Goal: Task Accomplishment & Management: Manage account settings

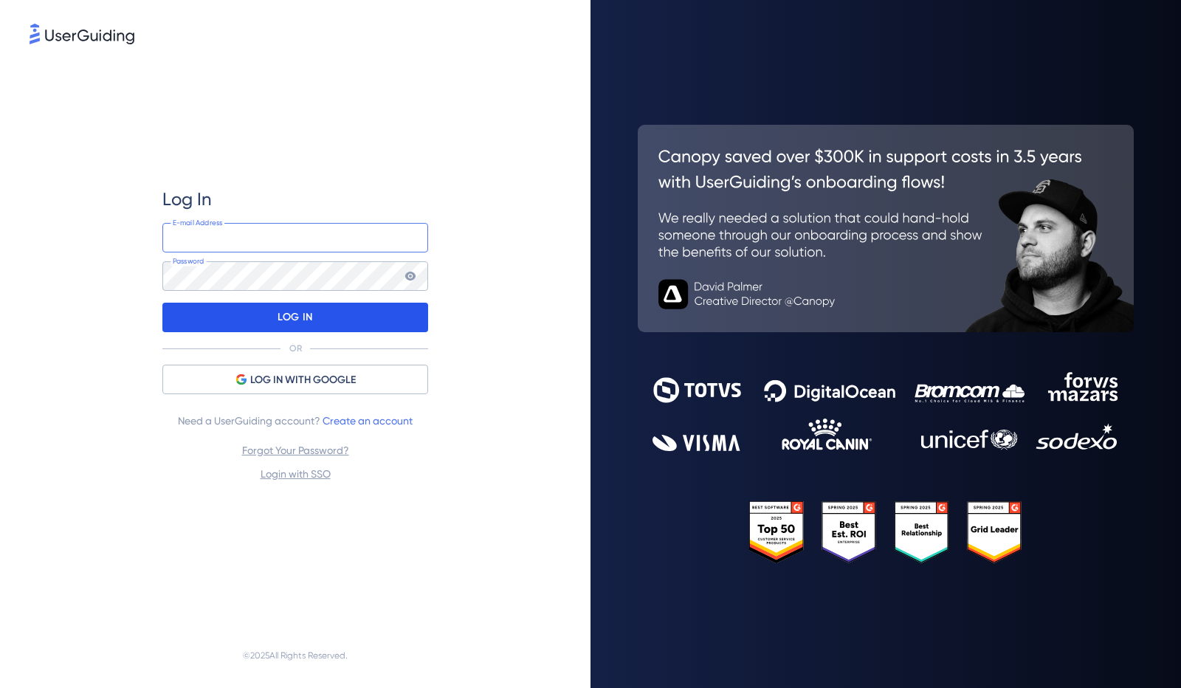
type input "[EMAIL_ADDRESS][DOMAIN_NAME]"
click at [296, 317] on p "LOG IN" at bounding box center [294, 318] width 35 height 24
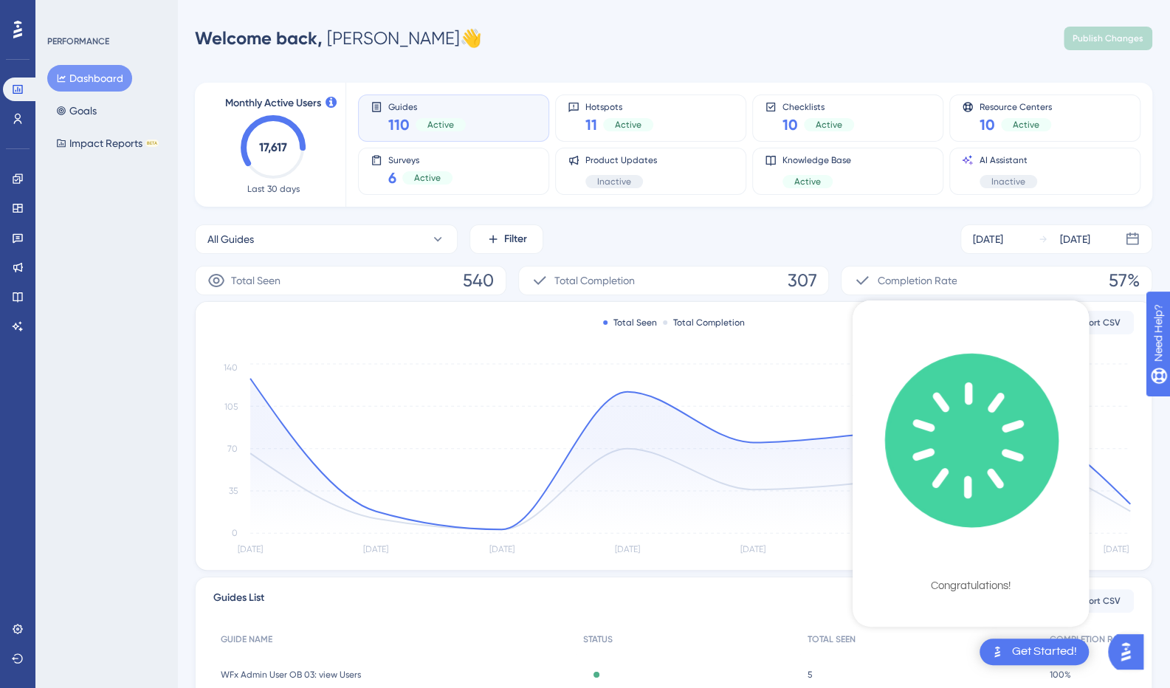
click at [983, 410] on icon "checklist loading" at bounding box center [972, 440] width 224 height 224
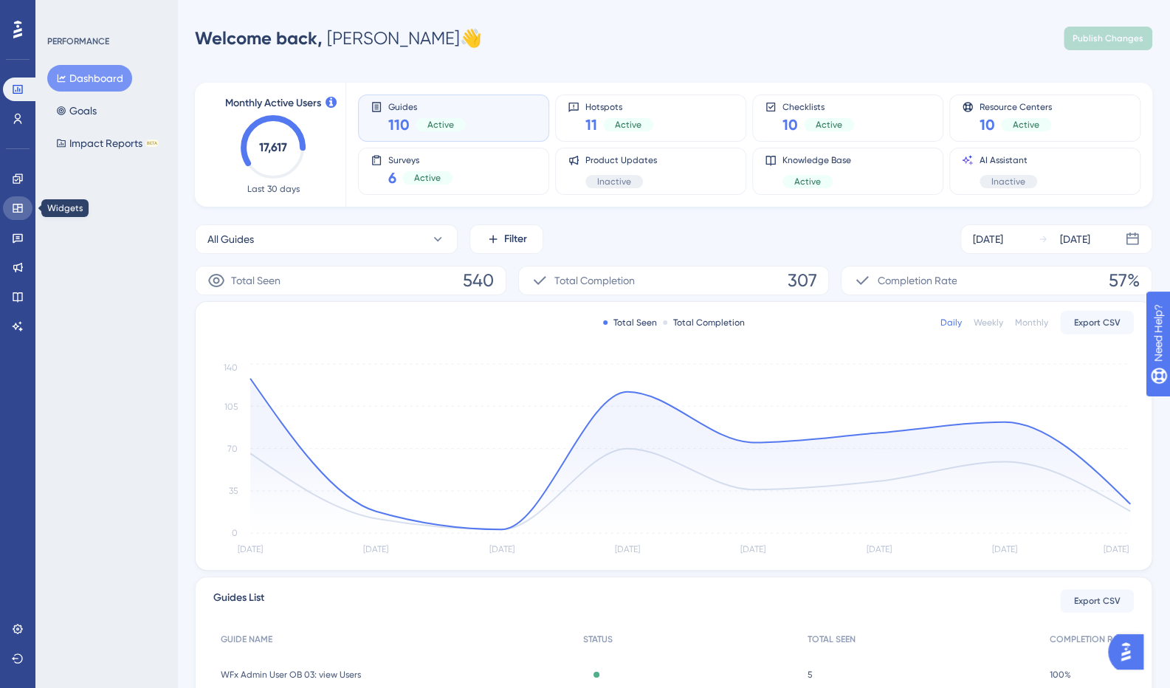
click at [27, 206] on link at bounding box center [18, 208] width 30 height 24
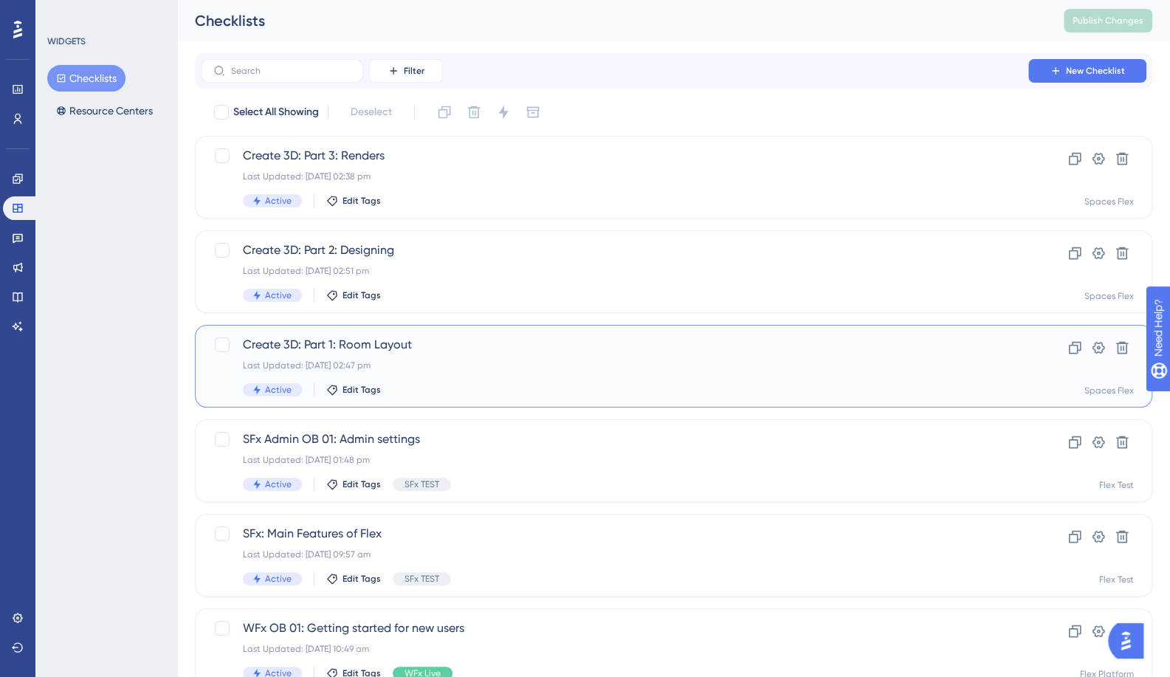
click at [297, 346] on span "Create 3D: Part 1: Room Layout" at bounding box center [614, 345] width 743 height 18
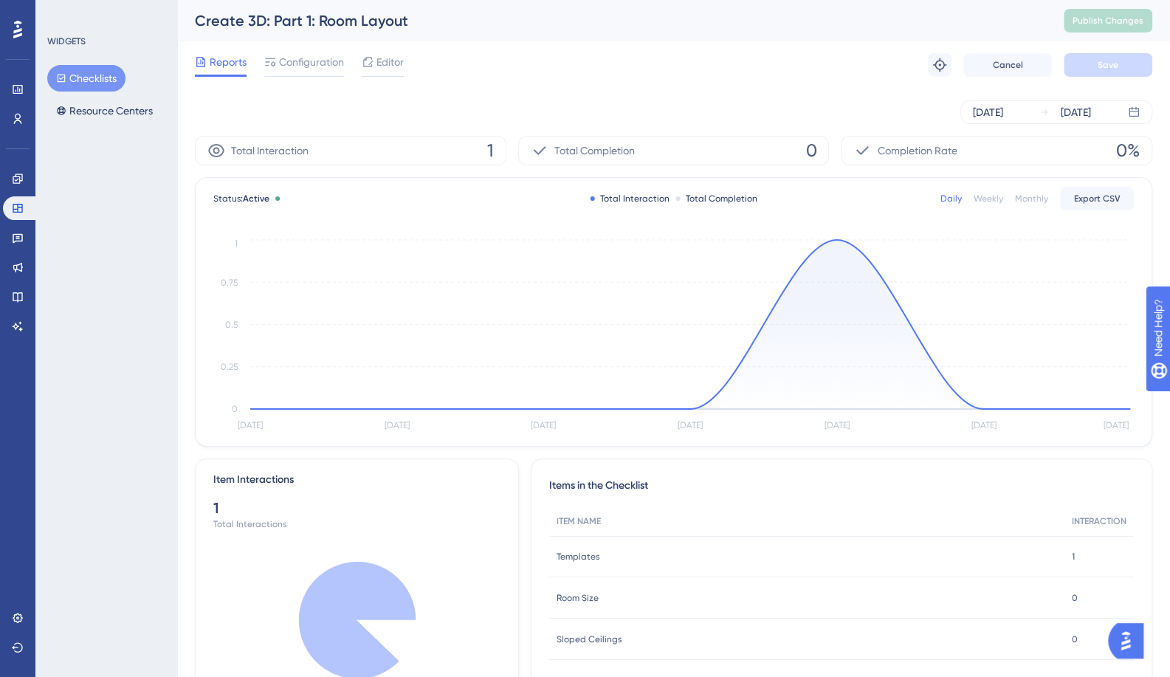
click at [227, 23] on div "Create 3D: Part 1: Room Layout" at bounding box center [611, 20] width 832 height 21
drag, startPoint x: 264, startPoint y: 22, endPoint x: 89, endPoint y: 30, distance: 175.1
click at [177, 30] on div "Performance Users Engagement Widgets Feedback Product Updates Knowledge Base AI…" at bounding box center [673, 375] width 993 height 751
click at [390, 61] on span "Editor" at bounding box center [389, 62] width 27 height 18
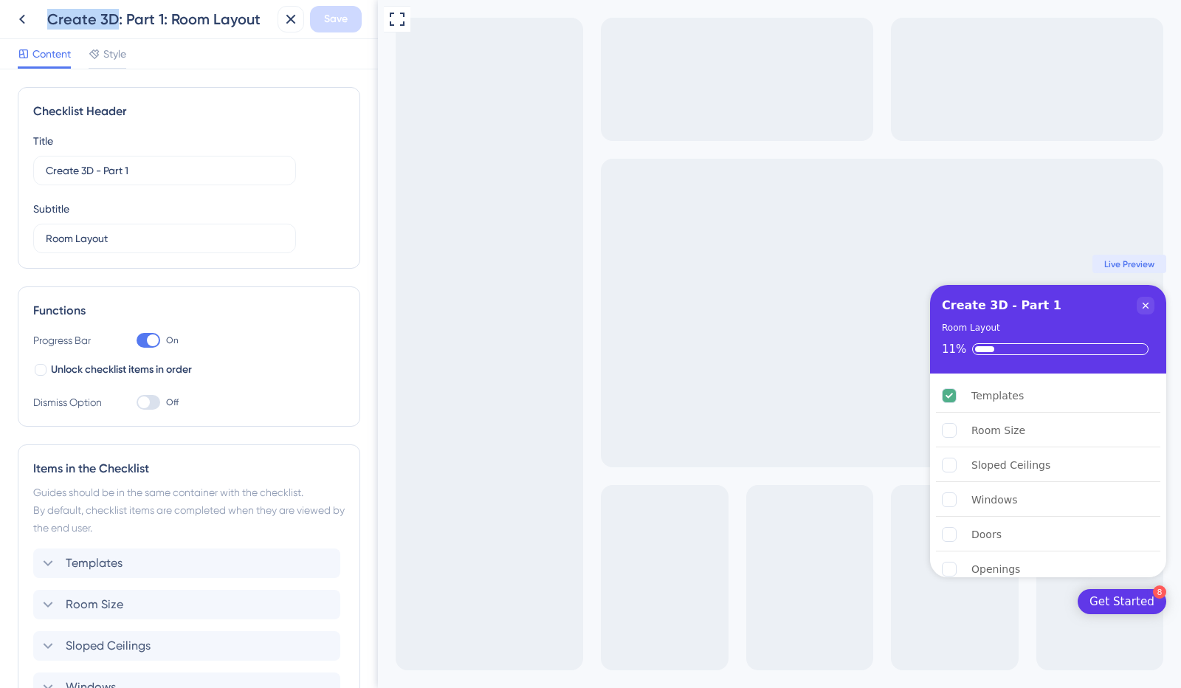
drag, startPoint x: 116, startPoint y: 22, endPoint x: 50, endPoint y: 28, distance: 65.9
click at [50, 28] on div "Create 3D: Part 1: Room Layout" at bounding box center [159, 19] width 224 height 21
click at [18, 20] on icon at bounding box center [22, 19] width 18 height 18
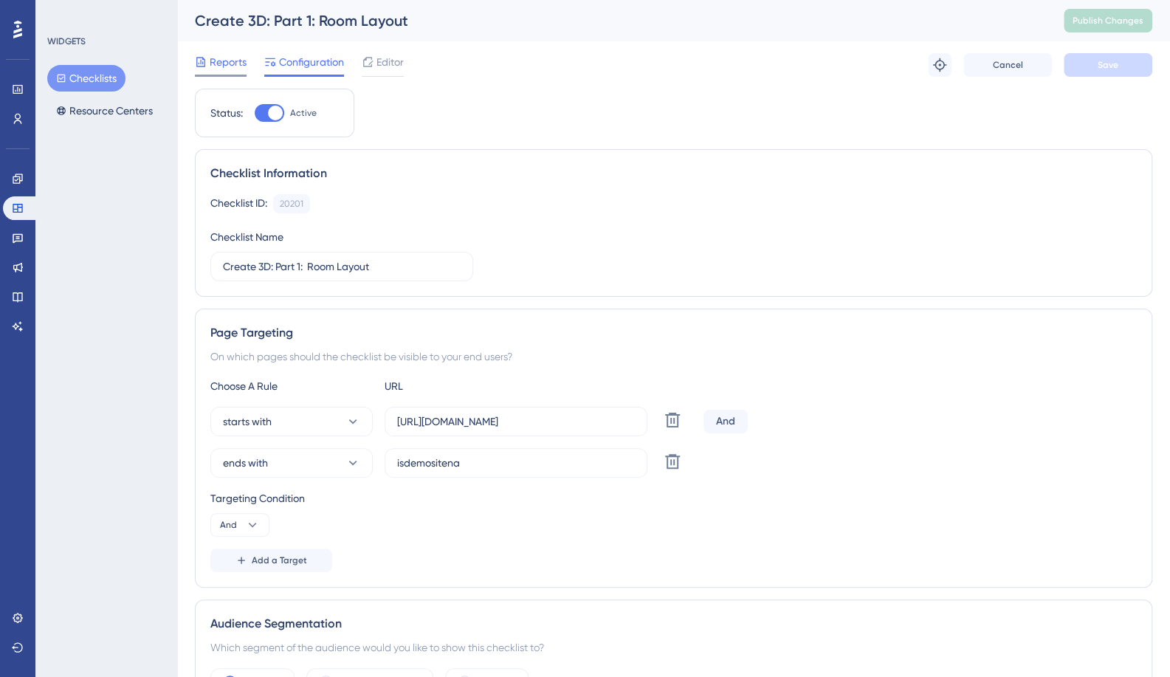
click at [232, 57] on span "Reports" at bounding box center [228, 62] width 37 height 18
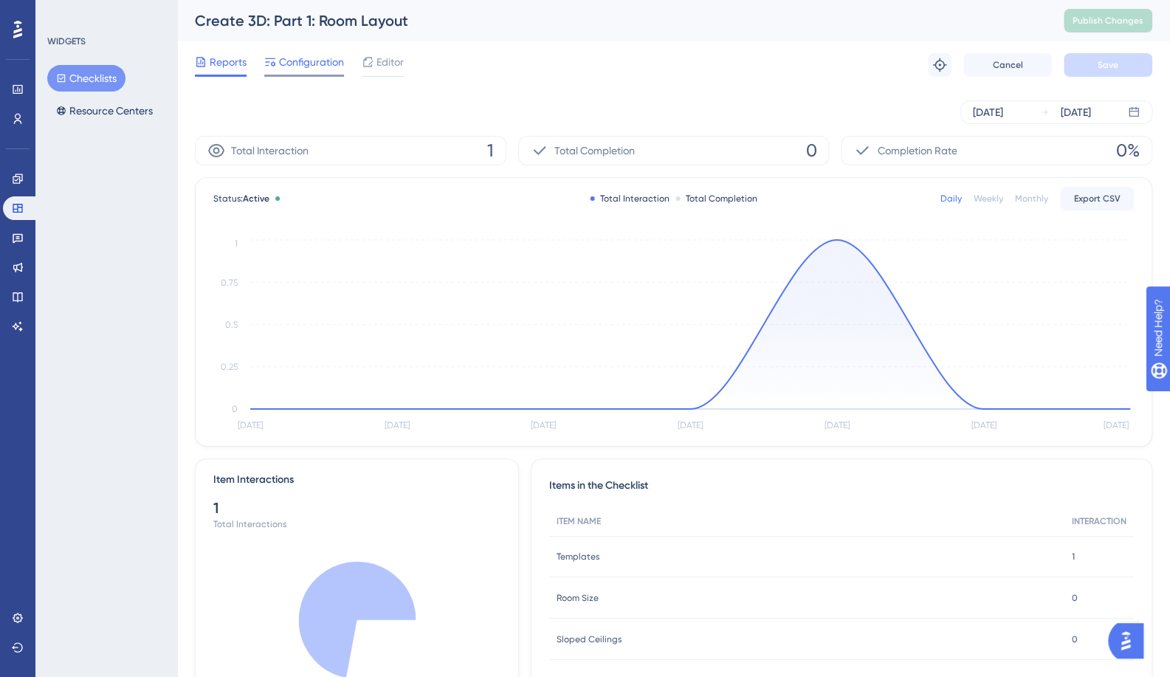
click at [330, 67] on span "Configuration" at bounding box center [311, 62] width 65 height 18
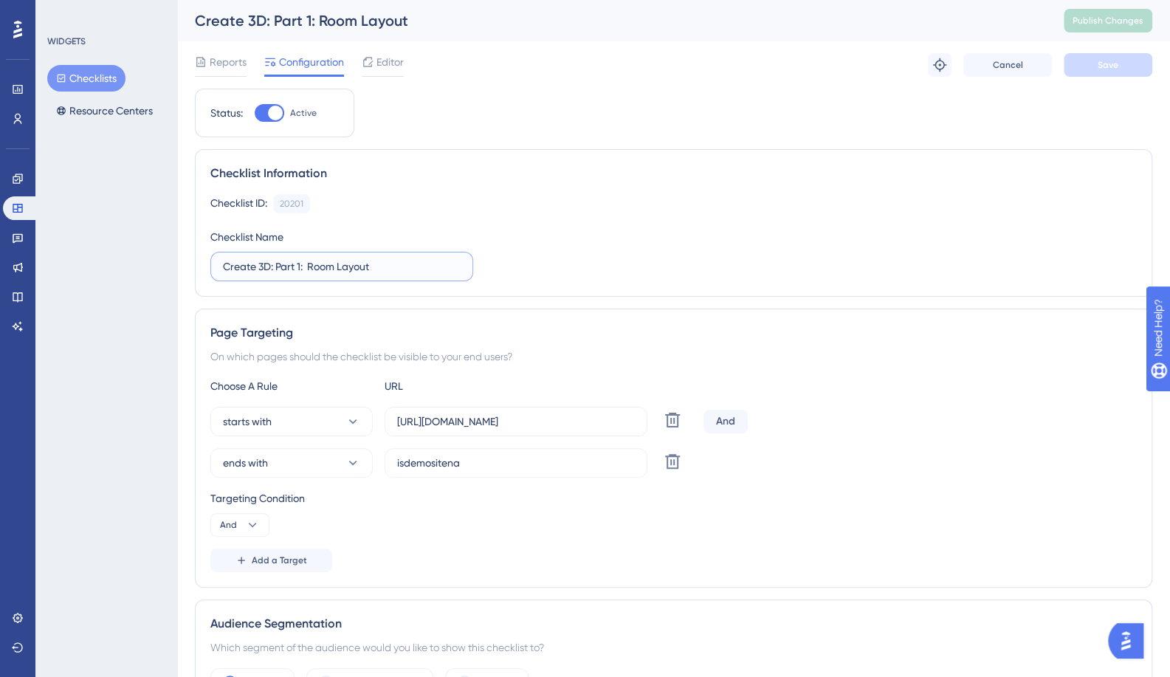
drag, startPoint x: 268, startPoint y: 266, endPoint x: 158, endPoint y: 270, distance: 110.0
click at [177, 270] on div "Performance Users Engagement Widgets Feedback Product Updates Knowledge Base AI…" at bounding box center [673, 675] width 993 height 1350
type input "Template: Part 1: Room Layout"
click at [1114, 57] on button "Save" at bounding box center [1107, 65] width 89 height 24
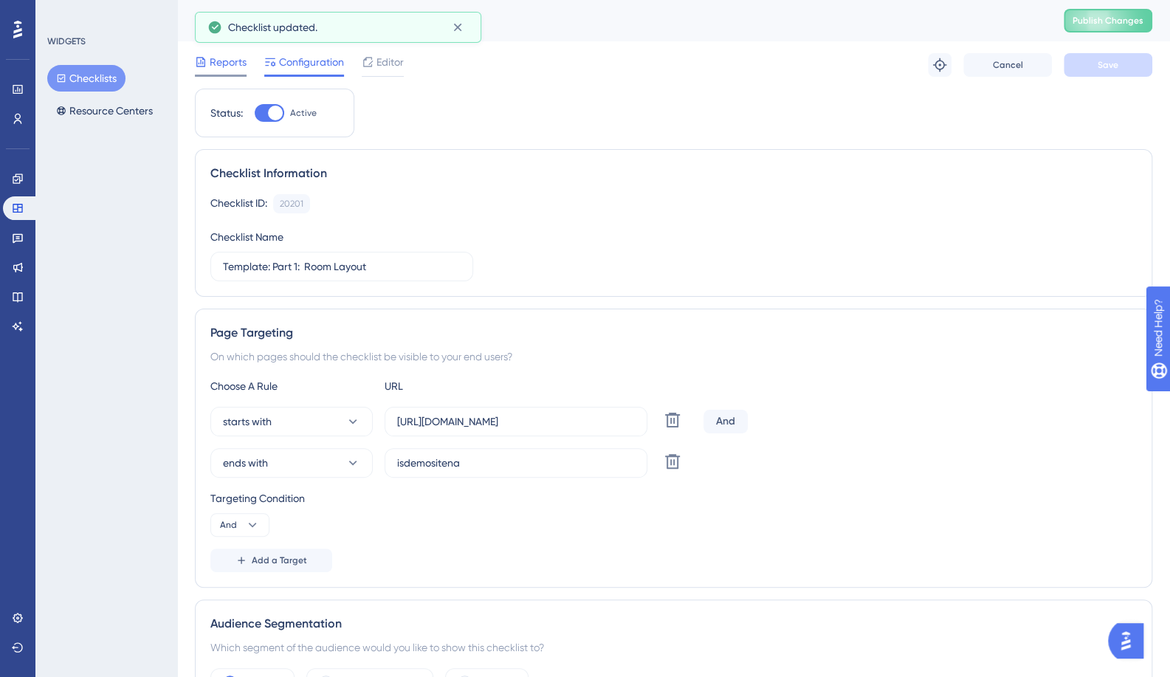
click at [228, 63] on span "Reports" at bounding box center [228, 62] width 37 height 18
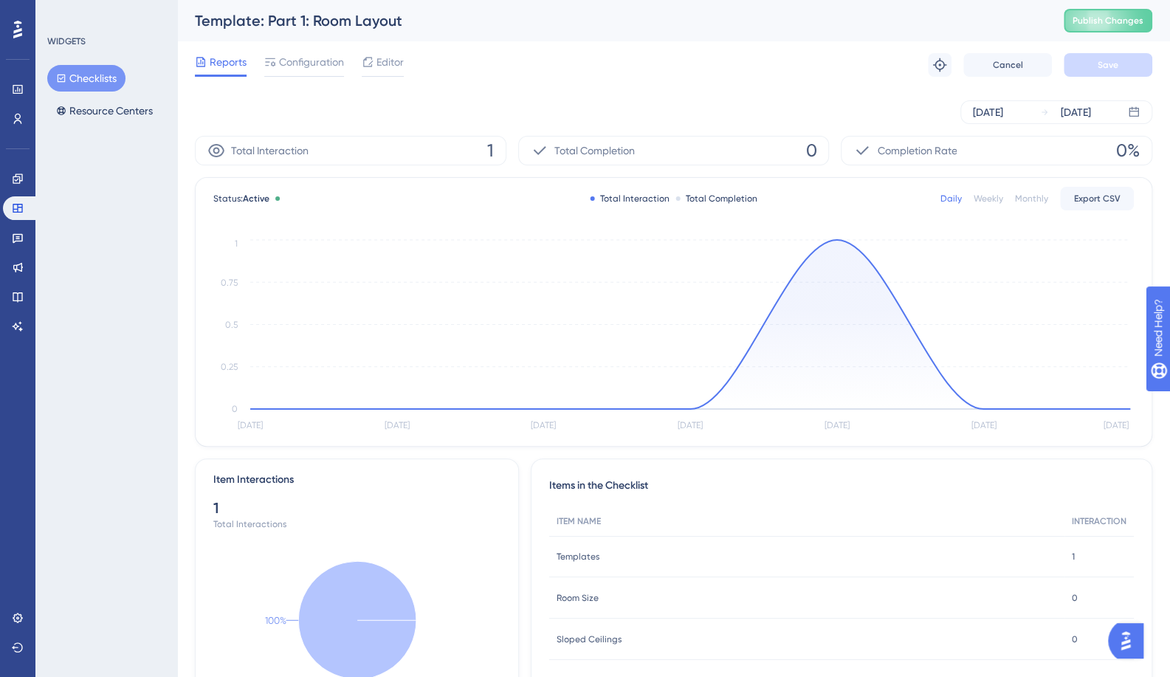
click at [96, 80] on button "Checklists" at bounding box center [86, 78] width 78 height 27
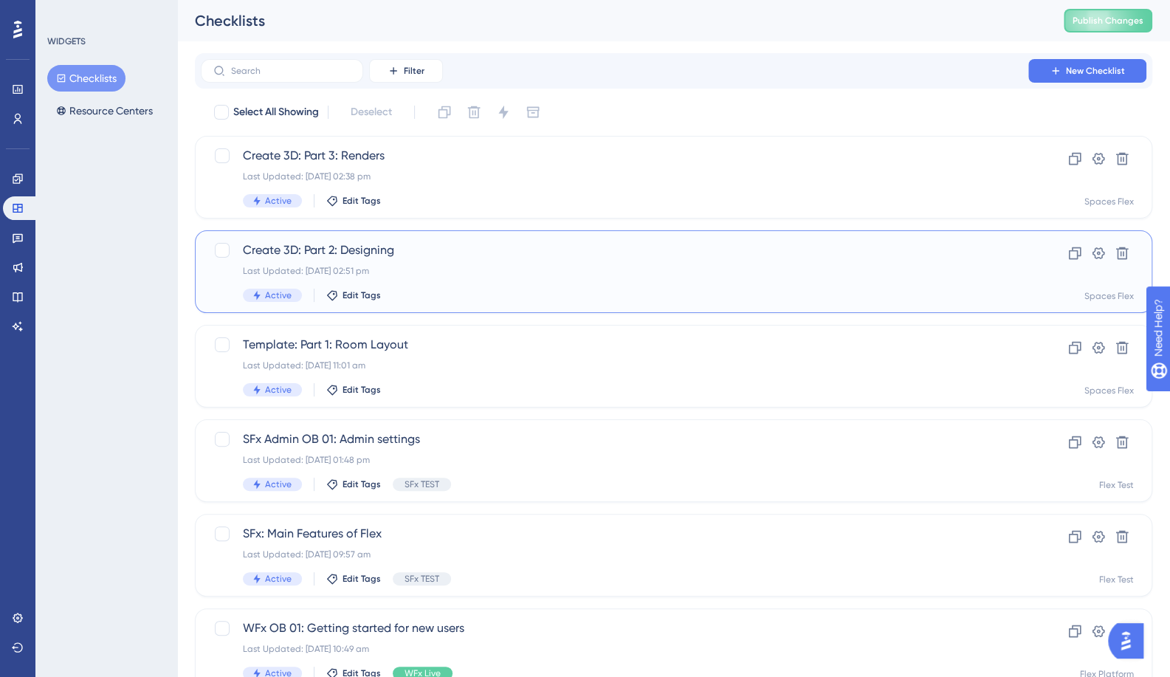
click at [404, 265] on div "Last Updated: [DATE] 02:51 pm" at bounding box center [614, 271] width 743 height 12
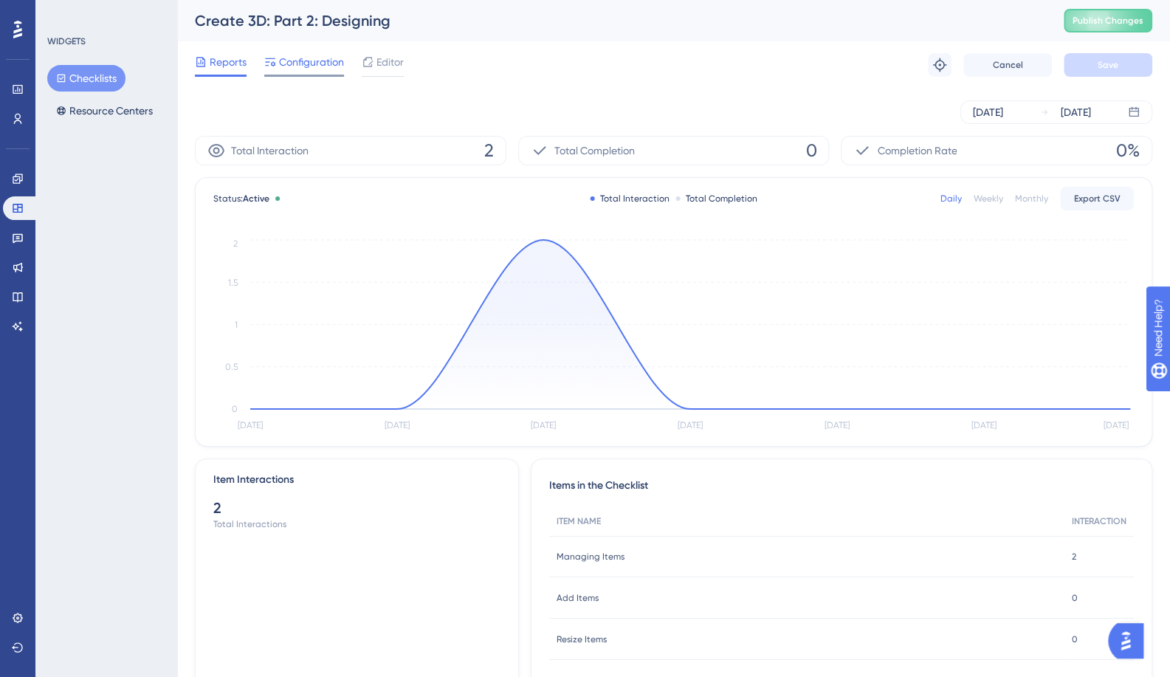
click at [280, 64] on span "Configuration" at bounding box center [311, 62] width 65 height 18
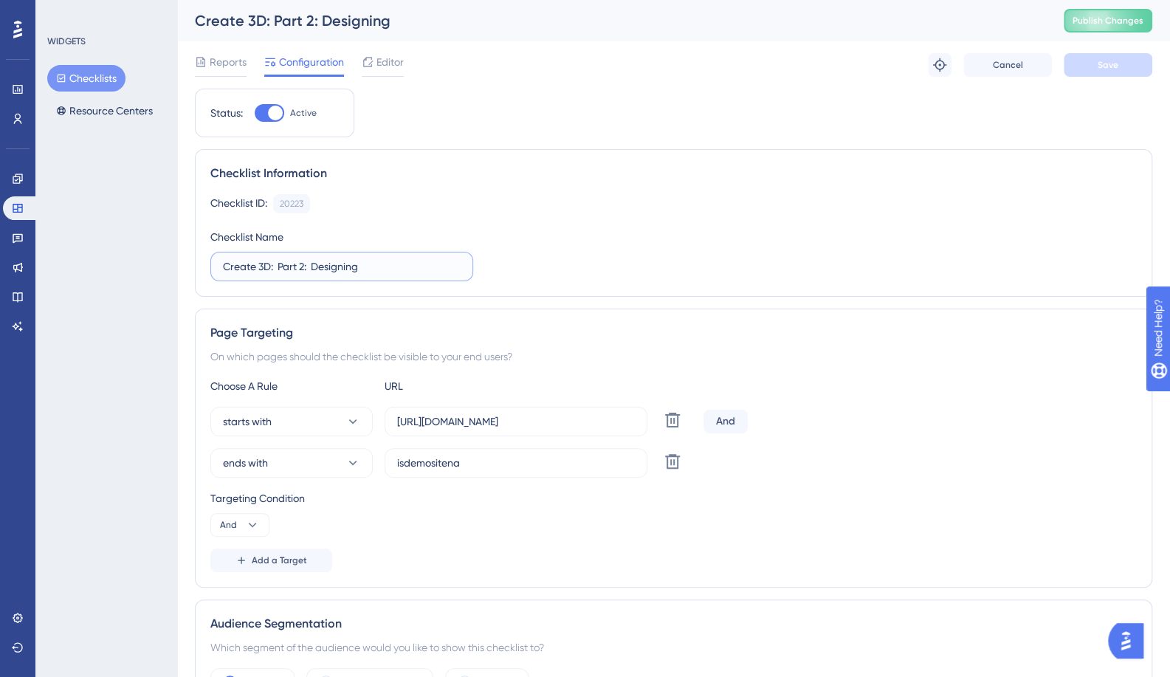
drag, startPoint x: 247, startPoint y: 268, endPoint x: 189, endPoint y: 259, distance: 59.0
click at [189, 259] on div "Performance Users Engagement Widgets Feedback Product Updates Knowledge Base AI…" at bounding box center [673, 675] width 993 height 1350
type input "Template: Part 2: Designing"
click at [479, 204] on div "Checklist ID: 20223 Copy" at bounding box center [673, 203] width 926 height 19
click at [1128, 69] on button "Save" at bounding box center [1107, 65] width 89 height 24
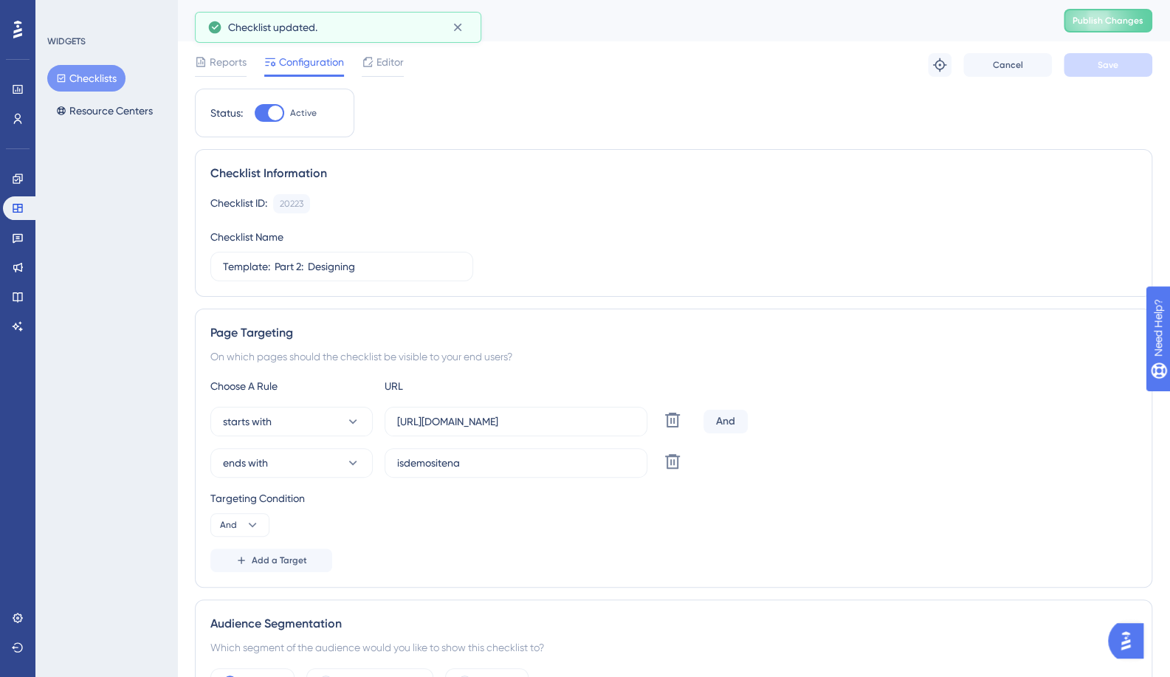
click at [82, 75] on button "Checklists" at bounding box center [86, 78] width 78 height 27
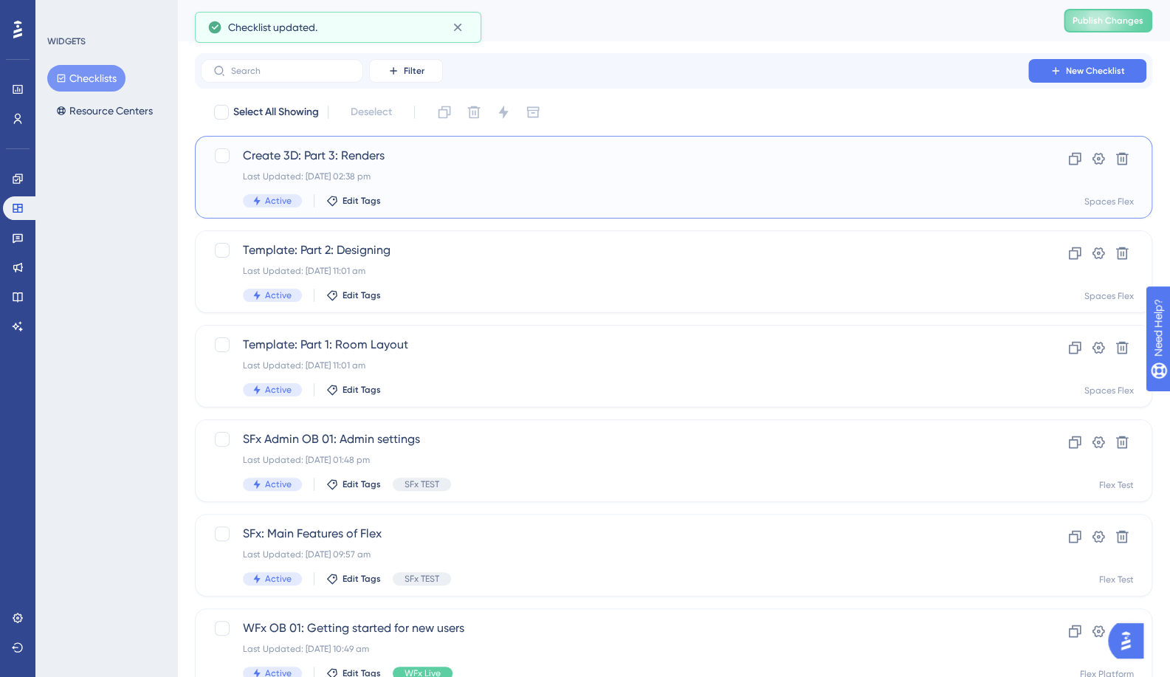
click at [368, 157] on span "Create 3D: Part 3: Renders" at bounding box center [614, 156] width 743 height 18
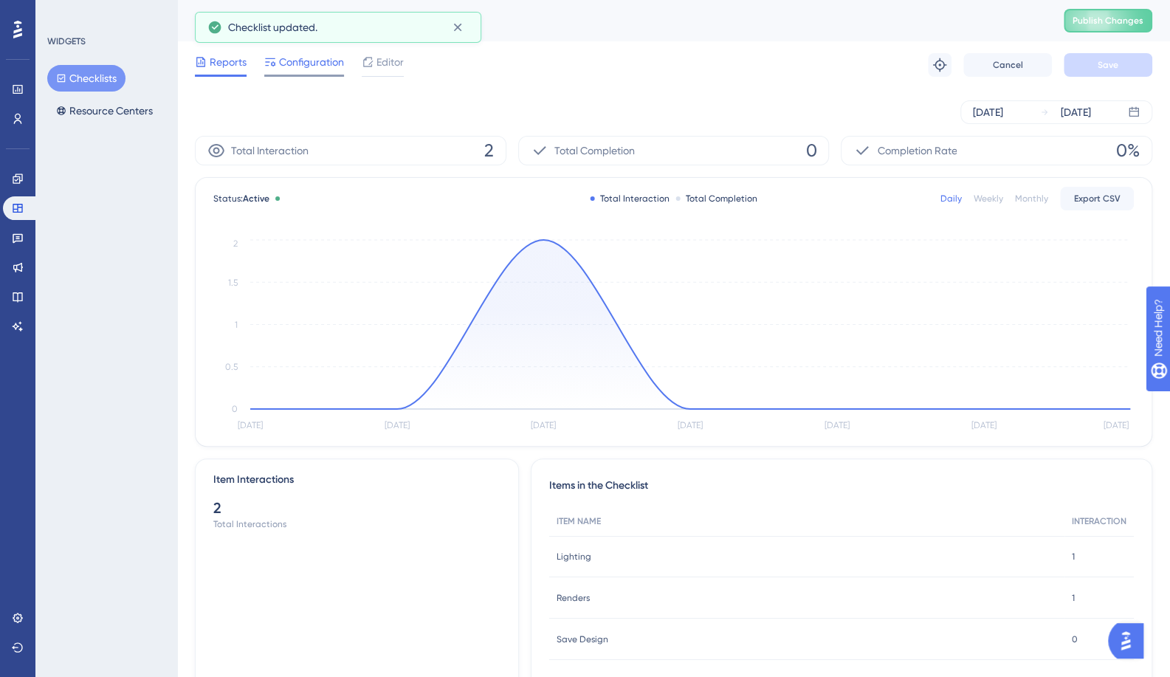
click at [289, 66] on span "Configuration" at bounding box center [311, 62] width 65 height 18
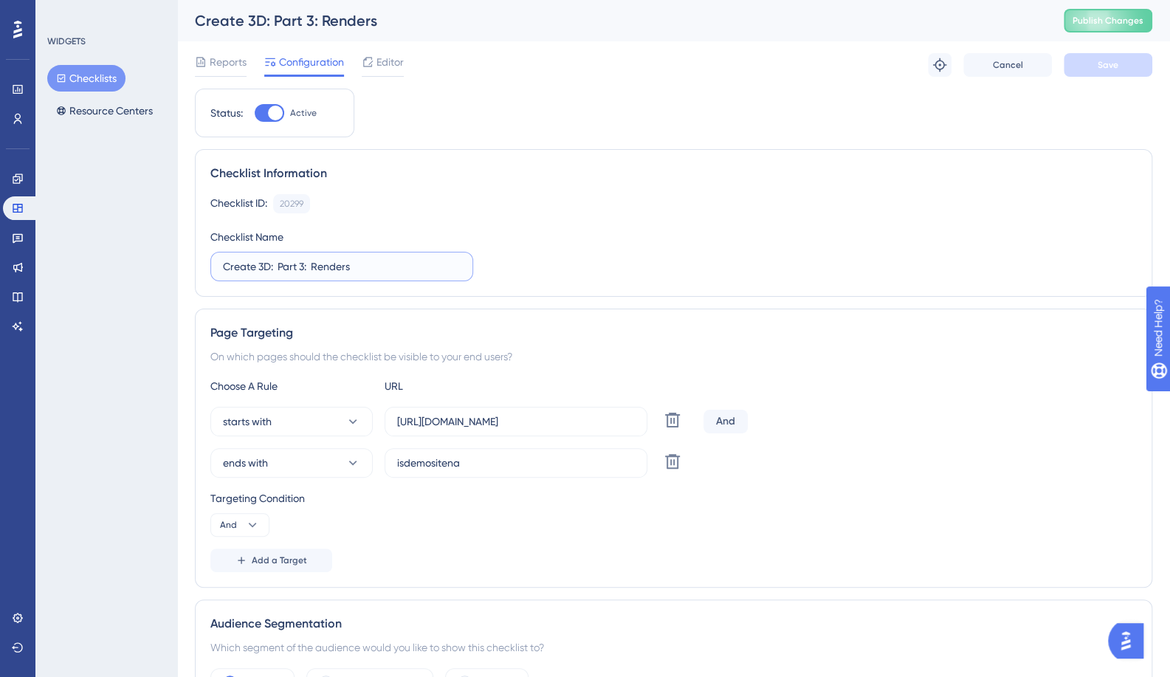
drag, startPoint x: 268, startPoint y: 269, endPoint x: 148, endPoint y: 267, distance: 120.3
click at [177, 267] on div "Performance Users Engagement Widgets Feedback Product Updates Knowledge Base AI…" at bounding box center [673, 675] width 993 height 1350
type input "Template: Part 3: Renders"
click at [1128, 64] on button "Save" at bounding box center [1107, 65] width 89 height 24
click at [80, 79] on button "Checklists" at bounding box center [86, 78] width 78 height 27
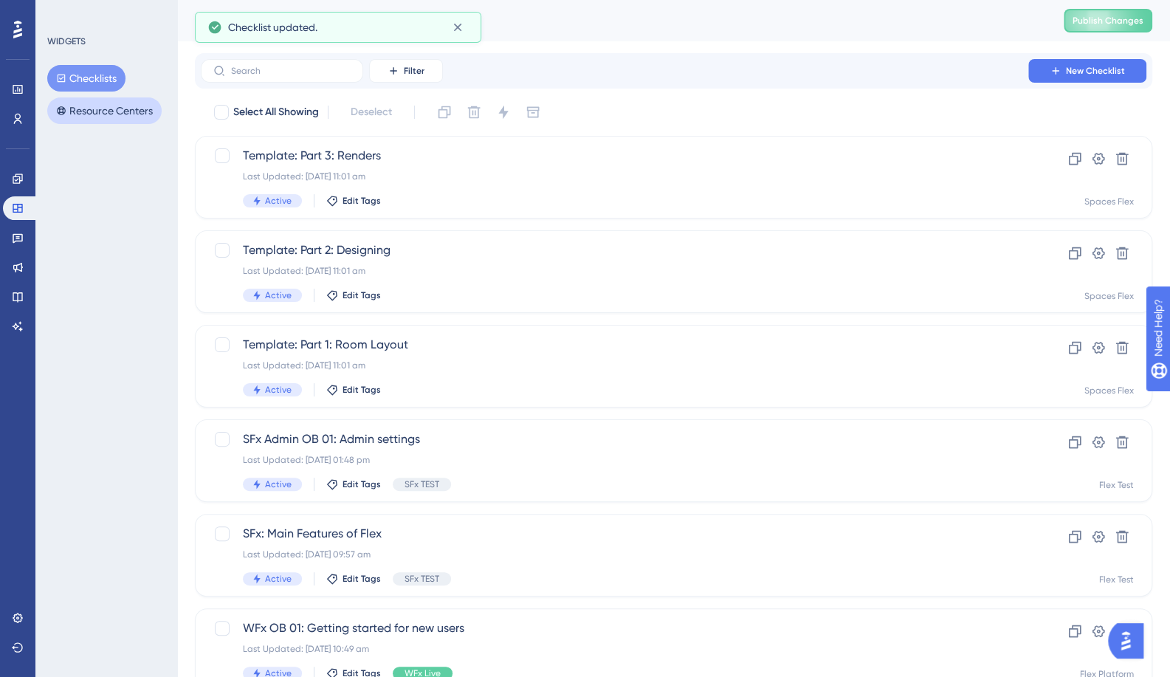
click at [98, 114] on button "Resource Centers" at bounding box center [104, 110] width 114 height 27
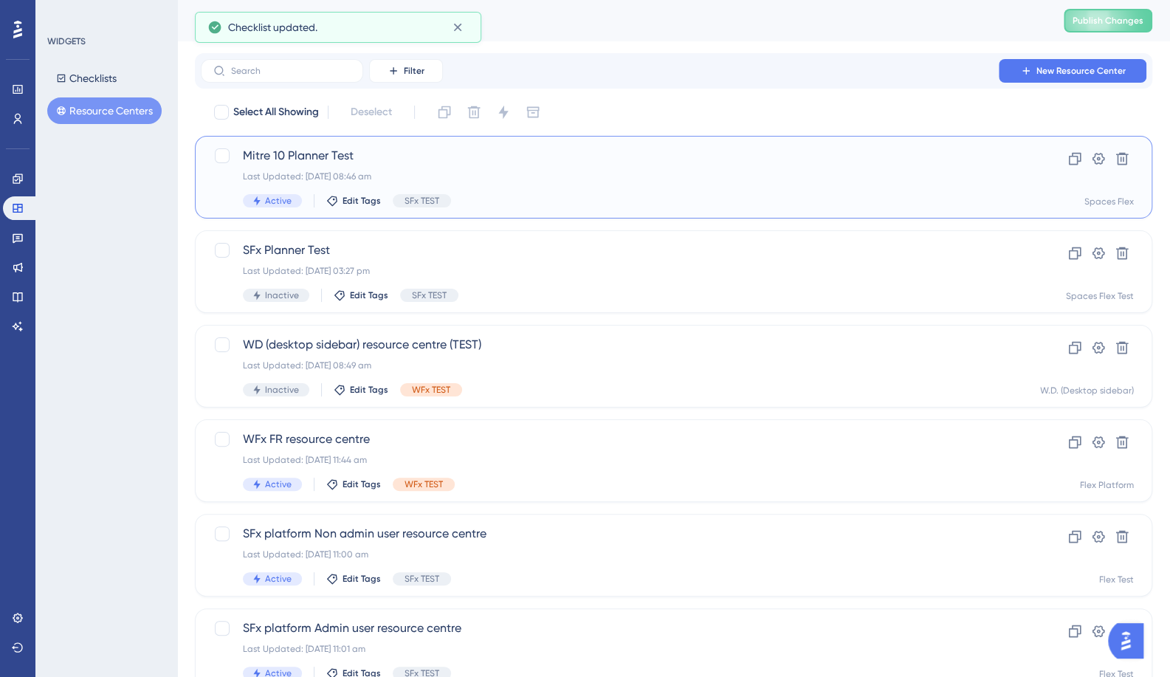
click at [272, 156] on span "Mitre 10 Planner Test" at bounding box center [614, 156] width 743 height 18
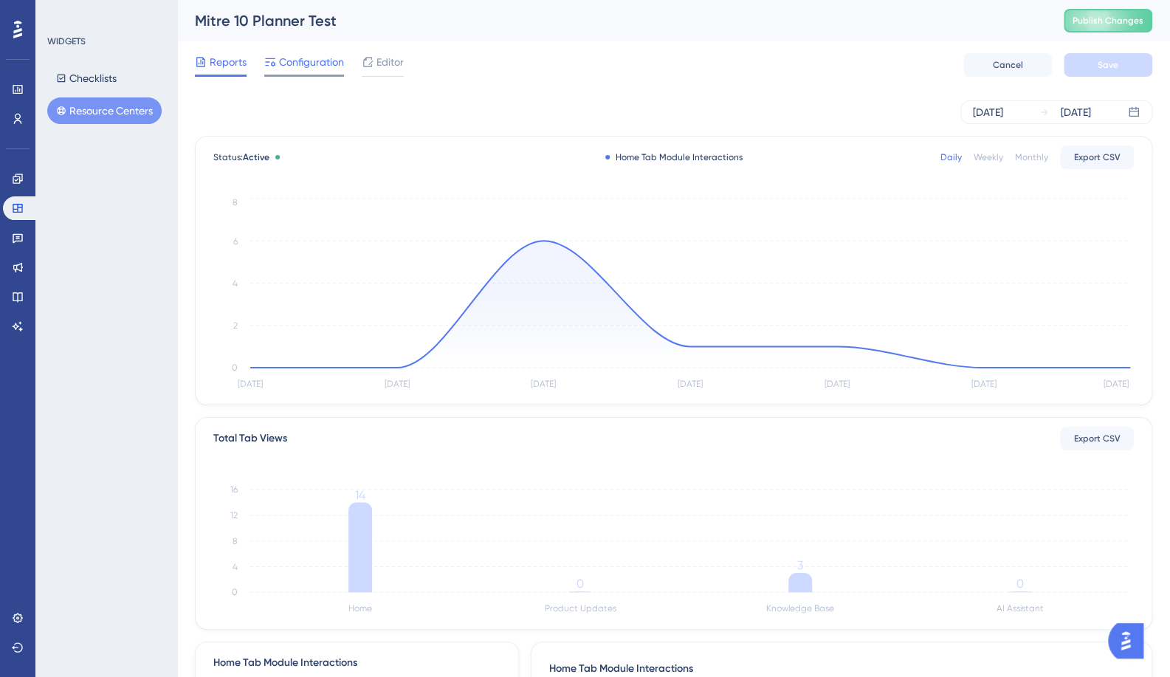
click at [304, 66] on span "Configuration" at bounding box center [311, 62] width 65 height 18
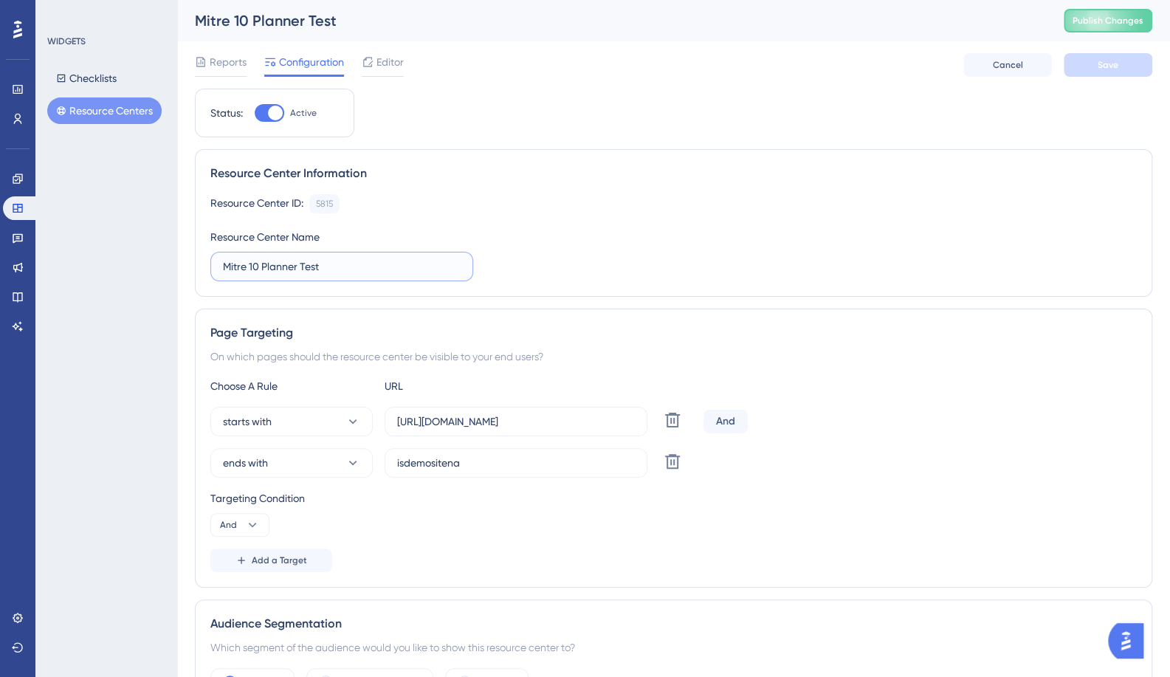
drag, startPoint x: 258, startPoint y: 270, endPoint x: 158, endPoint y: 270, distance: 100.4
click at [177, 270] on div "Performance Users Engagement Widgets Feedback Product Updates Knowledge Base AI…" at bounding box center [673, 508] width 993 height 1017
type input "Template Planner Test"
click at [1105, 63] on span "Save" at bounding box center [1107, 65] width 21 height 12
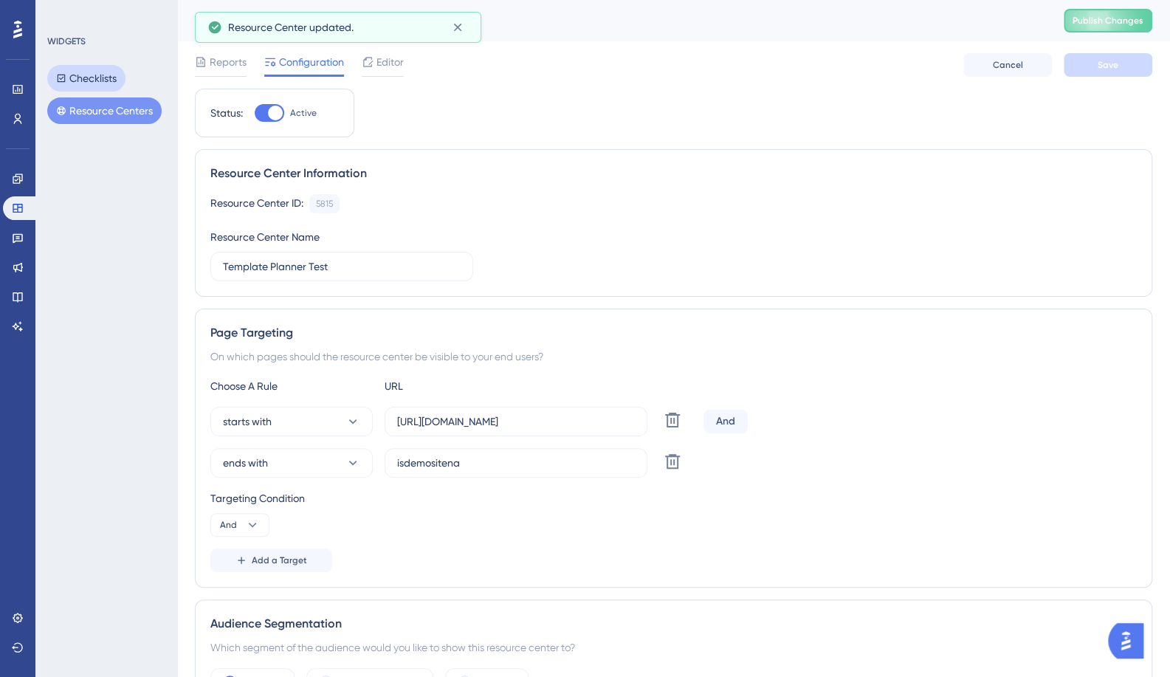
click at [111, 80] on button "Checklists" at bounding box center [86, 78] width 78 height 27
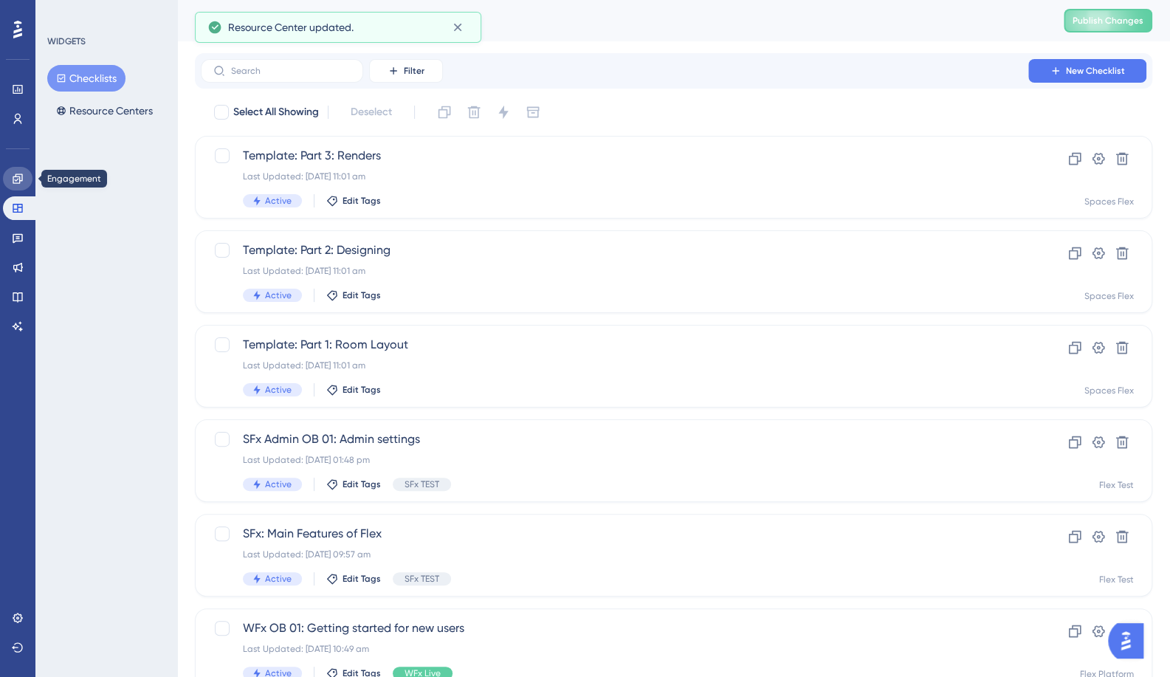
click at [10, 187] on link at bounding box center [18, 179] width 30 height 24
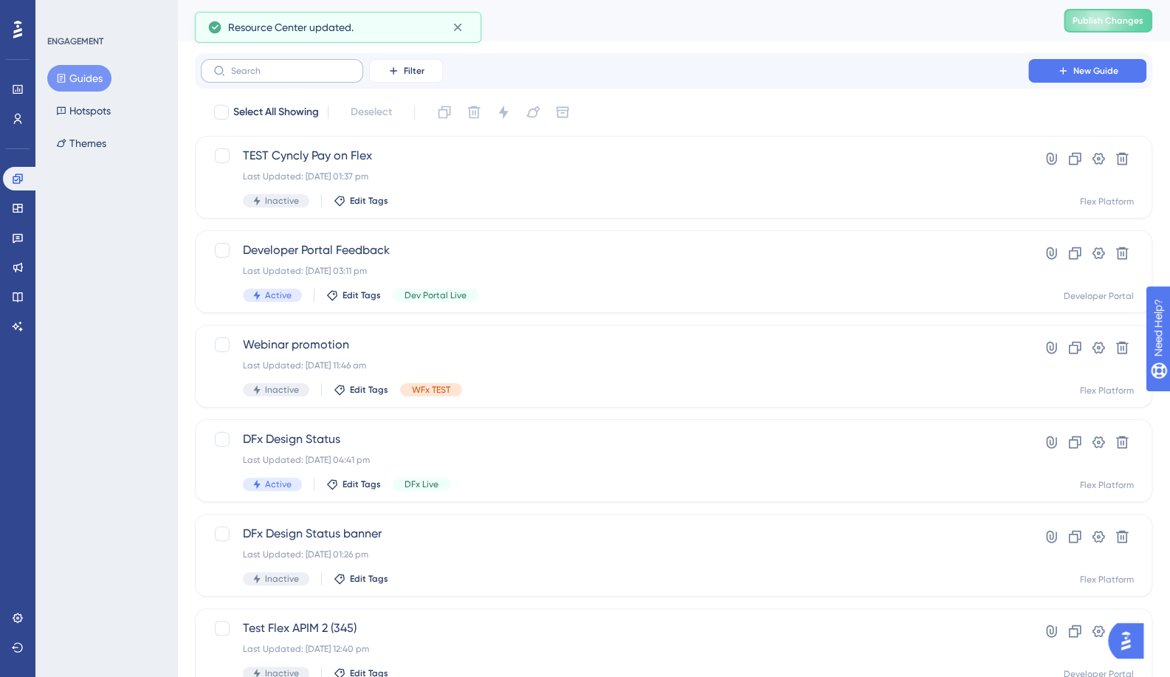
click at [266, 64] on label at bounding box center [282, 71] width 162 height 24
click at [266, 66] on input "text" at bounding box center [291, 71] width 120 height 10
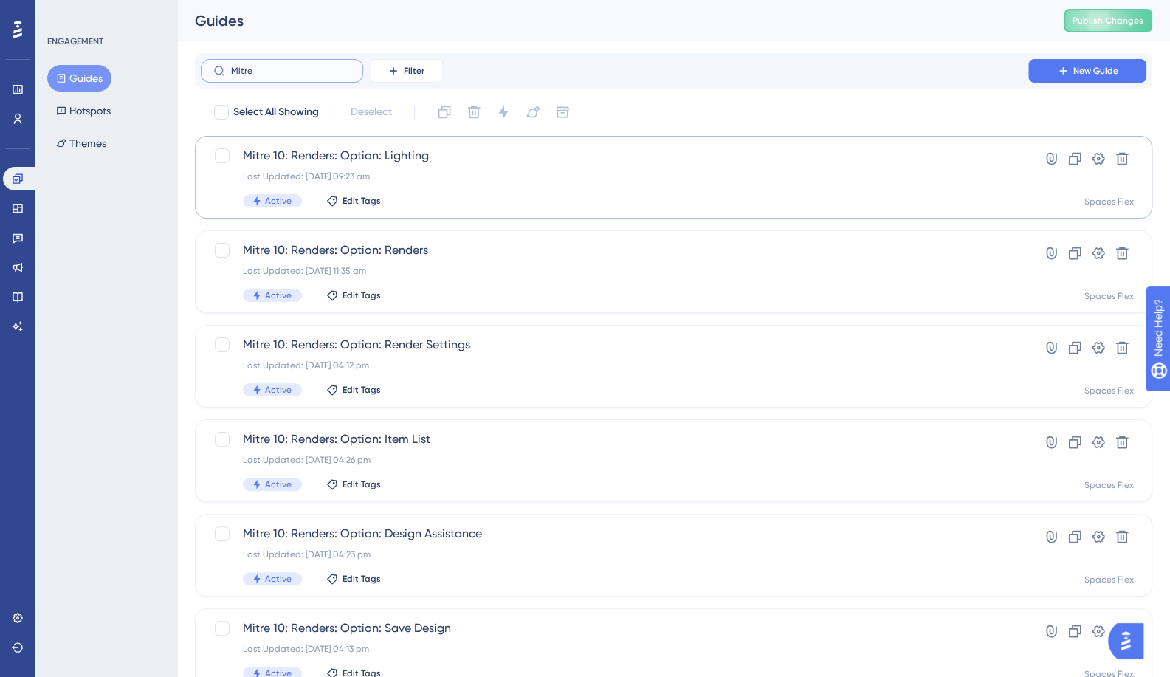
type input "Mitre"
click at [427, 162] on span "Mitre 10: Renders: Option: Lighting" at bounding box center [614, 156] width 743 height 18
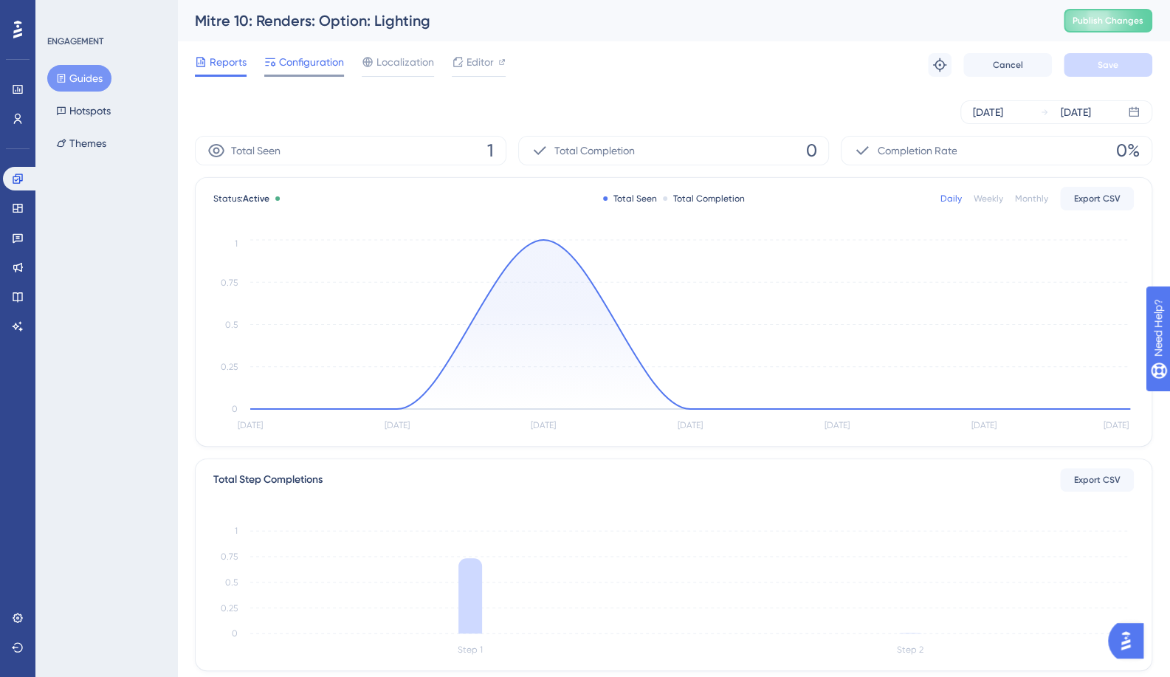
click at [291, 66] on span "Configuration" at bounding box center [311, 62] width 65 height 18
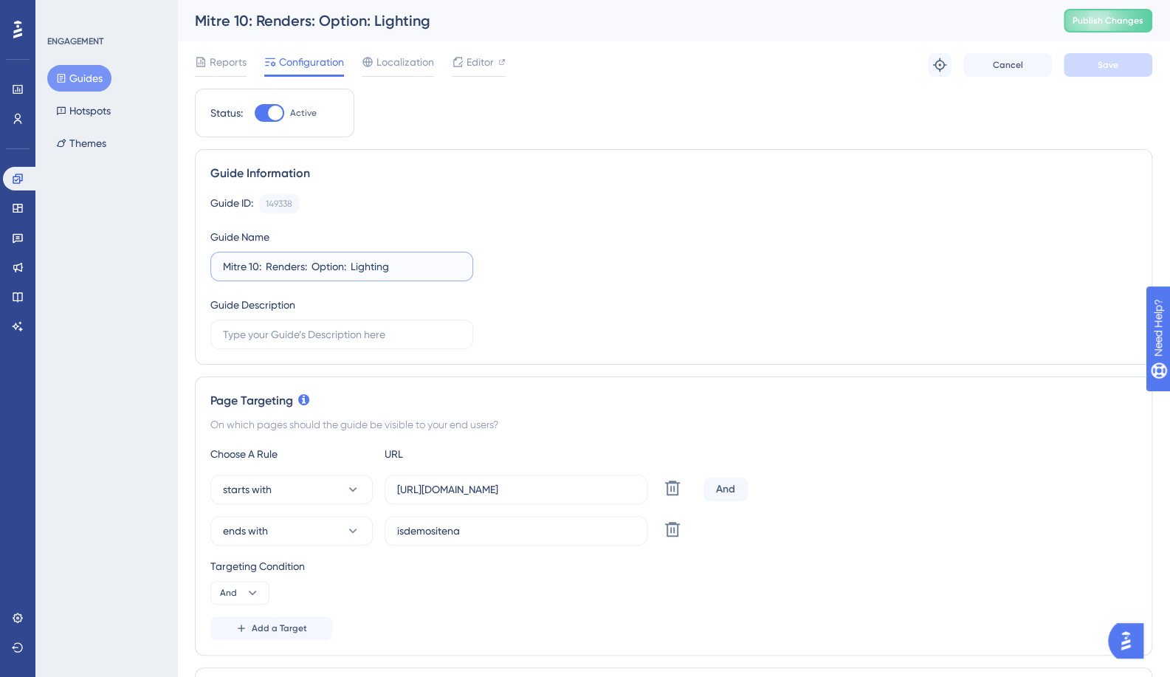
drag, startPoint x: 257, startPoint y: 265, endPoint x: 194, endPoint y: 267, distance: 62.8
click at [528, 239] on div "Guide ID: 149338 Copy Guide Name Mitre 10: Renders: Option: Lighting Guide Desc…" at bounding box center [673, 271] width 926 height 155
drag, startPoint x: 255, startPoint y: 266, endPoint x: 175, endPoint y: 268, distance: 80.5
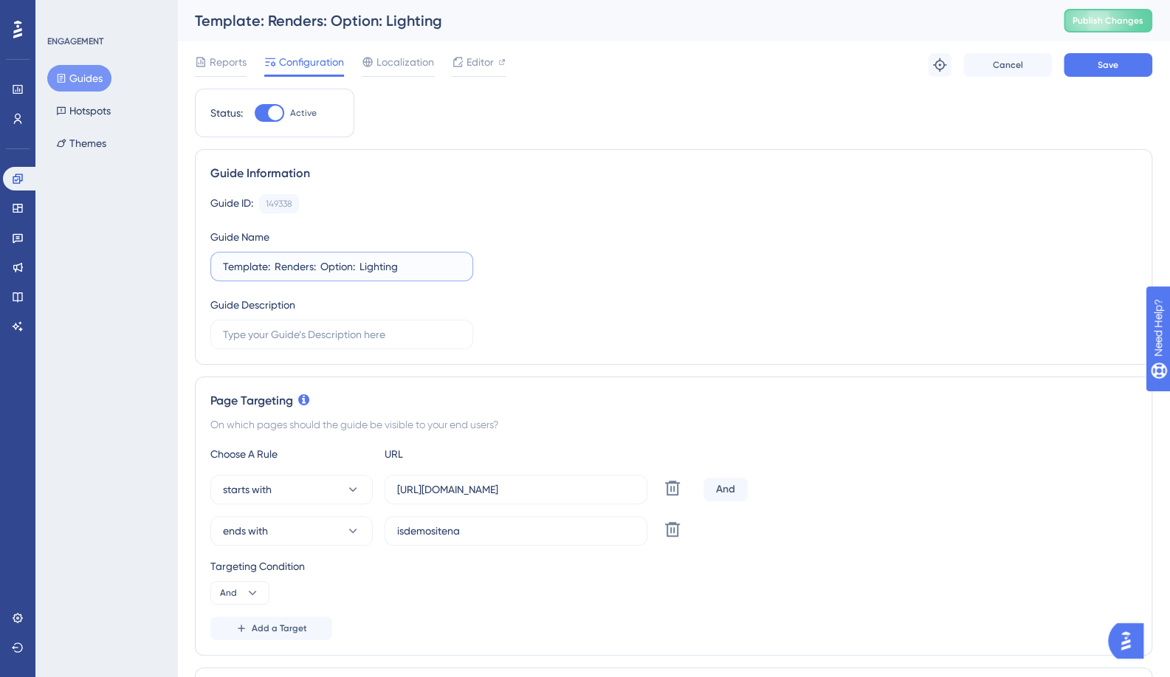
type input "Template: Renders: Option: Lighting"
click at [968, 183] on div "Guide Information Guide ID: 149338 Copy Guide Name Template: Renders: Option: L…" at bounding box center [673, 256] width 957 height 215
click at [514, 300] on div "Guide ID: 149338 Copy Guide Name Template: Renders: Option: Lighting Guide Desc…" at bounding box center [673, 271] width 926 height 155
click at [1095, 69] on button "Save" at bounding box center [1107, 65] width 89 height 24
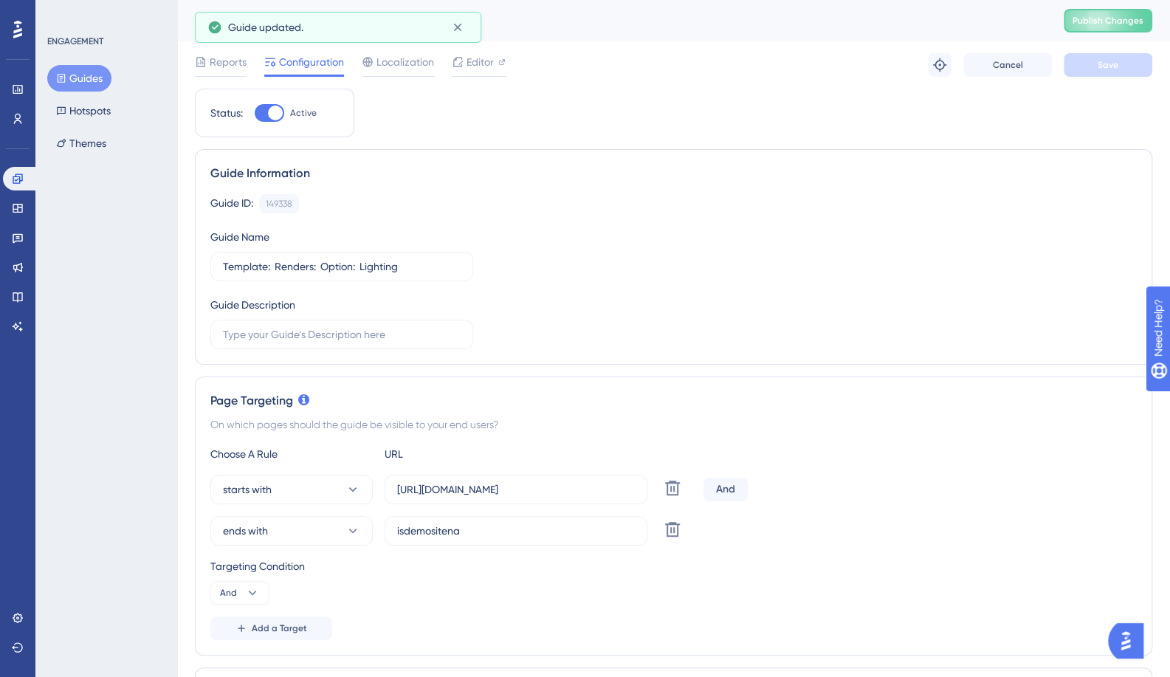
click at [72, 83] on button "Guides" at bounding box center [79, 78] width 64 height 27
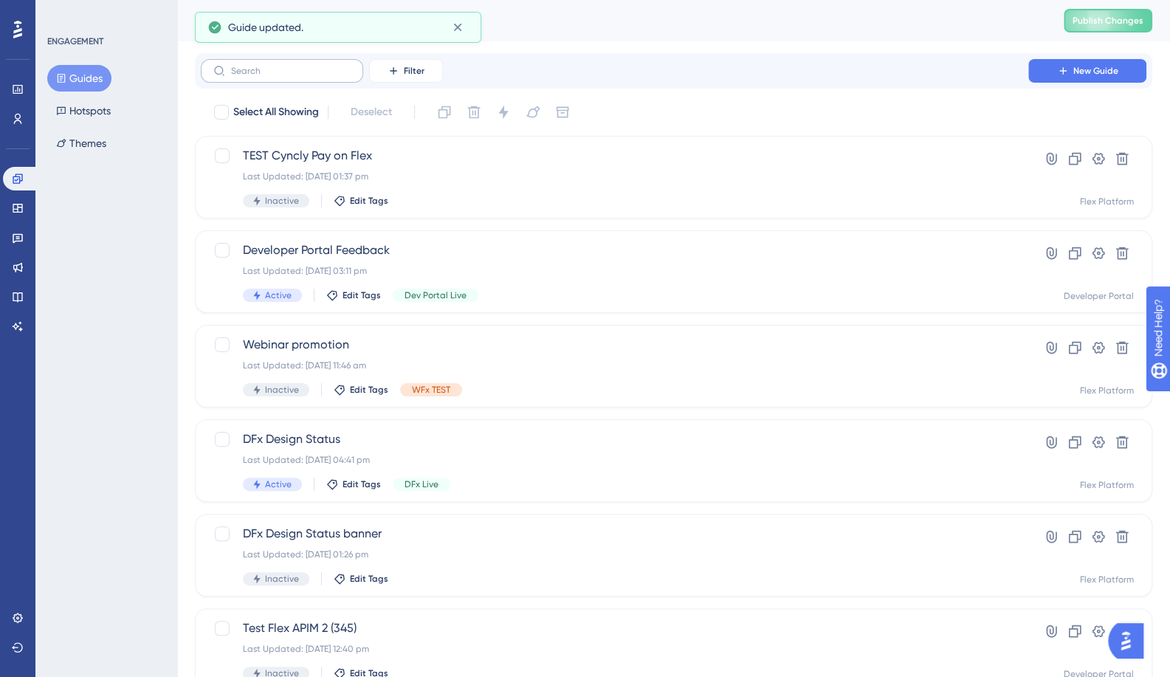
click at [320, 77] on label at bounding box center [282, 71] width 162 height 24
click at [320, 76] on input "text" at bounding box center [291, 71] width 120 height 10
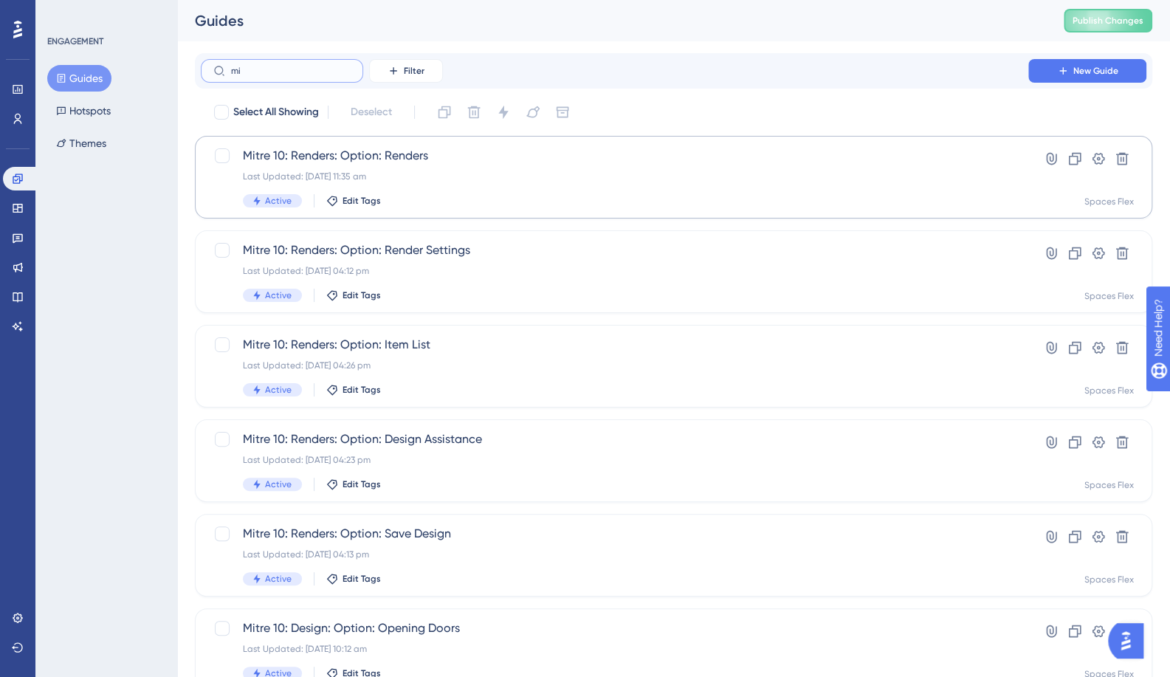
type input "mi"
click at [388, 150] on span "Mitre 10: Renders: Option: Renders" at bounding box center [614, 156] width 743 height 18
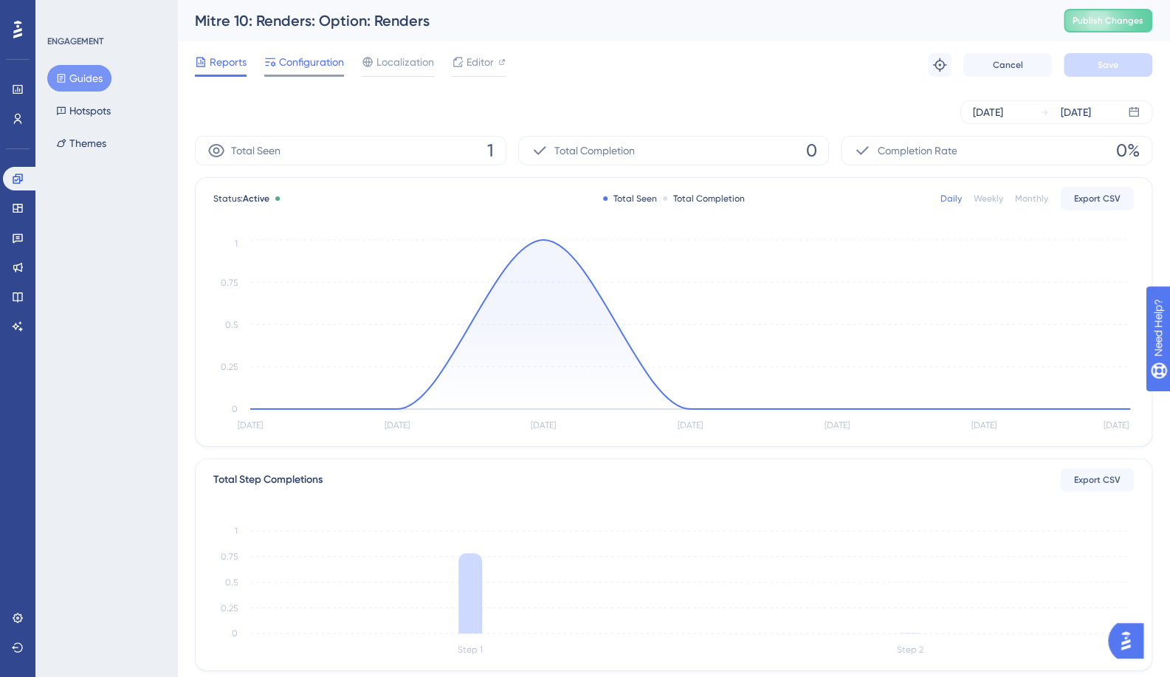
click at [301, 67] on span "Configuration" at bounding box center [311, 62] width 65 height 18
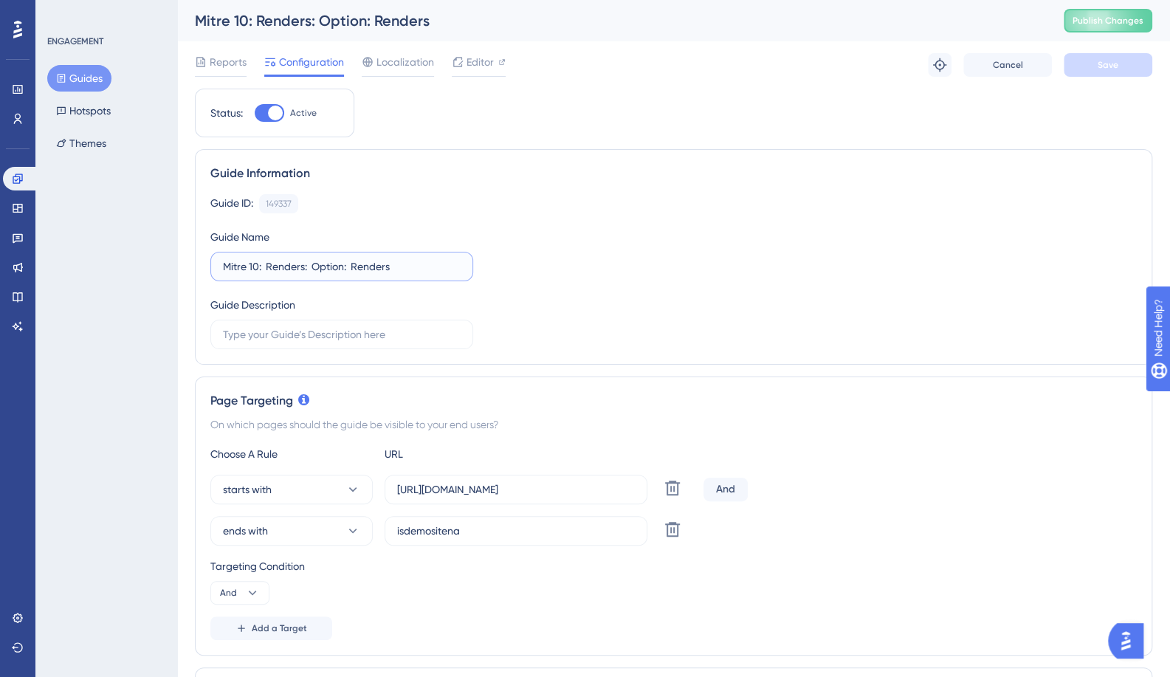
drag, startPoint x: 256, startPoint y: 265, endPoint x: 158, endPoint y: 263, distance: 98.2
type input "Template: Renders: Option: Renders"
click at [1122, 63] on button "Save" at bounding box center [1107, 65] width 89 height 24
click at [83, 85] on button "Guides" at bounding box center [79, 78] width 64 height 27
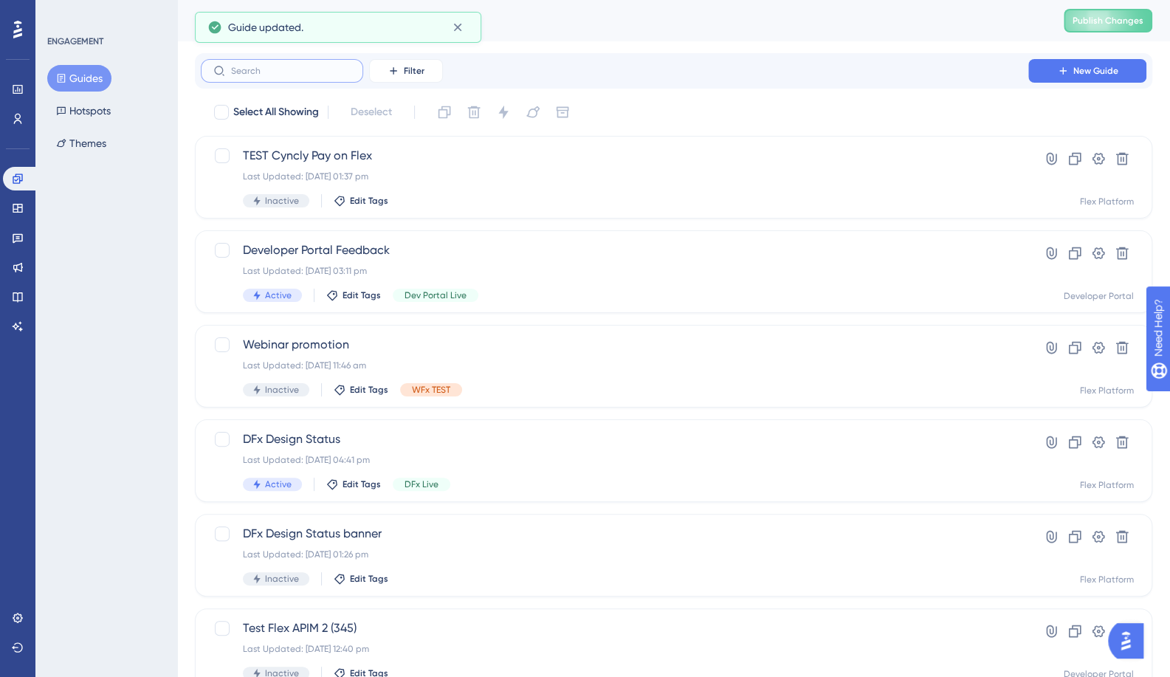
click at [289, 69] on input "text" at bounding box center [291, 71] width 120 height 10
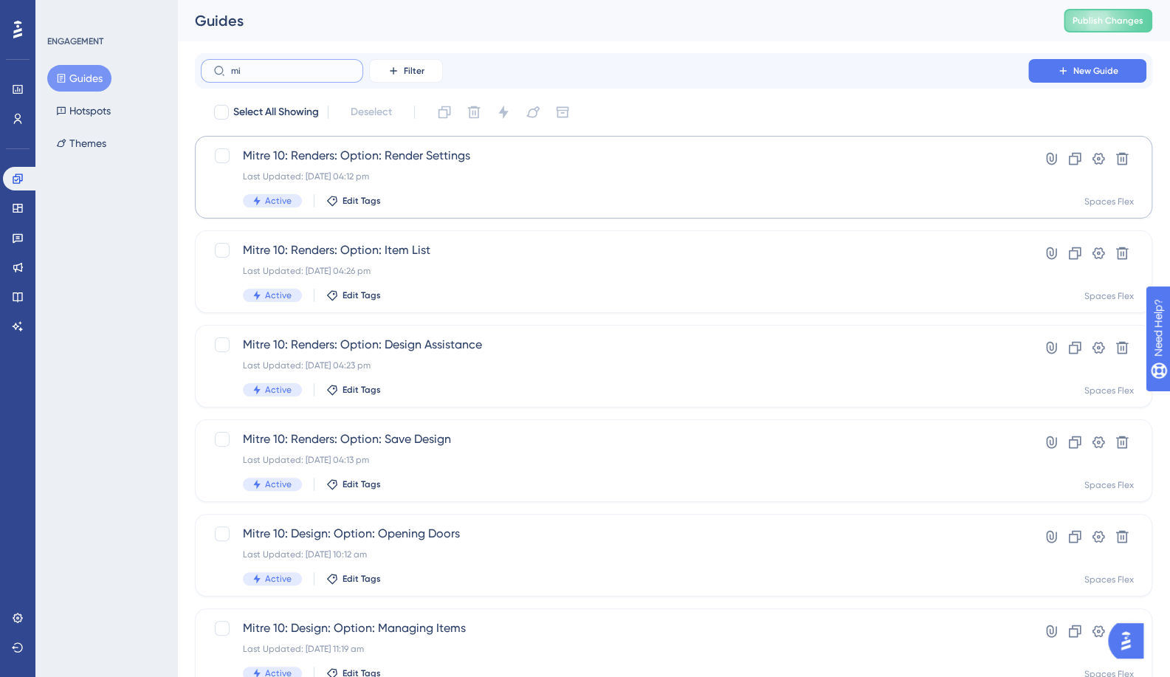
type input "mi"
click at [304, 158] on span "Mitre 10: Renders: Option: Render Settings" at bounding box center [614, 156] width 743 height 18
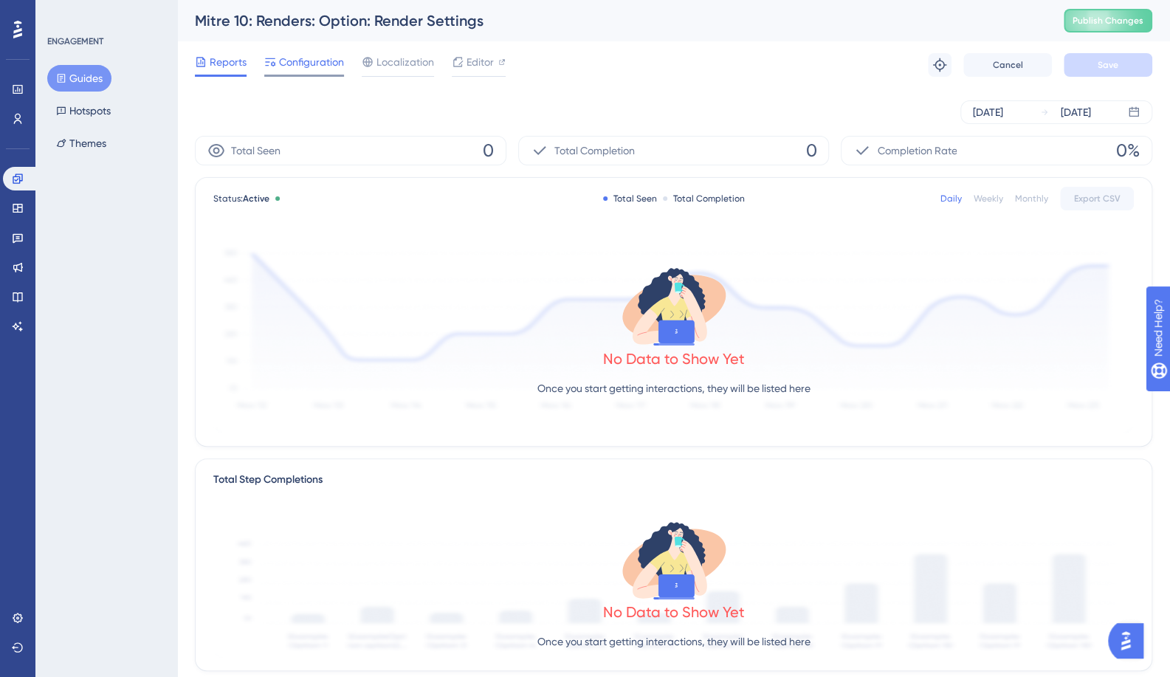
click at [275, 69] on div at bounding box center [270, 62] width 12 height 18
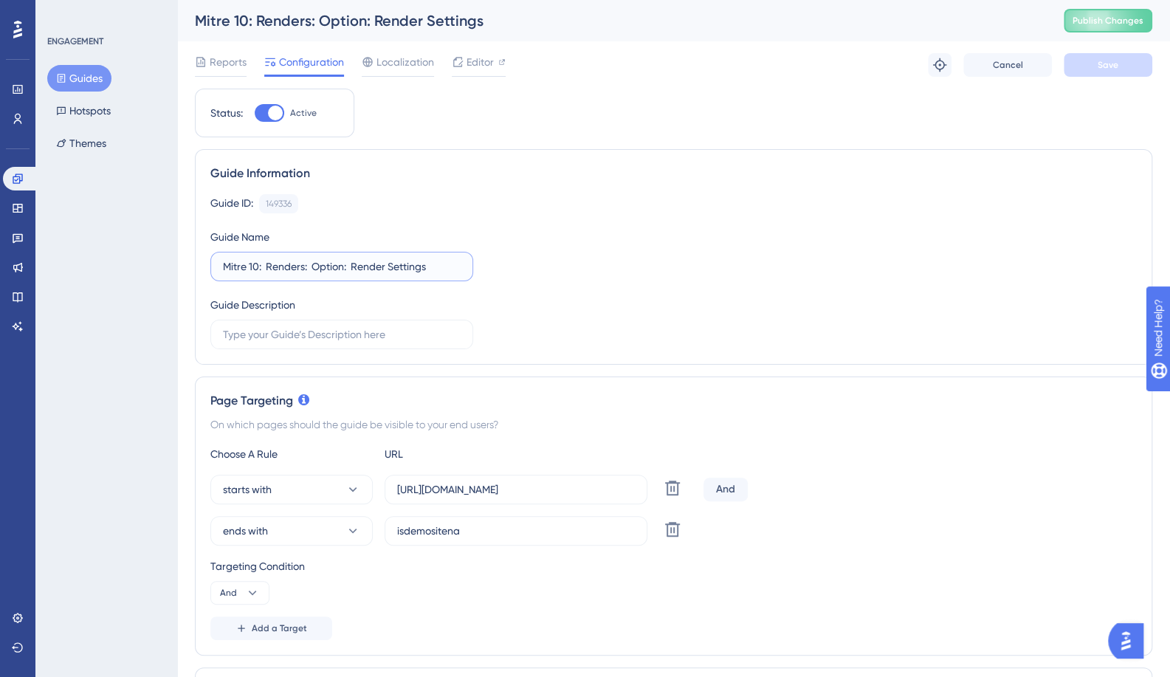
drag, startPoint x: 258, startPoint y: 266, endPoint x: 181, endPoint y: 271, distance: 77.6
type input "Template: Renders: Option: Render Settings"
click at [1091, 61] on button "Save" at bounding box center [1107, 65] width 89 height 24
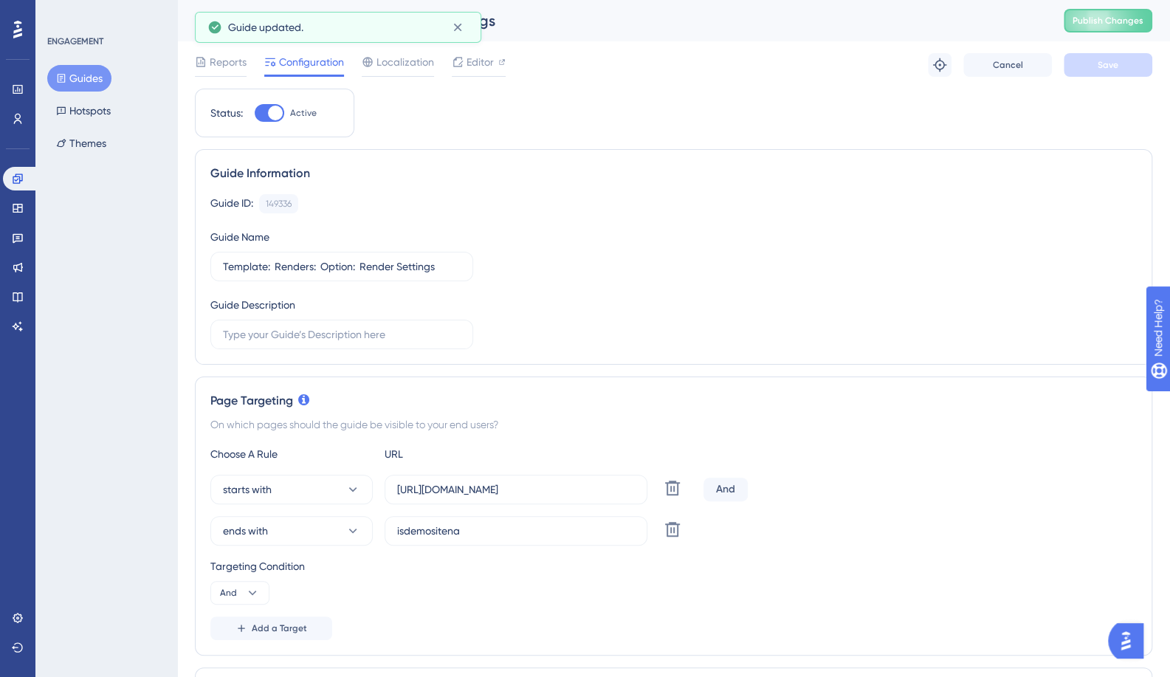
click at [65, 80] on icon at bounding box center [61, 78] width 10 height 10
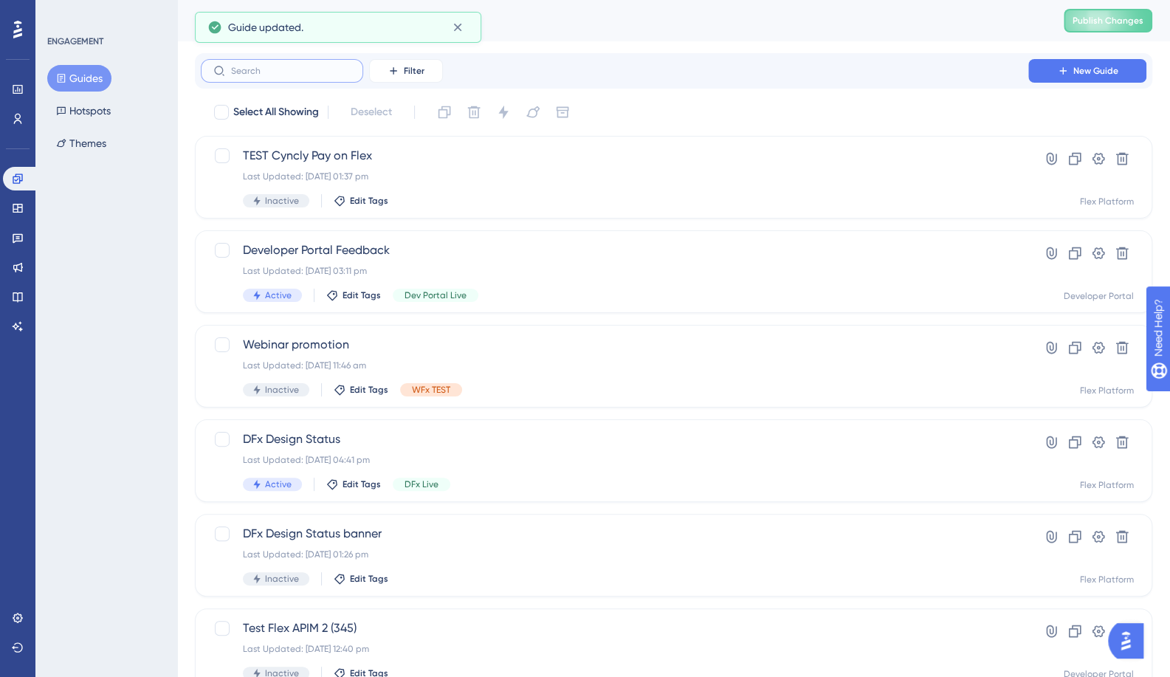
click at [317, 70] on input "text" at bounding box center [291, 71] width 120 height 10
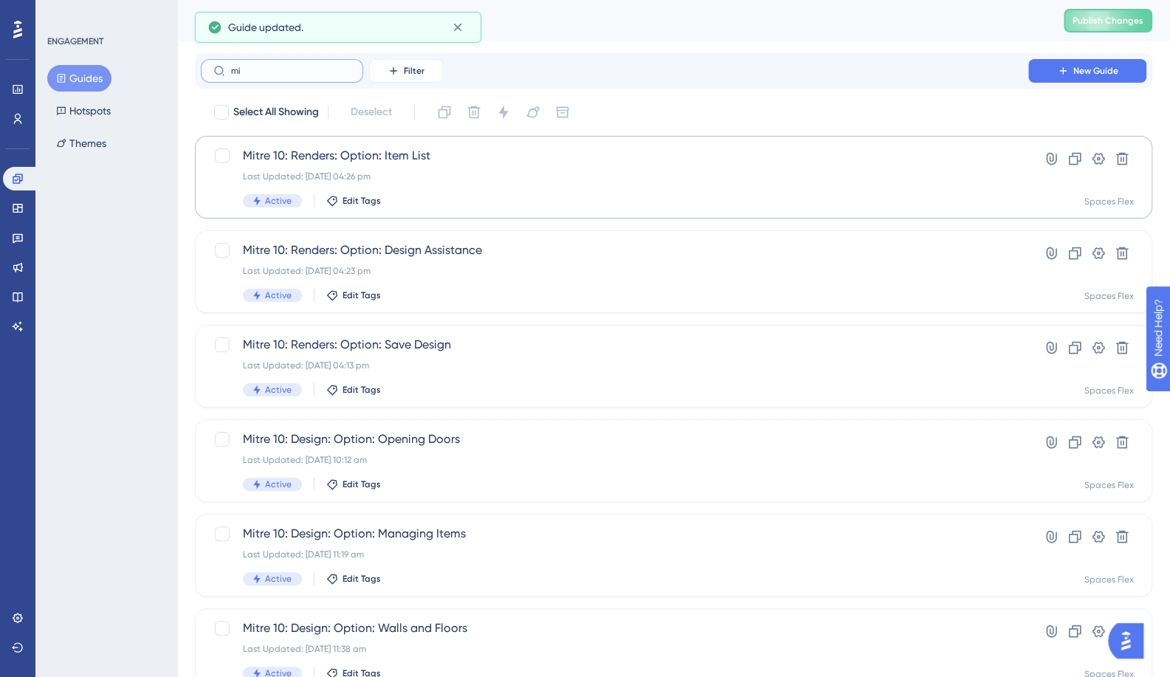
type input "mi"
click at [373, 154] on span "Mitre 10: Renders: Option: Item List" at bounding box center [614, 156] width 743 height 18
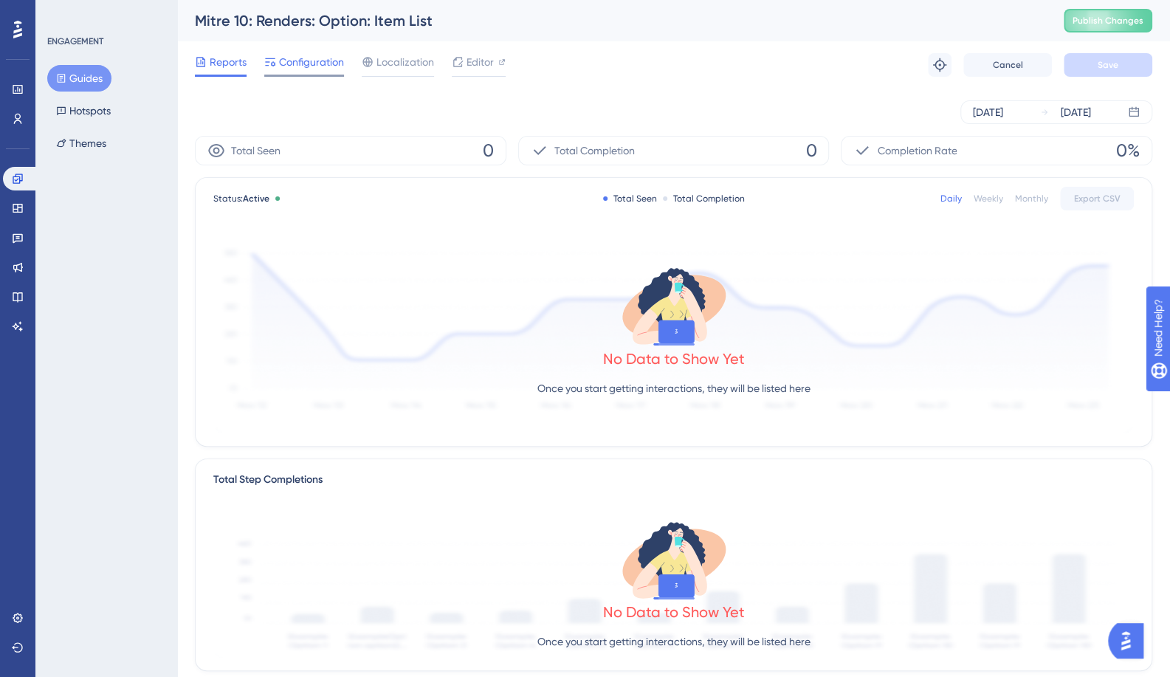
drag, startPoint x: 292, startPoint y: 80, endPoint x: 337, endPoint y: 58, distance: 49.5
click at [300, 75] on div "Reports Configuration Localization Editor Troubleshoot Cancel Save" at bounding box center [673, 64] width 957 height 47
click at [337, 58] on span "Configuration" at bounding box center [311, 62] width 65 height 18
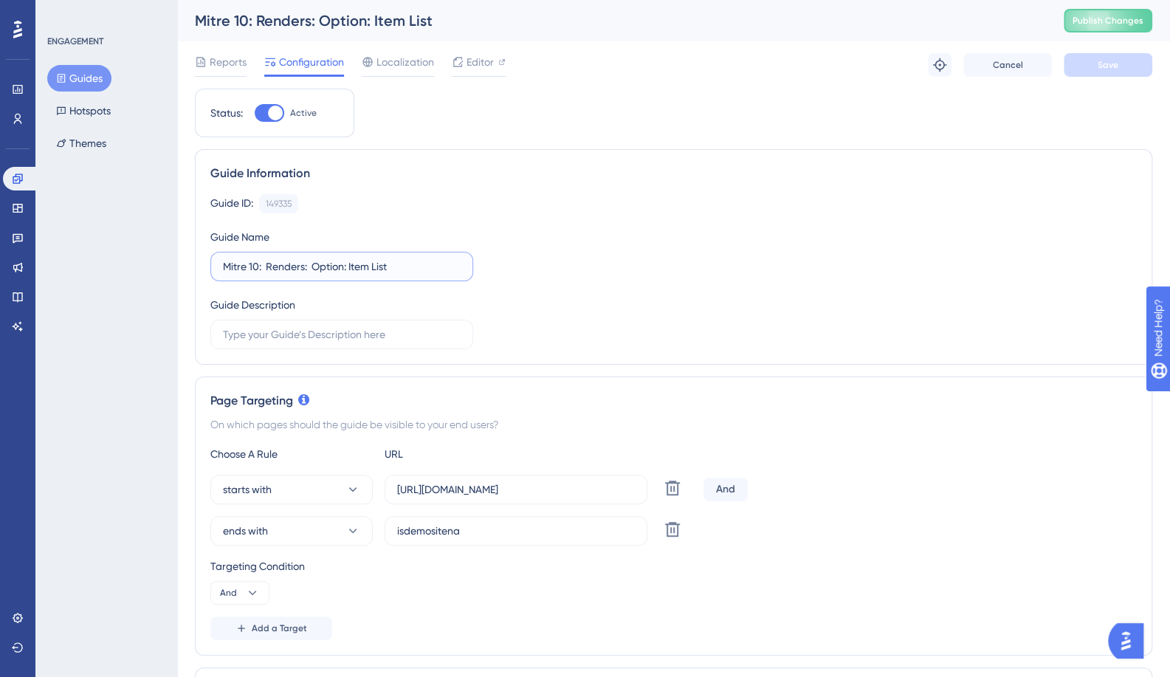
drag, startPoint x: 257, startPoint y: 266, endPoint x: 176, endPoint y: 263, distance: 80.5
paste input "Template"
type input "Template: Renders: Option: Item List"
click at [1110, 65] on span "Save" at bounding box center [1107, 65] width 21 height 12
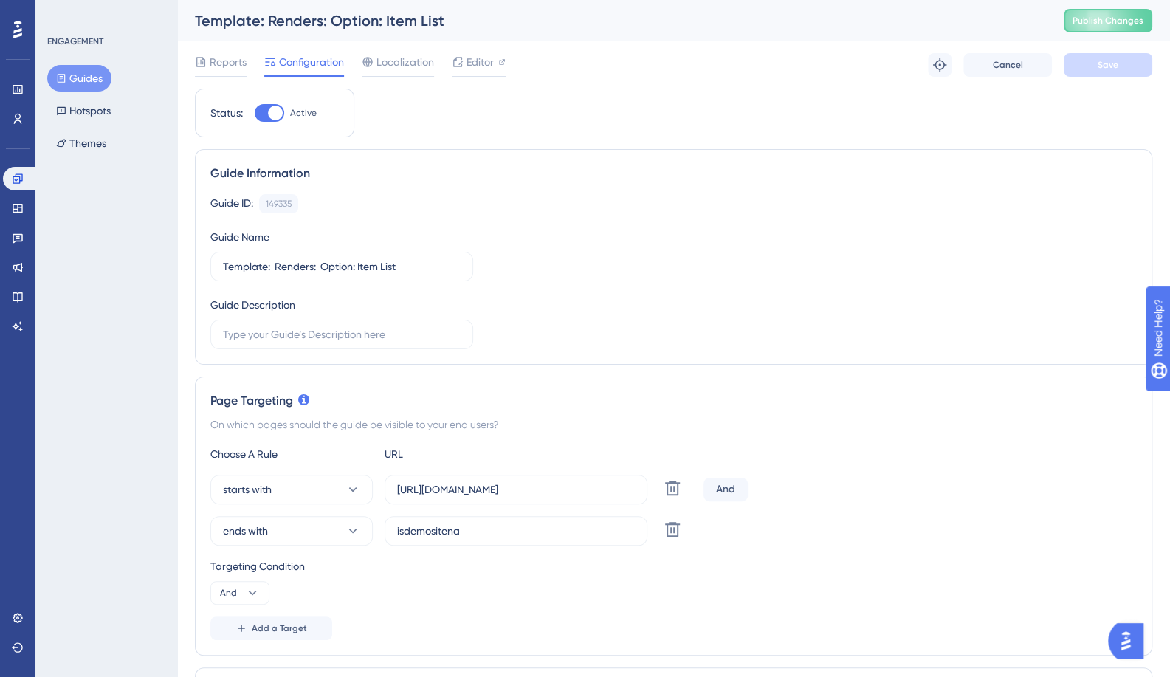
click at [81, 79] on button "Guides" at bounding box center [79, 78] width 64 height 27
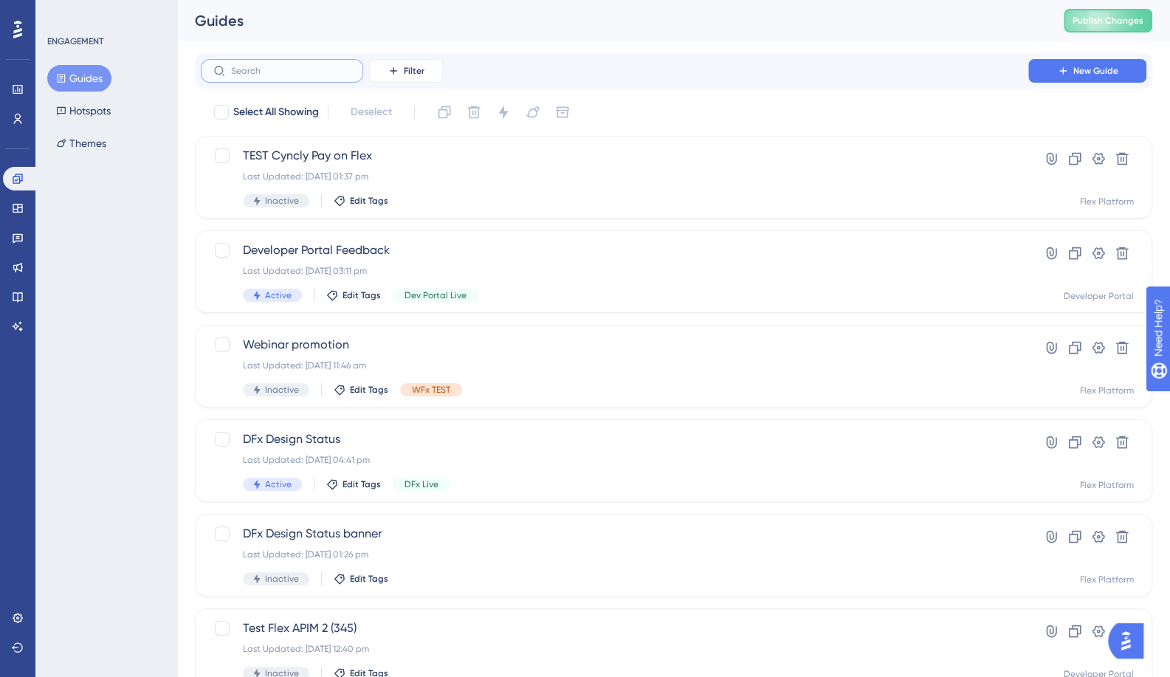
click at [277, 72] on input "text" at bounding box center [291, 71] width 120 height 10
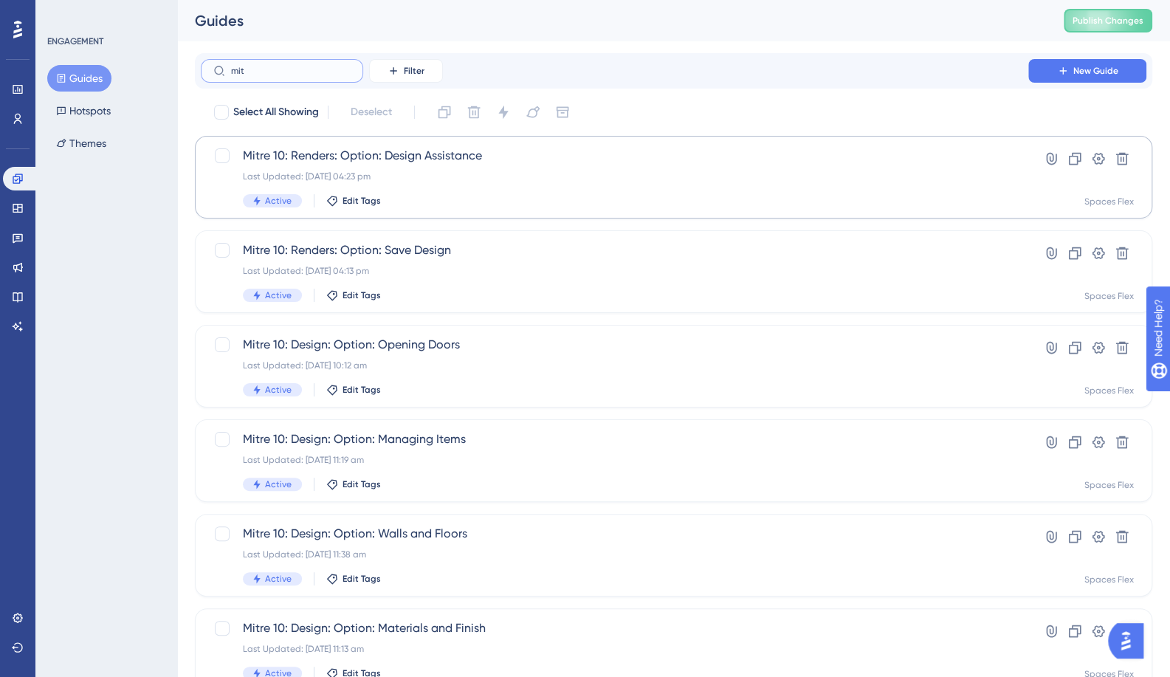
type input "mit"
click at [396, 158] on span "Mitre 10: Renders: Option: Design Assistance" at bounding box center [614, 156] width 743 height 18
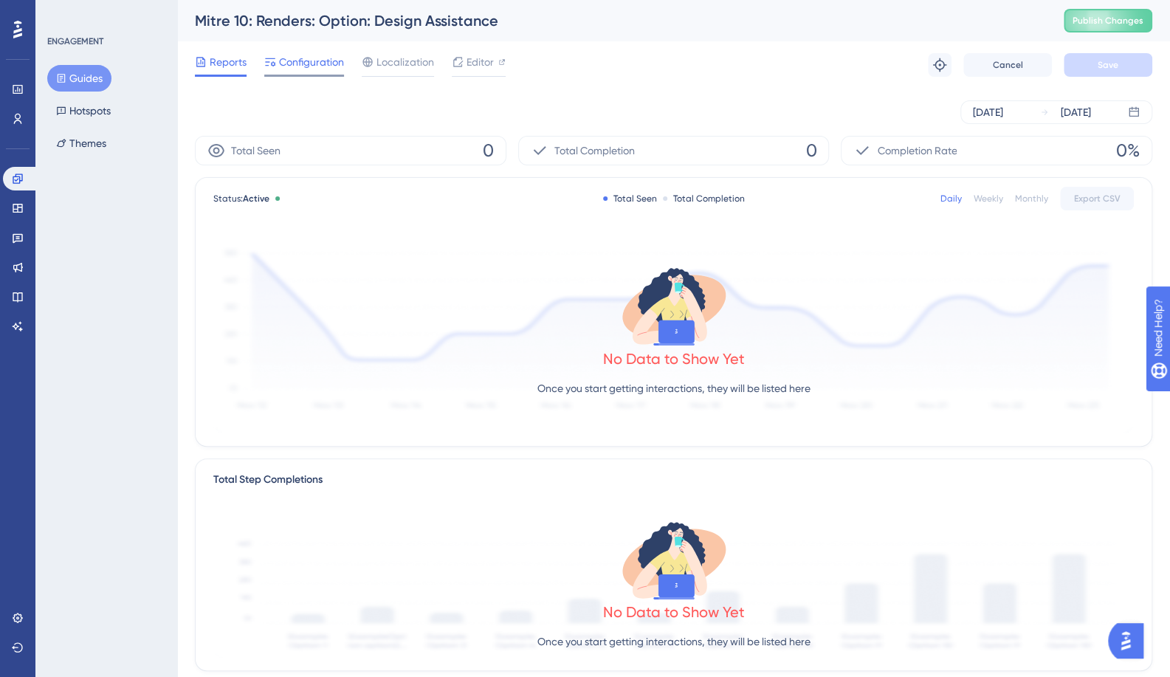
click at [298, 53] on span "Configuration" at bounding box center [311, 62] width 65 height 18
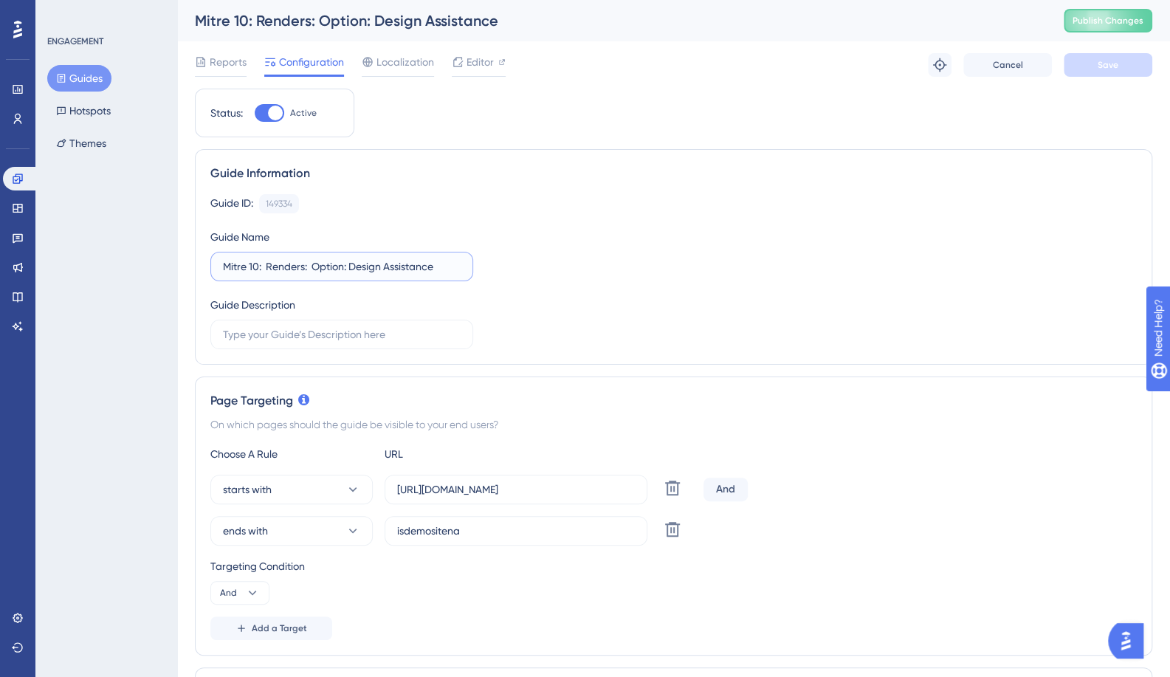
drag, startPoint x: 256, startPoint y: 266, endPoint x: 190, endPoint y: 269, distance: 65.8
paste input "Template"
type input "Template: Renders: Option: Design Assistance"
click at [1116, 61] on span "Save" at bounding box center [1107, 65] width 21 height 12
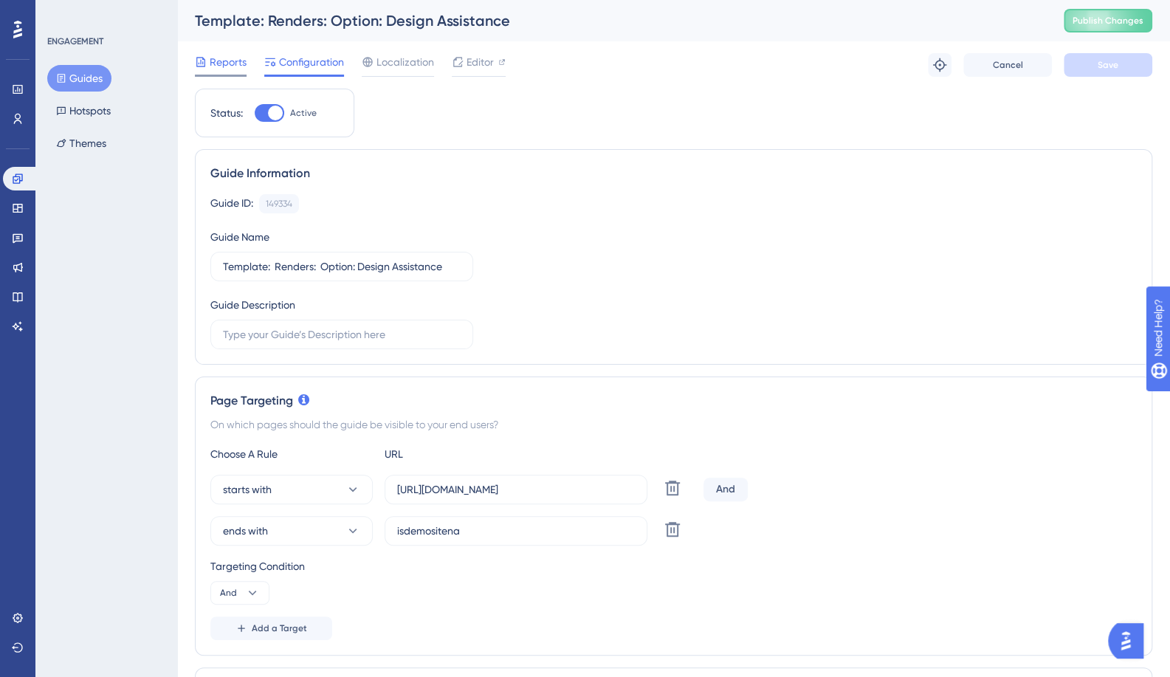
click at [225, 65] on span "Reports" at bounding box center [228, 62] width 37 height 18
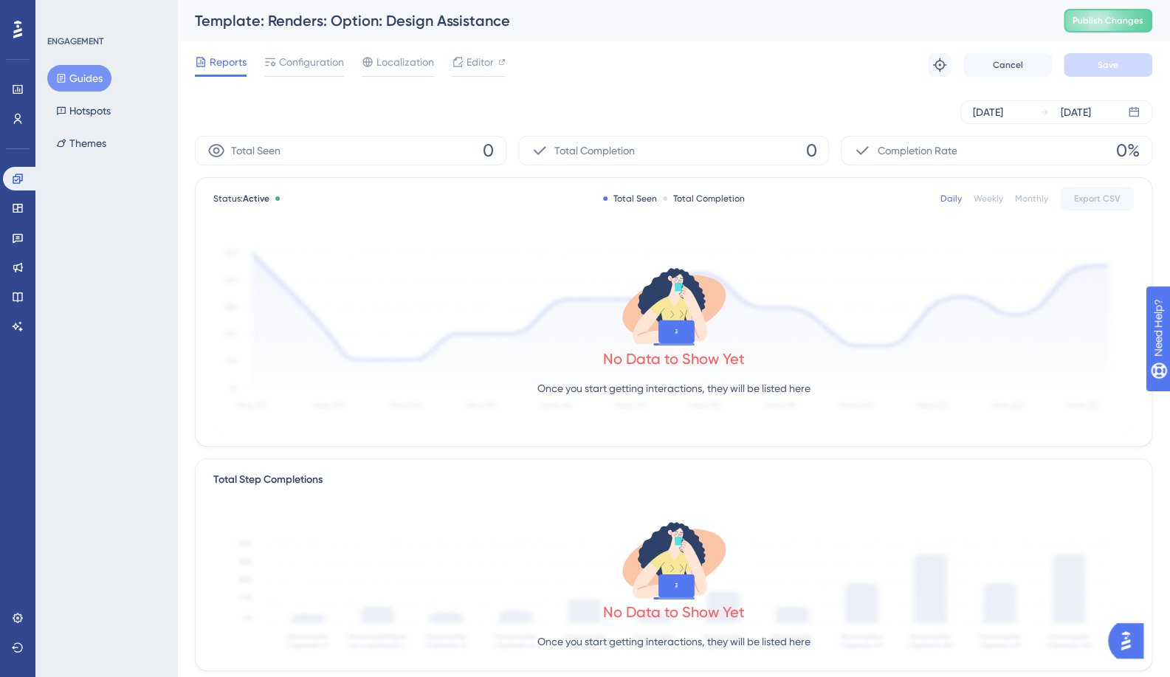
click at [70, 81] on button "Guides" at bounding box center [79, 78] width 64 height 27
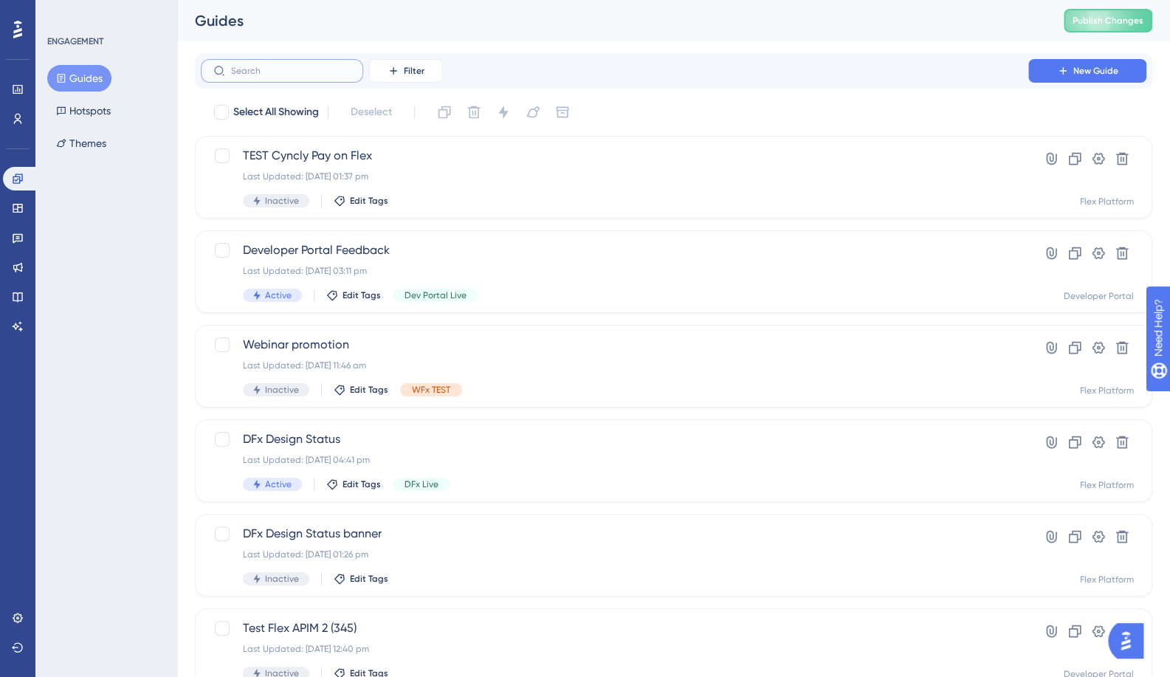
click at [281, 71] on input "text" at bounding box center [291, 71] width 120 height 10
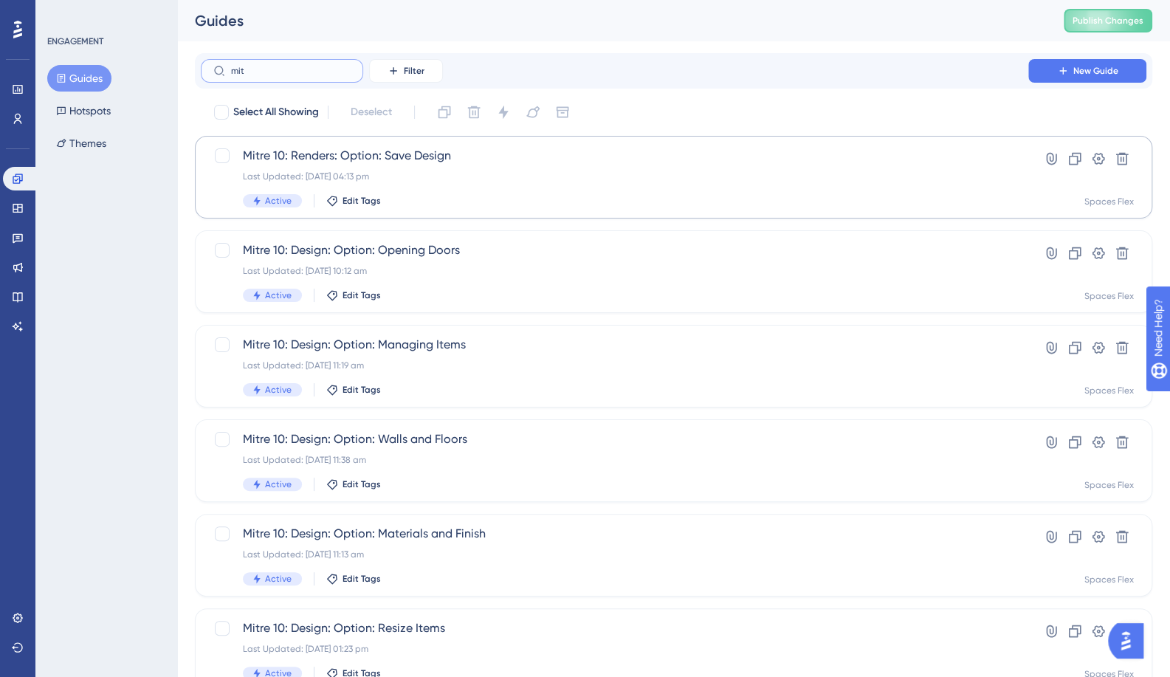
type input "mit"
click at [362, 155] on span "Mitre 10: Renders: Option: Save Design" at bounding box center [614, 156] width 743 height 18
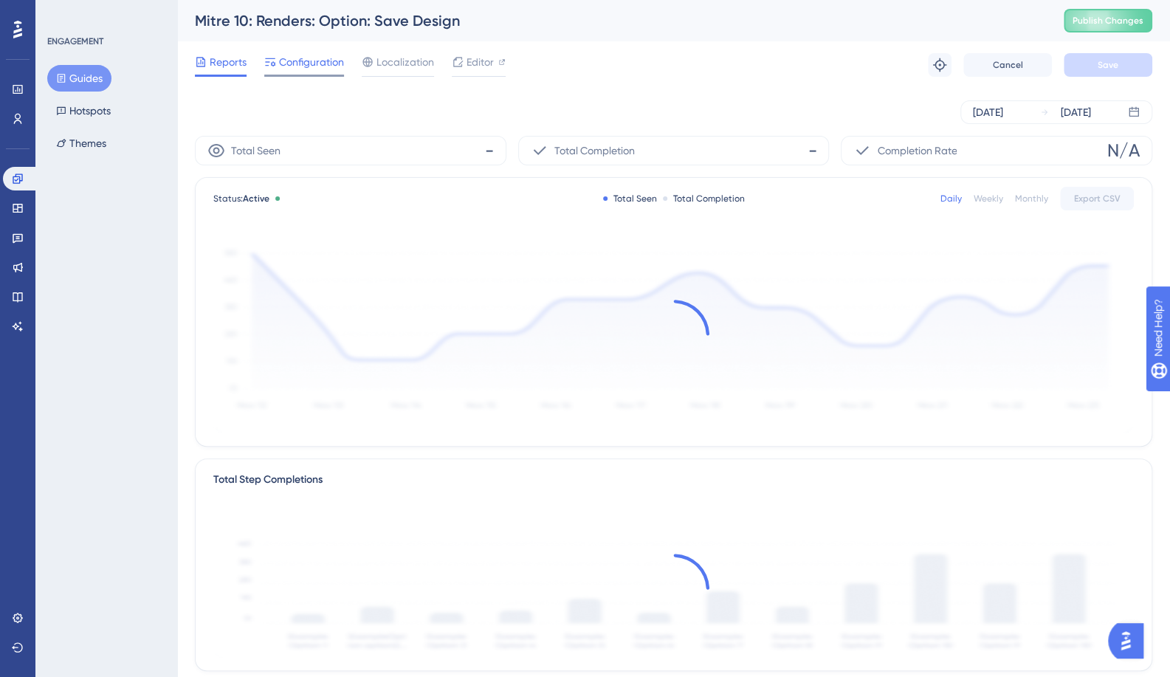
click at [322, 68] on span "Configuration" at bounding box center [311, 62] width 65 height 18
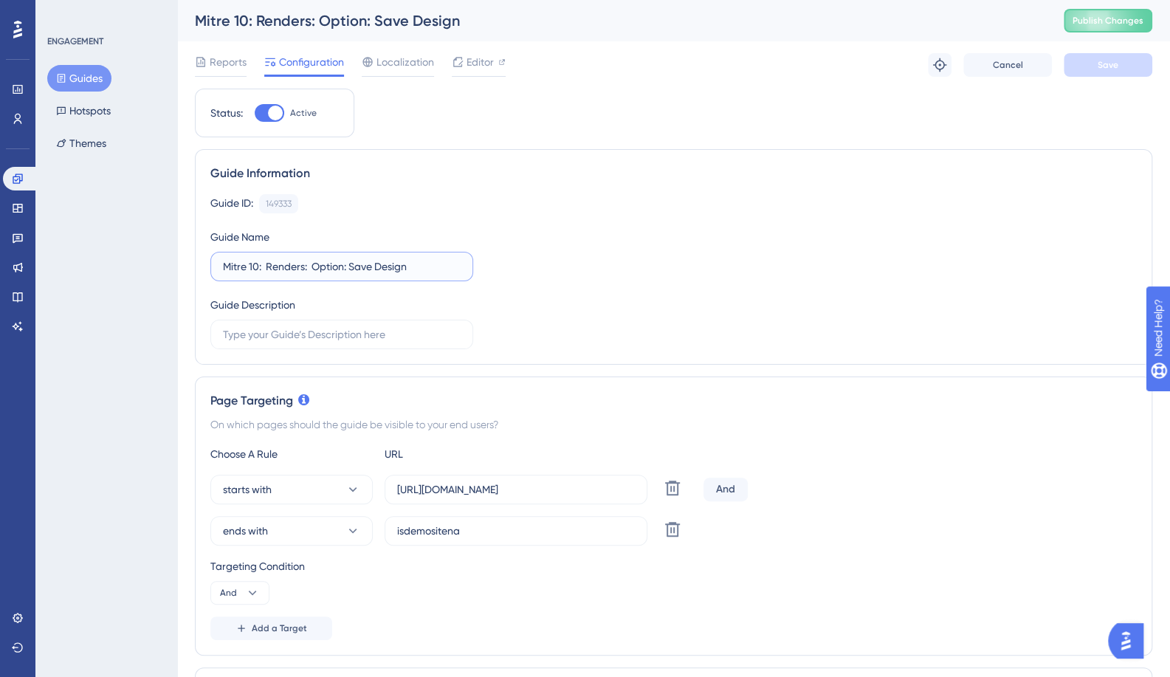
drag, startPoint x: 259, startPoint y: 269, endPoint x: 167, endPoint y: 269, distance: 92.2
paste input "Template"
type input "Template: Renders: Option: Save Design"
click at [1108, 63] on span "Save" at bounding box center [1107, 65] width 21 height 12
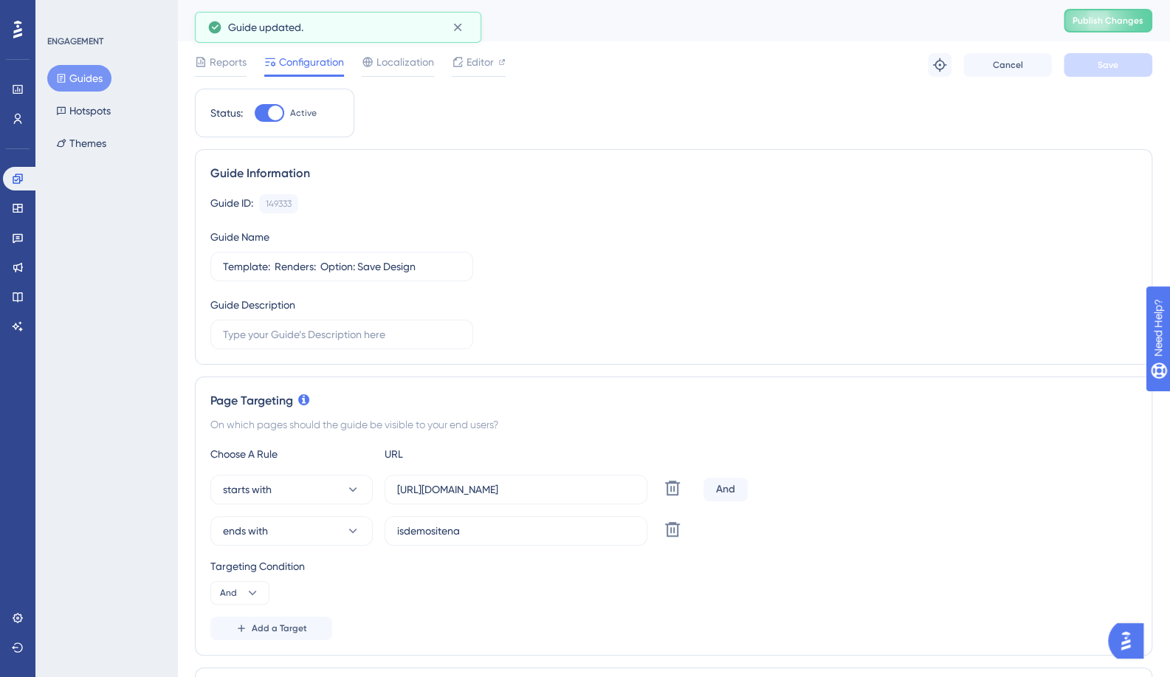
click at [69, 79] on button "Guides" at bounding box center [79, 78] width 64 height 27
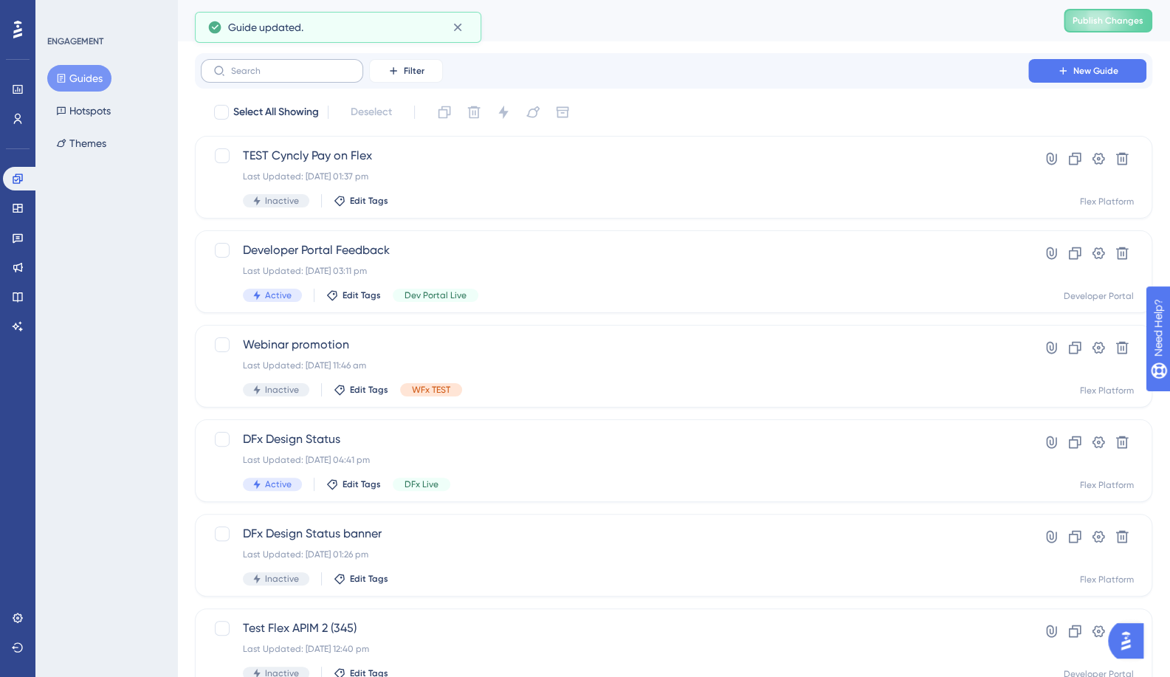
click at [306, 79] on label at bounding box center [282, 71] width 162 height 24
click at [306, 76] on input "text" at bounding box center [291, 71] width 120 height 10
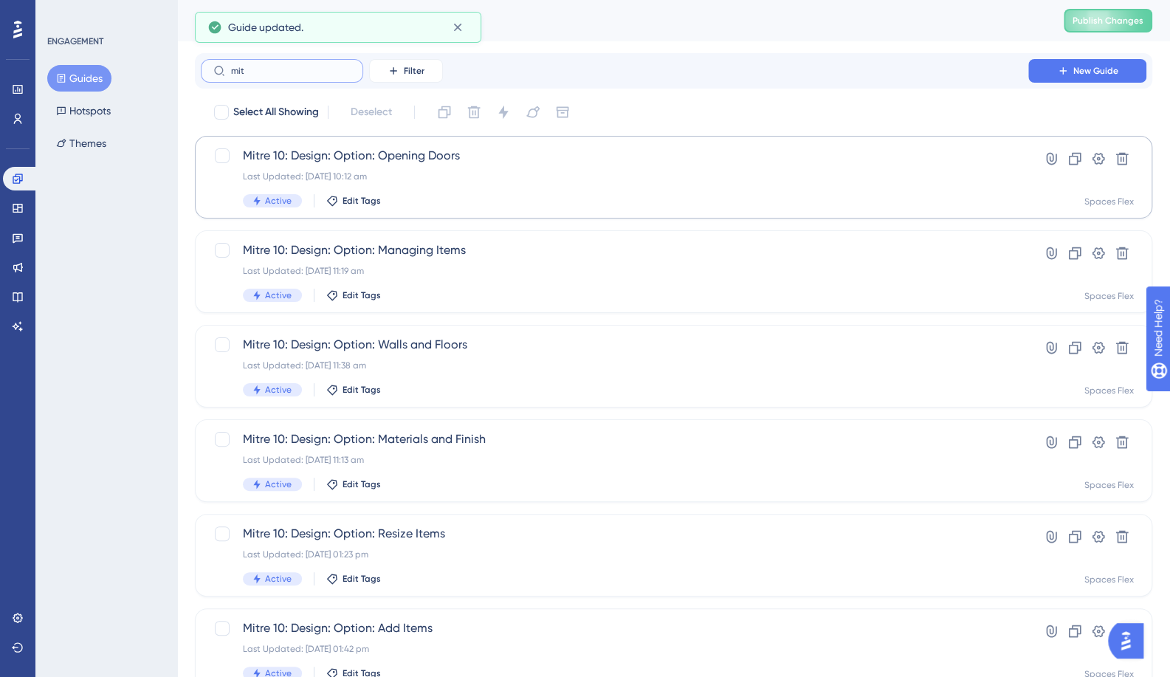
type input "mit"
click at [349, 153] on span "Mitre 10: Design: Option: Opening Doors" at bounding box center [614, 156] width 743 height 18
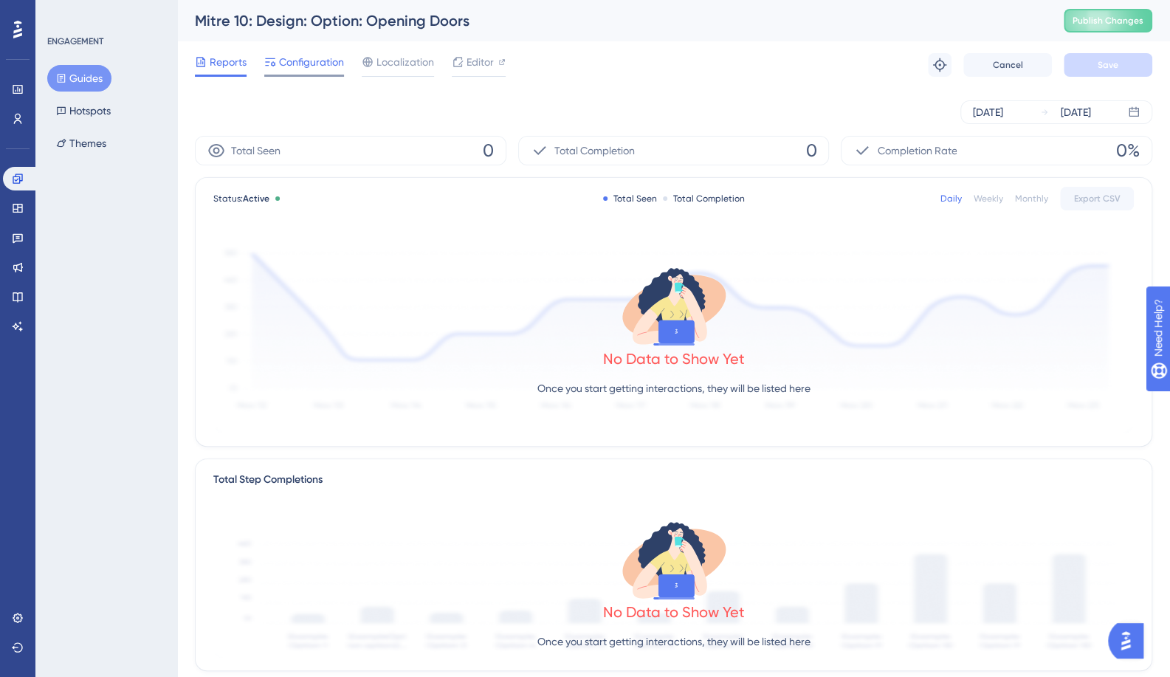
click at [314, 61] on span "Configuration" at bounding box center [311, 62] width 65 height 18
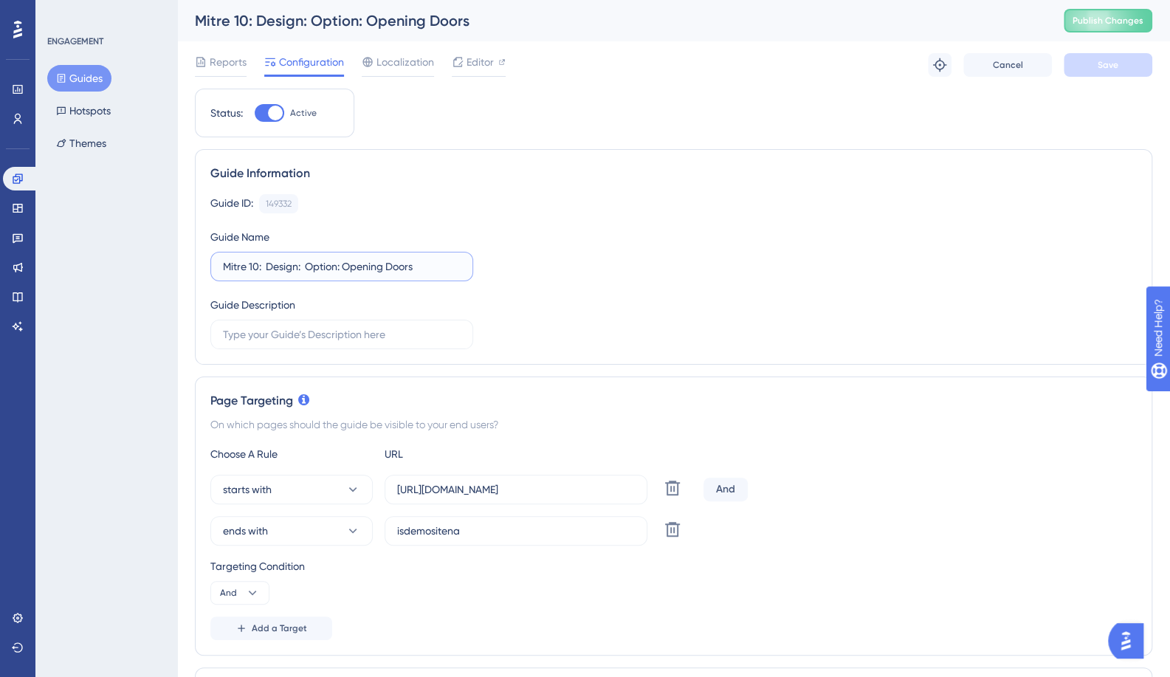
drag, startPoint x: 258, startPoint y: 267, endPoint x: 188, endPoint y: 266, distance: 69.4
paste input "Template"
type input "Template: Design: Option: Opening Doors"
click at [1101, 64] on span "Save" at bounding box center [1107, 65] width 21 height 12
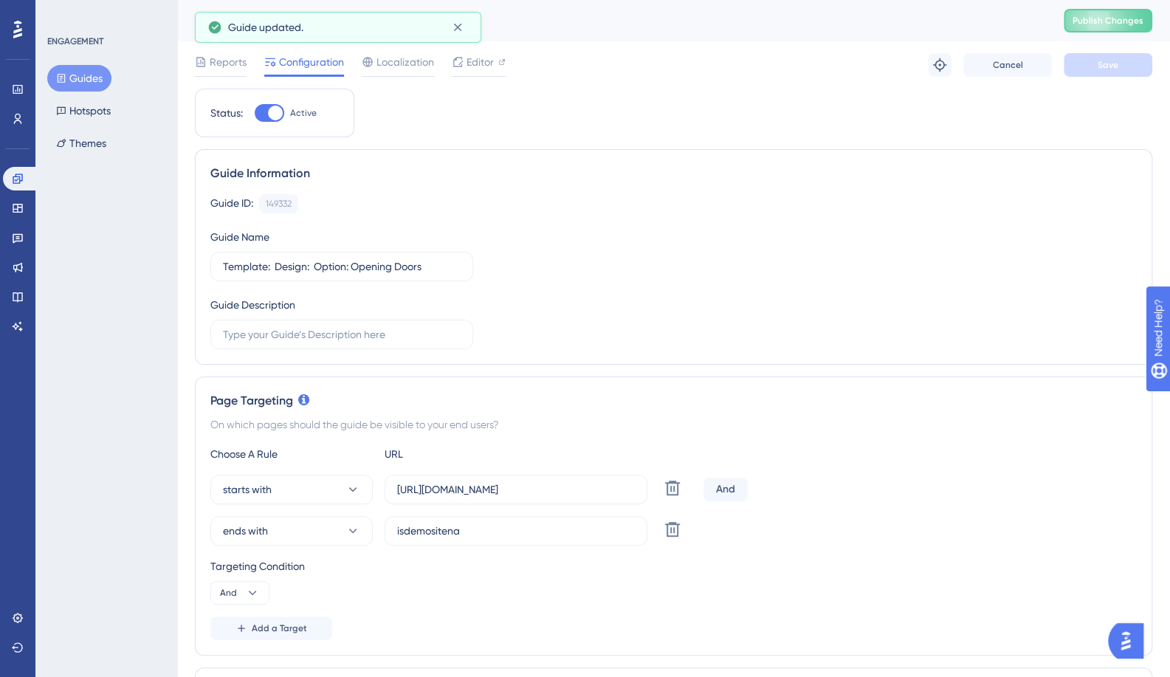
click at [94, 78] on button "Guides" at bounding box center [79, 78] width 64 height 27
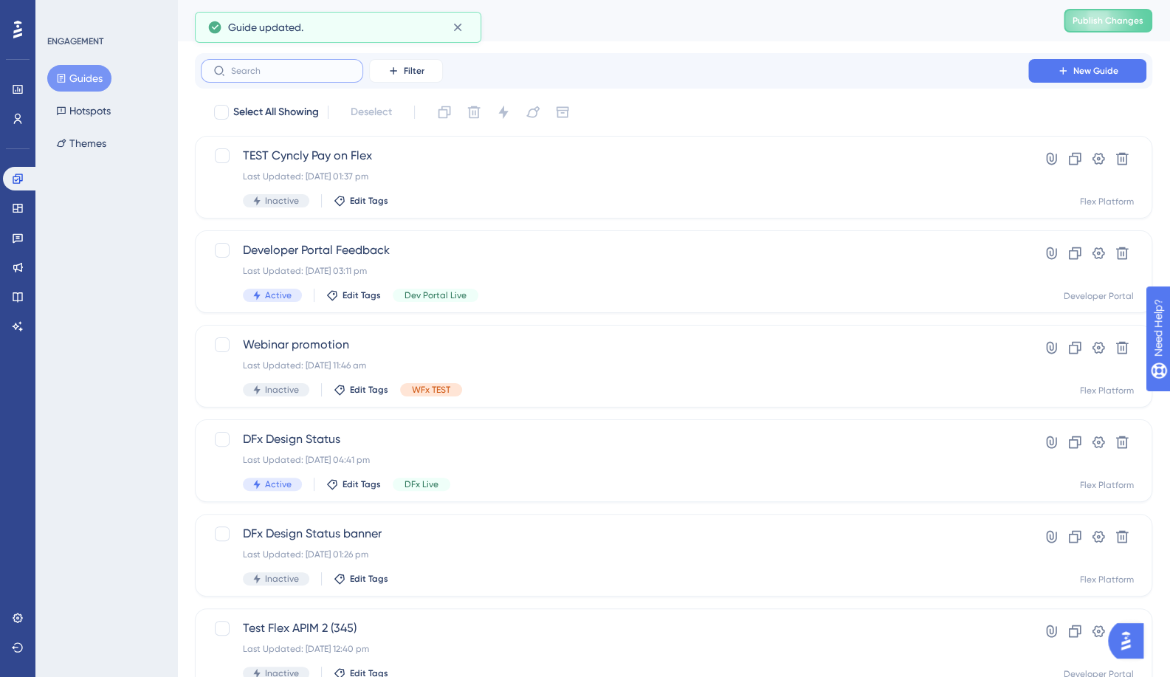
click at [306, 72] on input "text" at bounding box center [291, 71] width 120 height 10
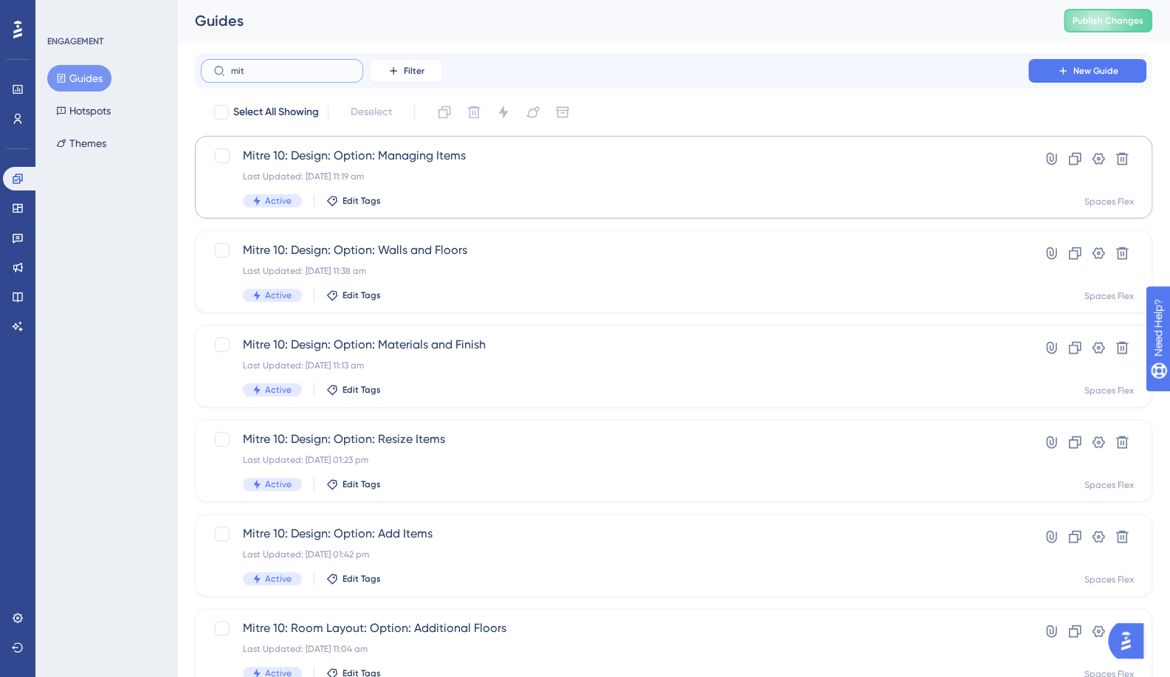
type input "mit"
click at [362, 150] on span "Mitre 10: Design: Option: Managing Items" at bounding box center [614, 156] width 743 height 18
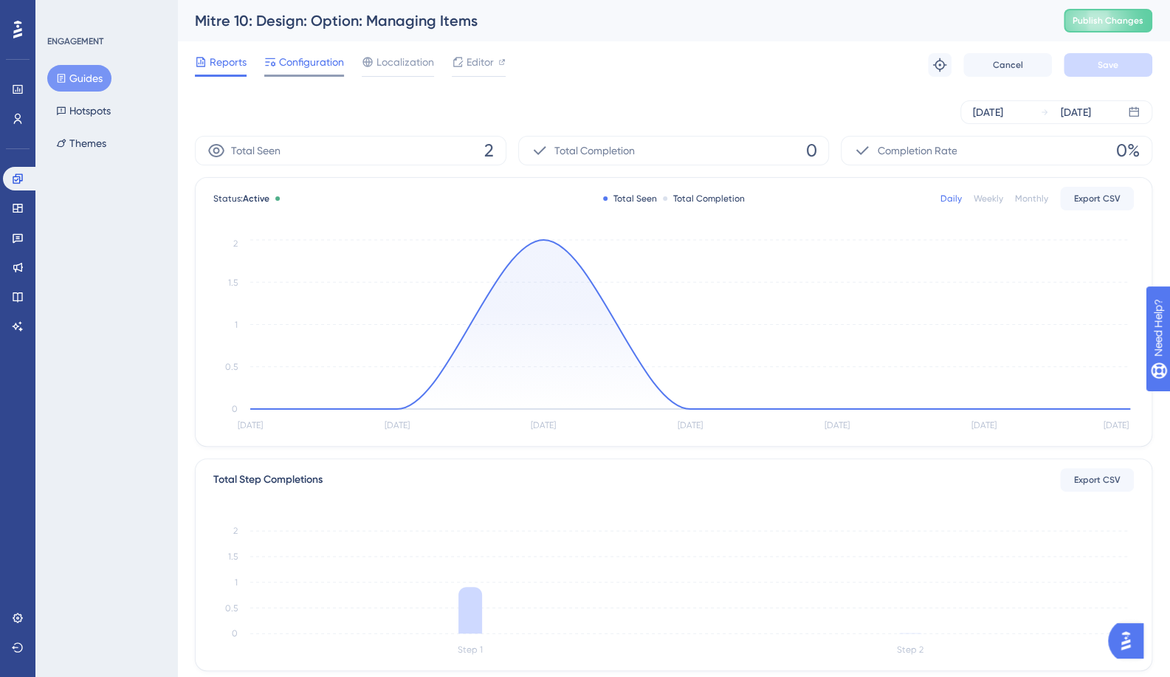
click at [304, 67] on span "Configuration" at bounding box center [311, 62] width 65 height 18
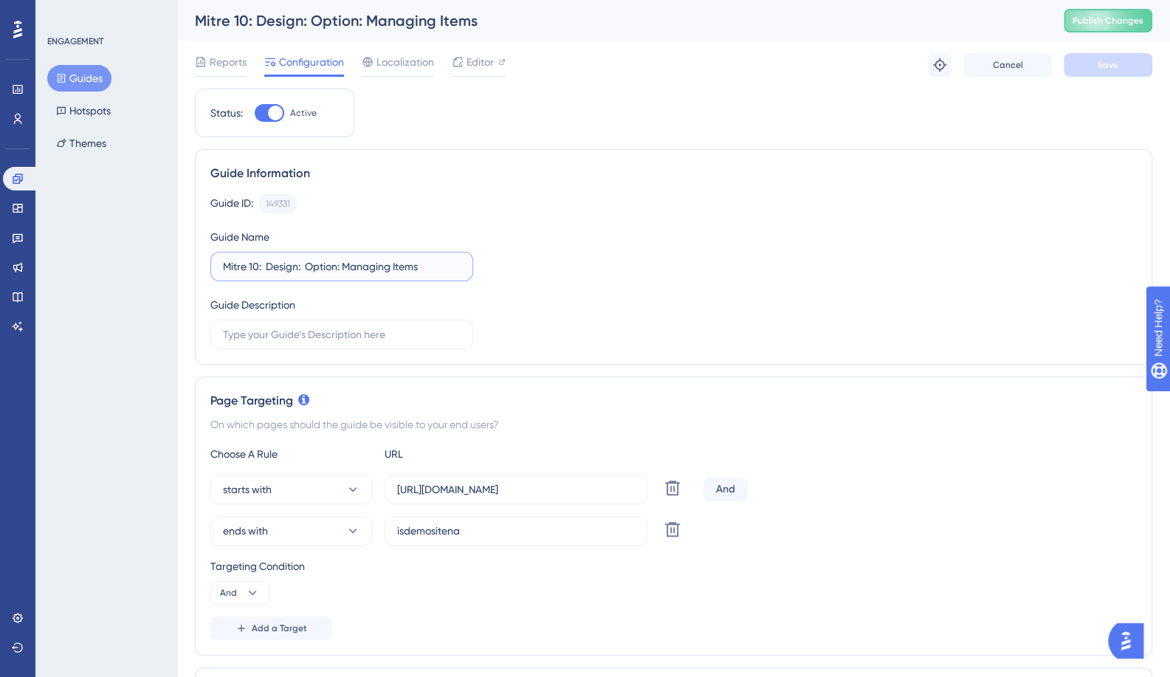
drag, startPoint x: 255, startPoint y: 264, endPoint x: 195, endPoint y: 266, distance: 59.8
click at [196, 266] on div "Guide Information Guide ID: 149331 Copy Guide Name Mitre 10: Design: Option: Ma…" at bounding box center [673, 256] width 957 height 215
paste input "Template"
type input "Template: Design: Option: Managing Items"
click at [1114, 65] on span "Save" at bounding box center [1107, 65] width 21 height 12
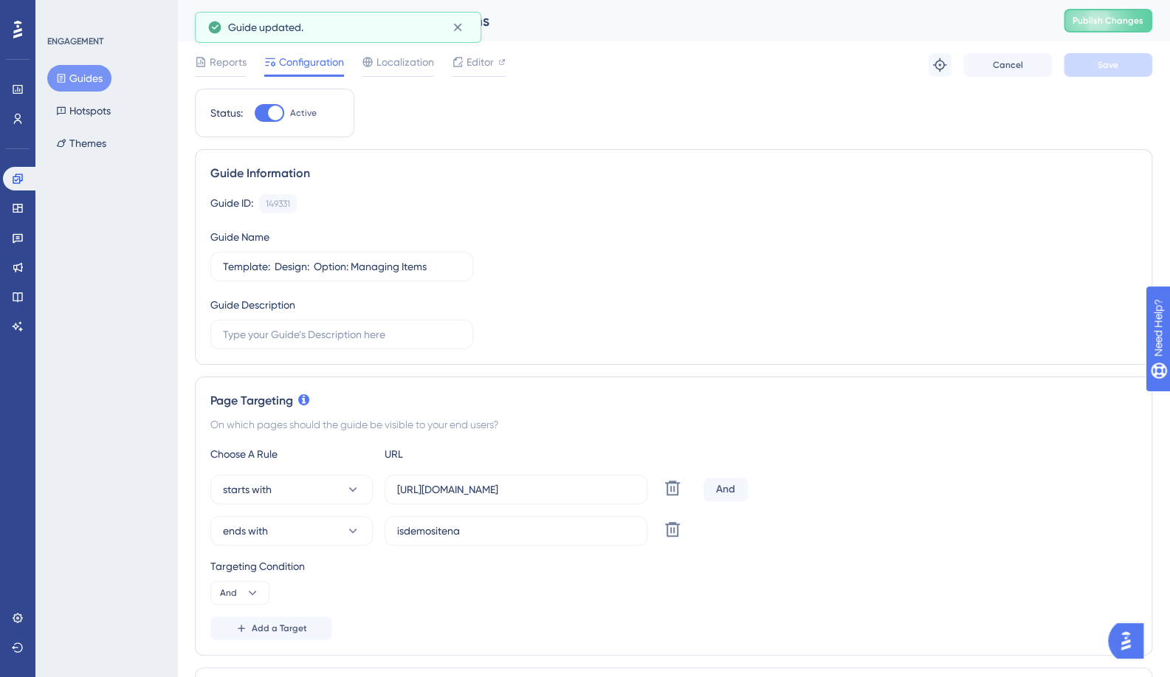
click at [69, 79] on button "Guides" at bounding box center [79, 78] width 64 height 27
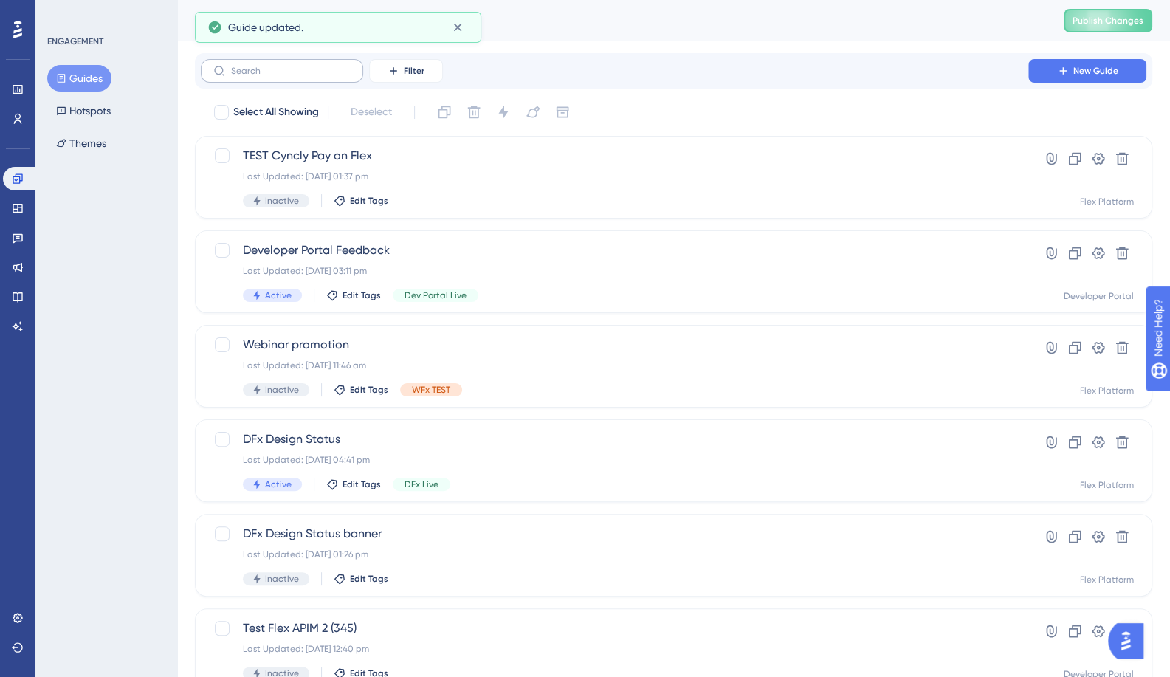
click at [244, 78] on label at bounding box center [282, 71] width 162 height 24
click at [244, 76] on input "text" at bounding box center [291, 71] width 120 height 10
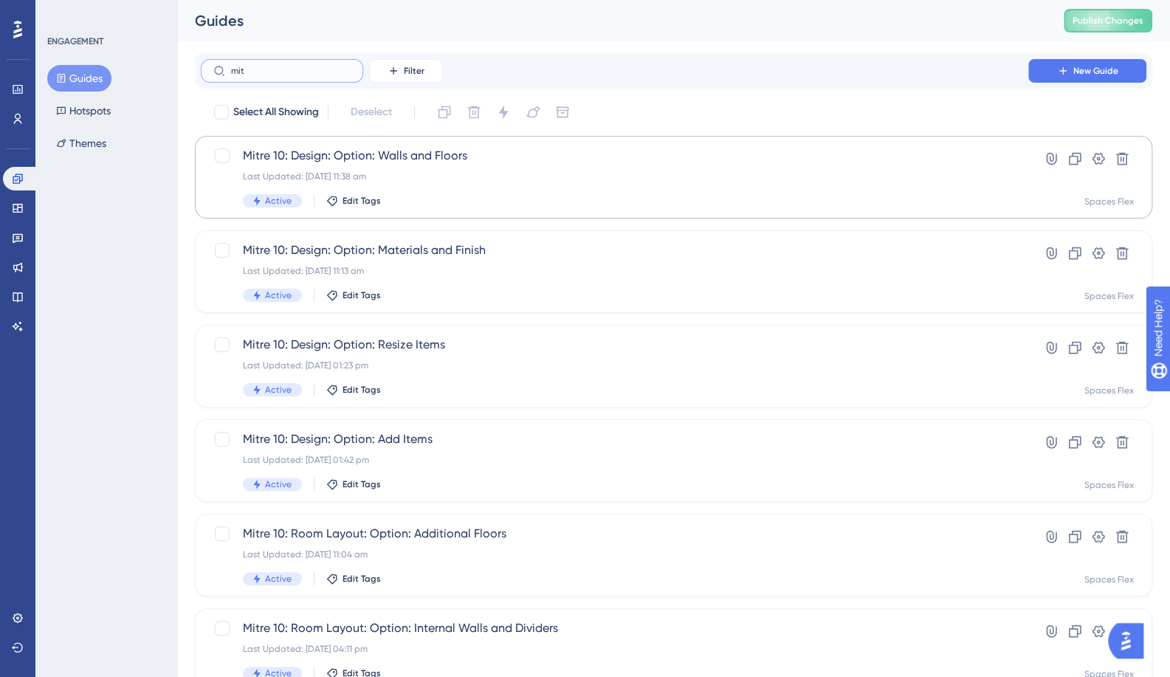
type input "mit"
click at [314, 150] on span "Mitre 10: Design: Option: Walls and Floors" at bounding box center [614, 156] width 743 height 18
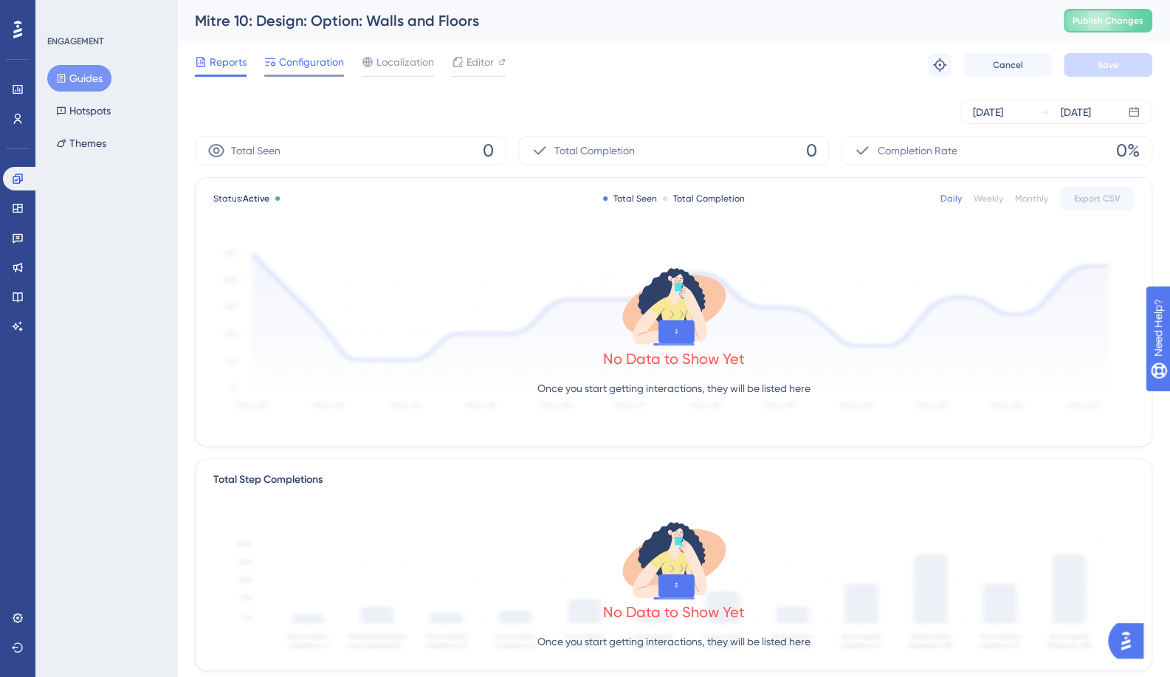
click at [298, 69] on span "Configuration" at bounding box center [311, 62] width 65 height 18
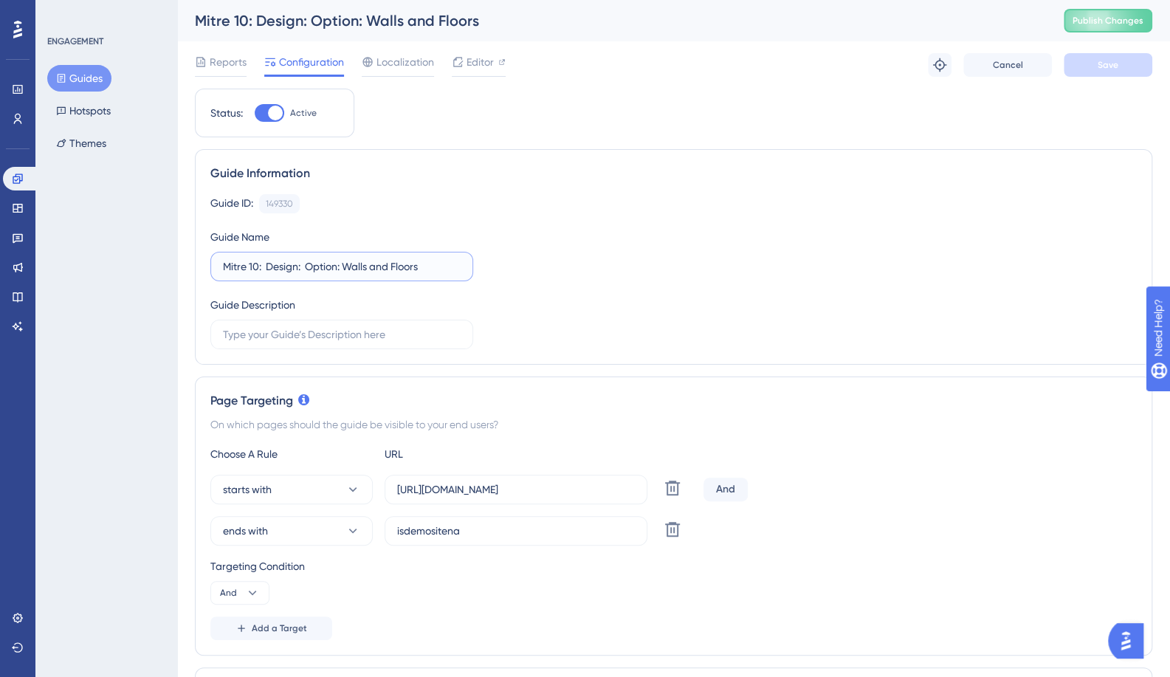
drag, startPoint x: 256, startPoint y: 268, endPoint x: 161, endPoint y: 263, distance: 95.3
paste input "Template"
type input "Template: Design: Option: Walls and Floors"
click at [1107, 68] on span "Save" at bounding box center [1107, 65] width 21 height 12
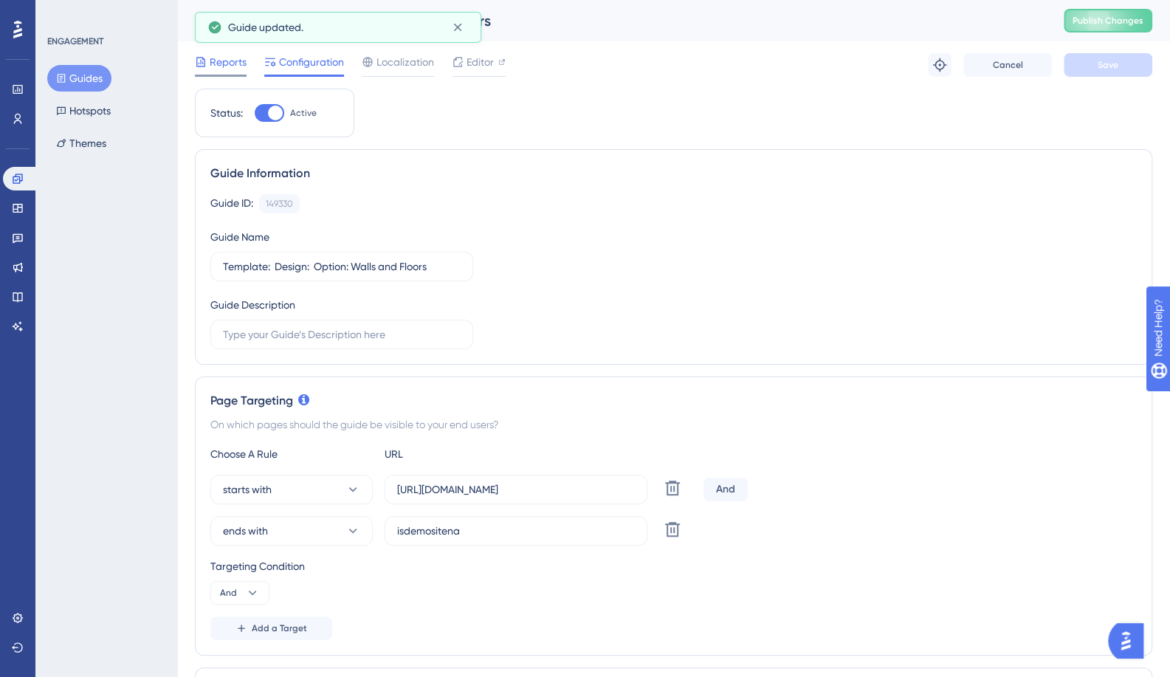
click at [215, 60] on span "Reports" at bounding box center [228, 62] width 37 height 18
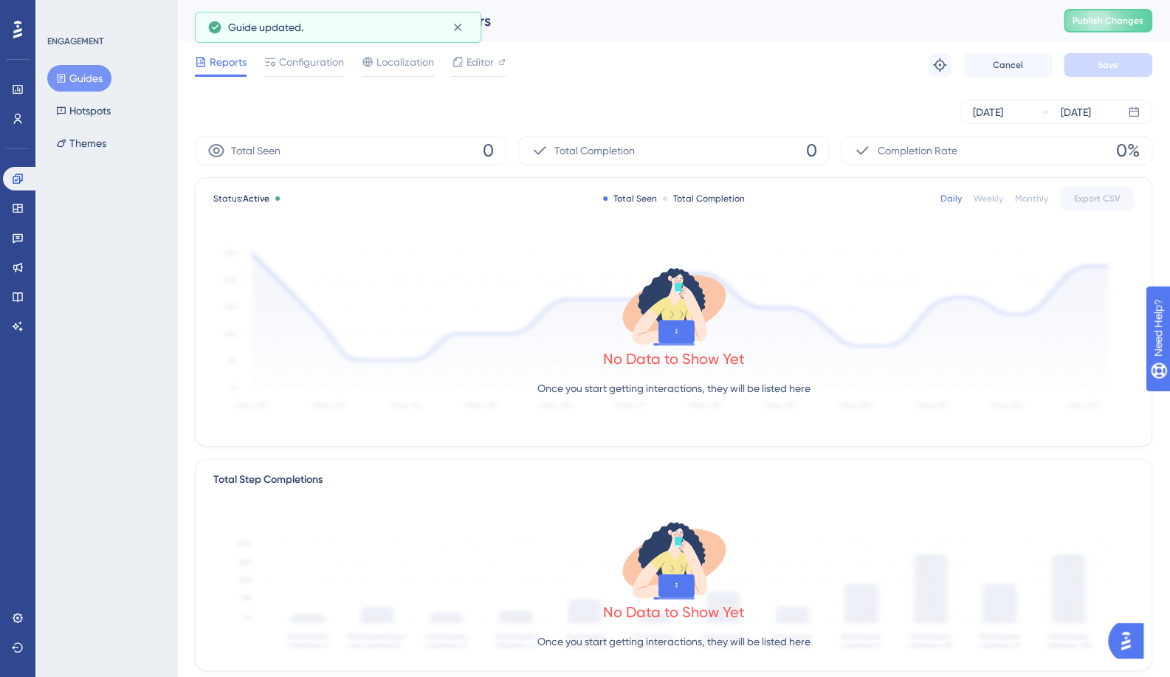
click at [73, 82] on button "Guides" at bounding box center [79, 78] width 64 height 27
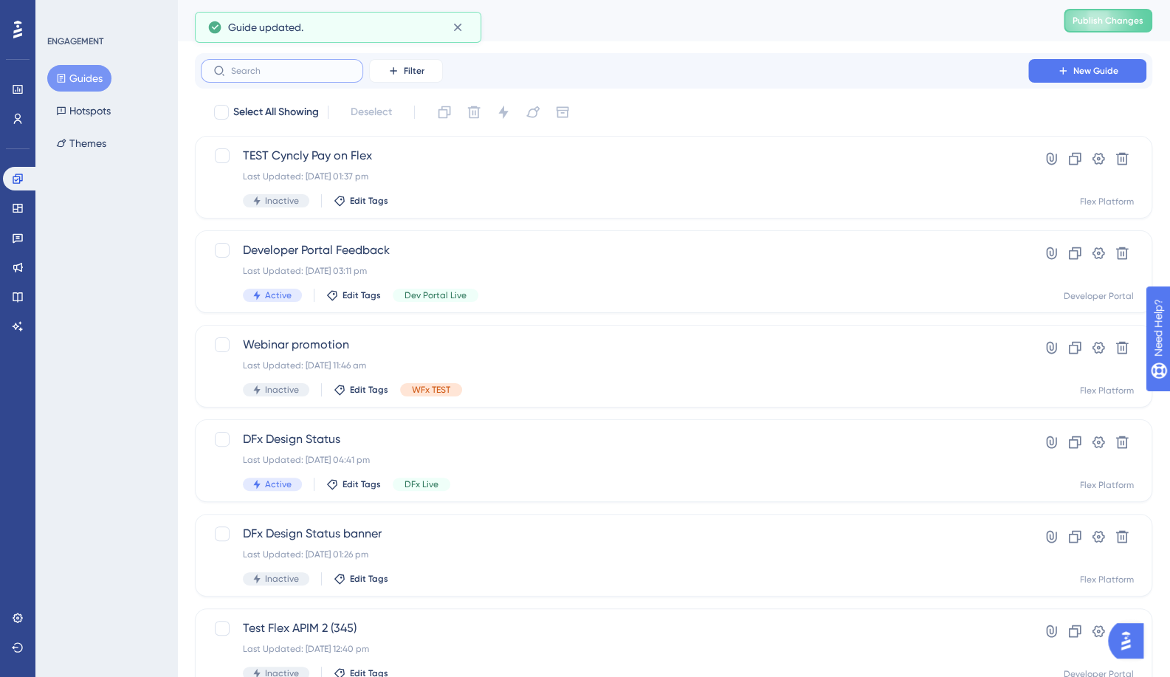
click at [266, 73] on input "text" at bounding box center [291, 71] width 120 height 10
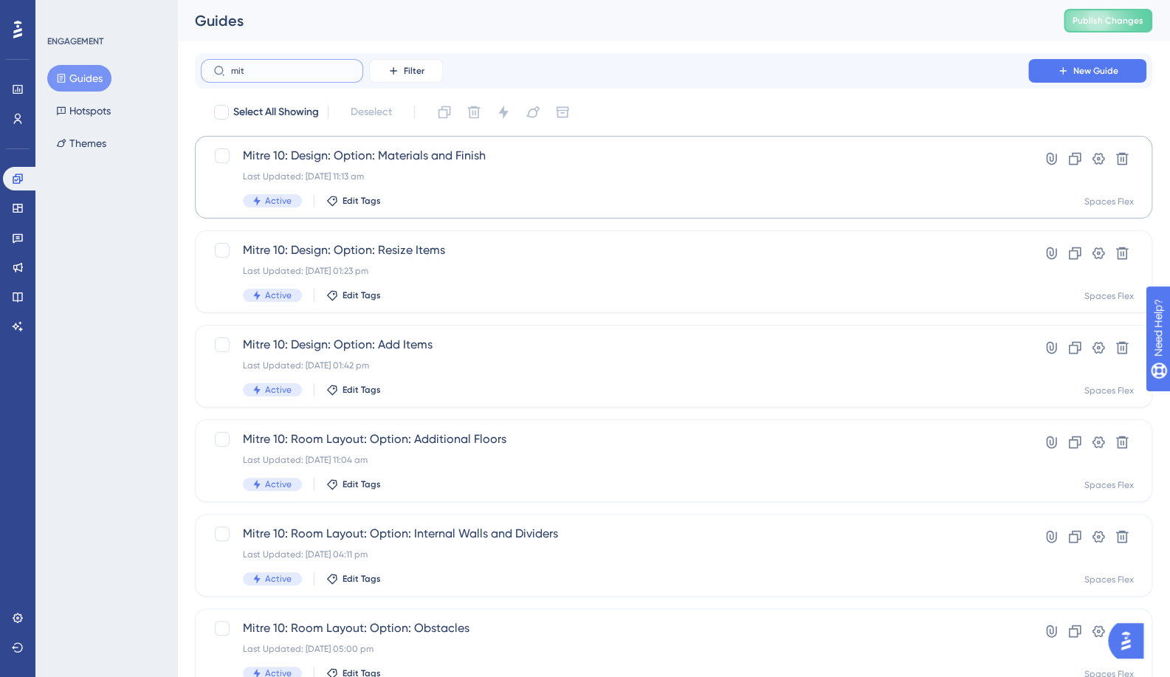
type input "mit"
click at [360, 156] on span "Mitre 10: Design: Option: Materials and Finish" at bounding box center [614, 156] width 743 height 18
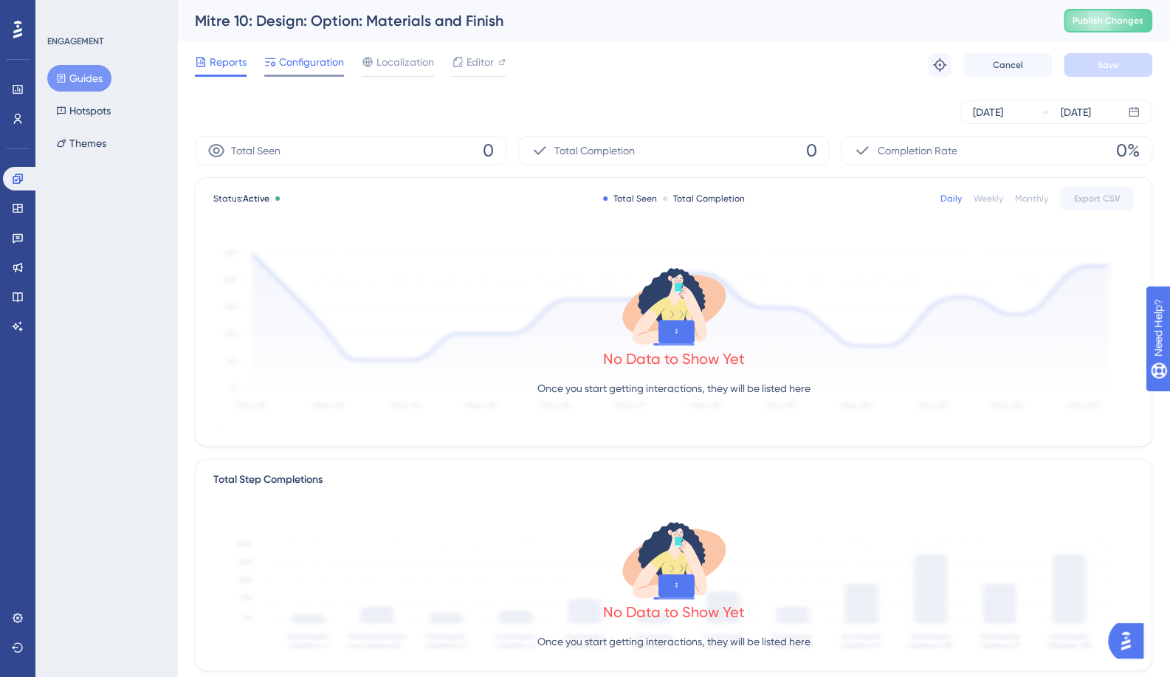
drag, startPoint x: 272, startPoint y: 66, endPoint x: 280, endPoint y: 70, distance: 9.9
click at [272, 66] on icon at bounding box center [270, 62] width 12 height 12
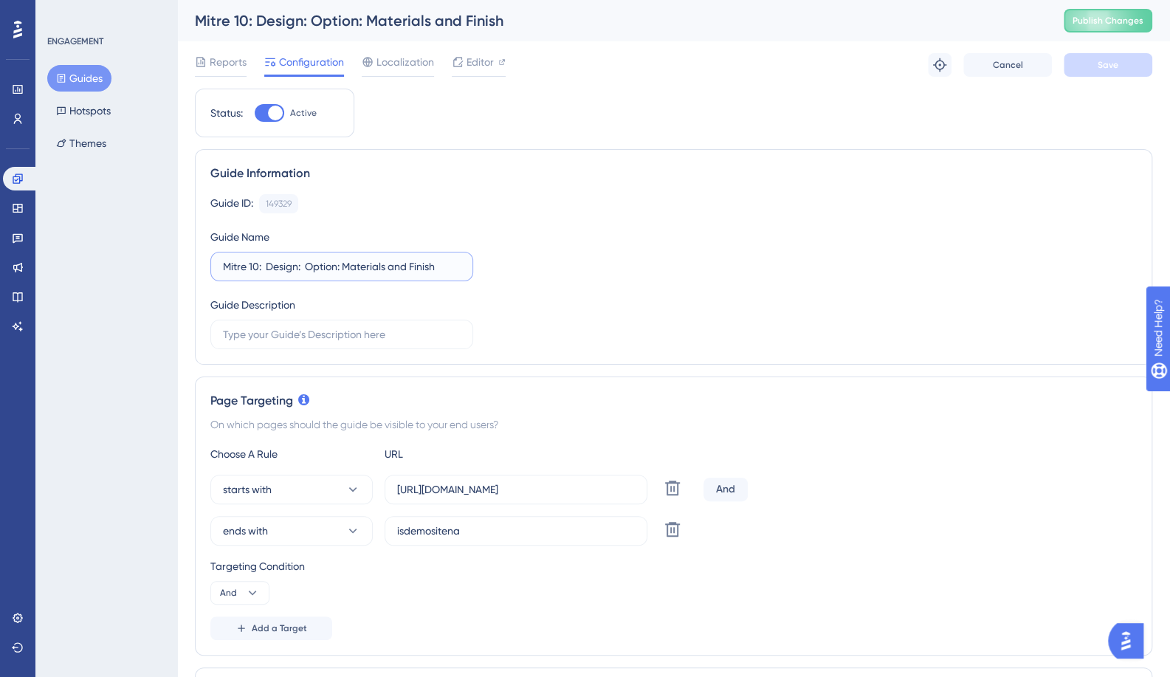
drag, startPoint x: 257, startPoint y: 266, endPoint x: 165, endPoint y: 265, distance: 91.5
paste input "Template"
type input "Template: Design: Option: Materials and Finish"
click at [1131, 65] on button "Save" at bounding box center [1107, 65] width 89 height 24
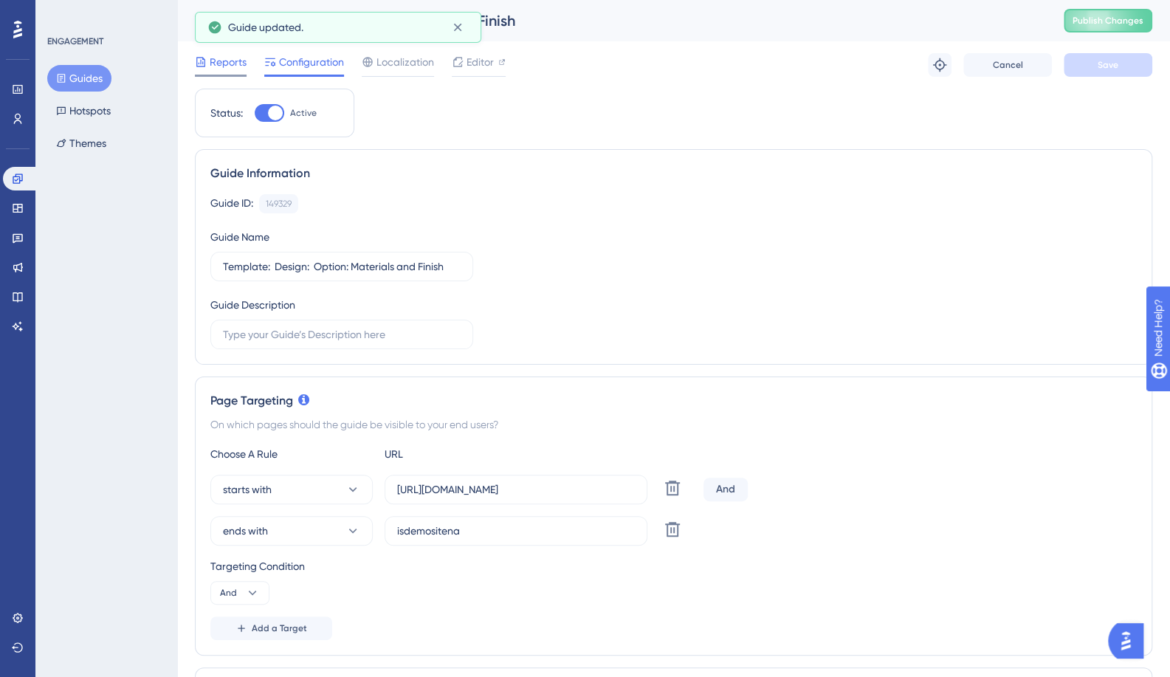
click at [229, 65] on span "Reports" at bounding box center [228, 62] width 37 height 18
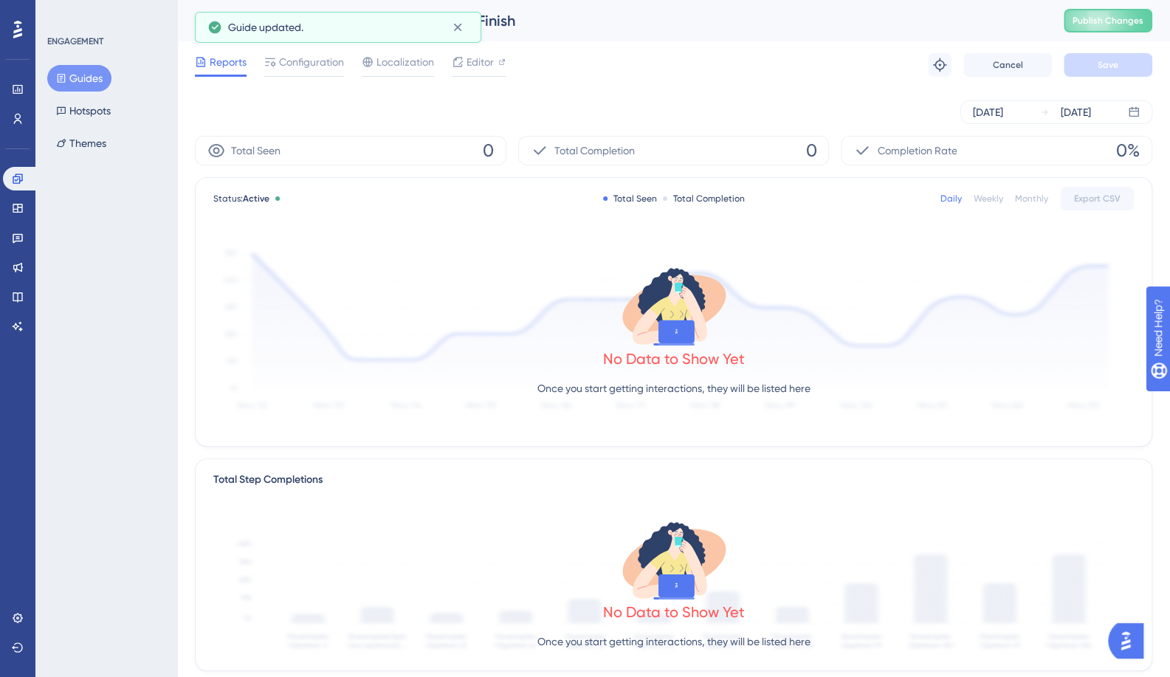
click at [88, 83] on button "Guides" at bounding box center [79, 78] width 64 height 27
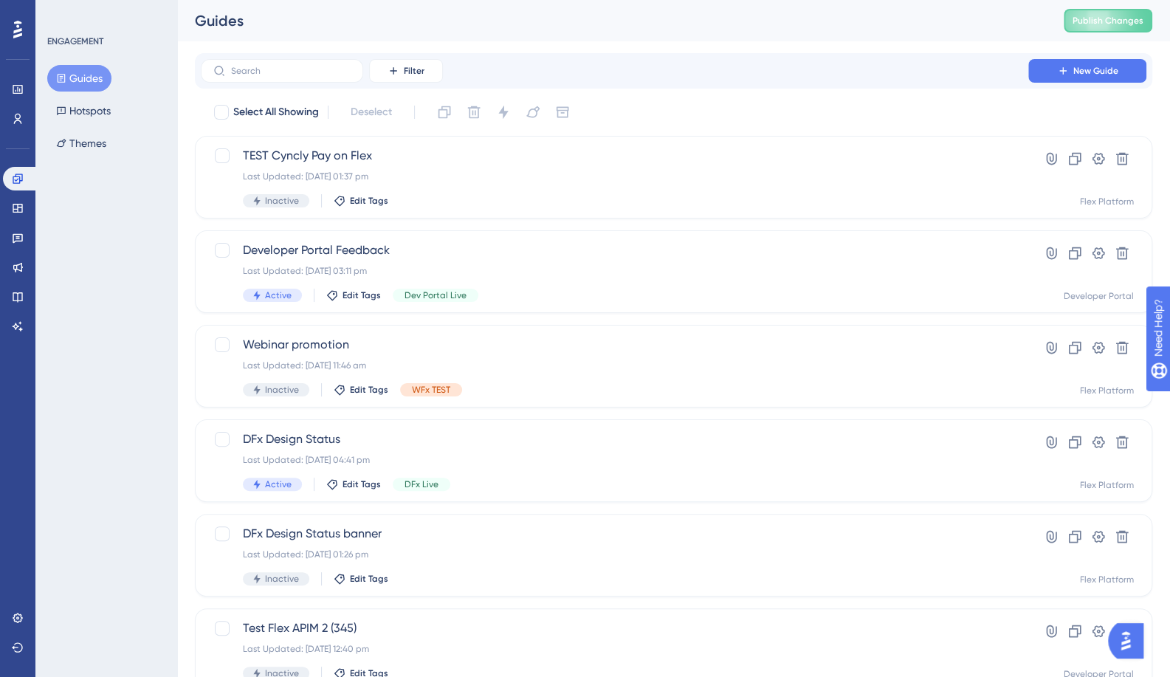
click at [292, 83] on div "Filter New Guide" at bounding box center [673, 70] width 957 height 35
click at [291, 72] on input "text" at bounding box center [291, 71] width 120 height 10
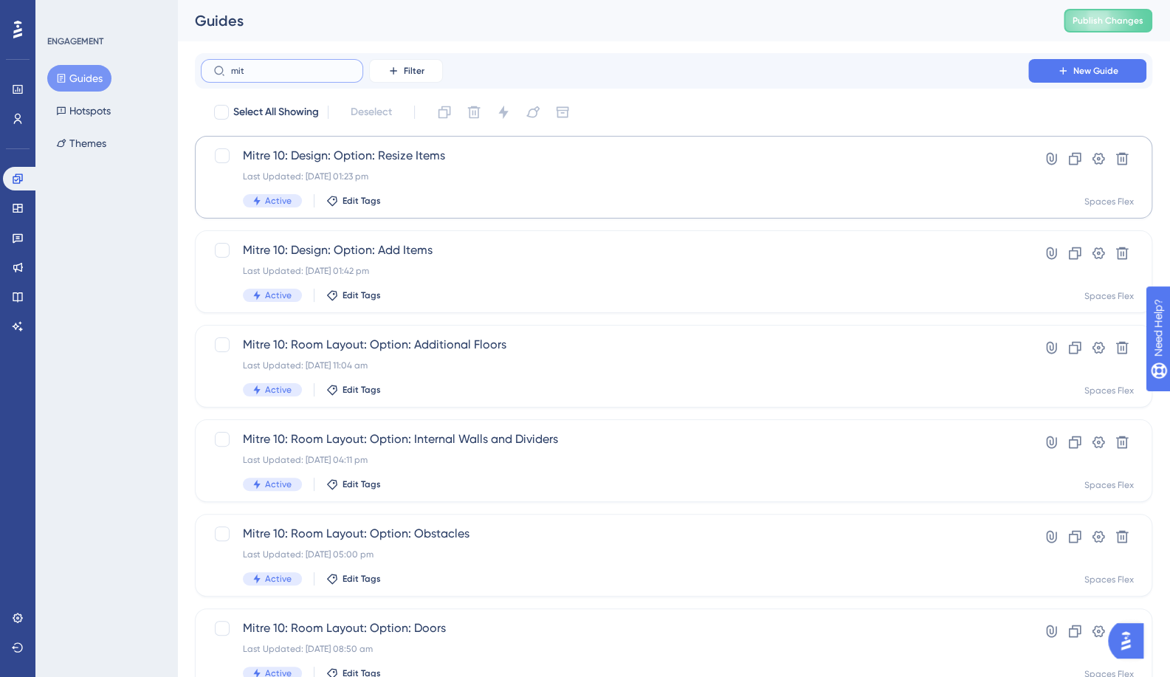
type input "mit"
click at [350, 157] on span "Mitre 10: Design: Option: Resize Items" at bounding box center [614, 156] width 743 height 18
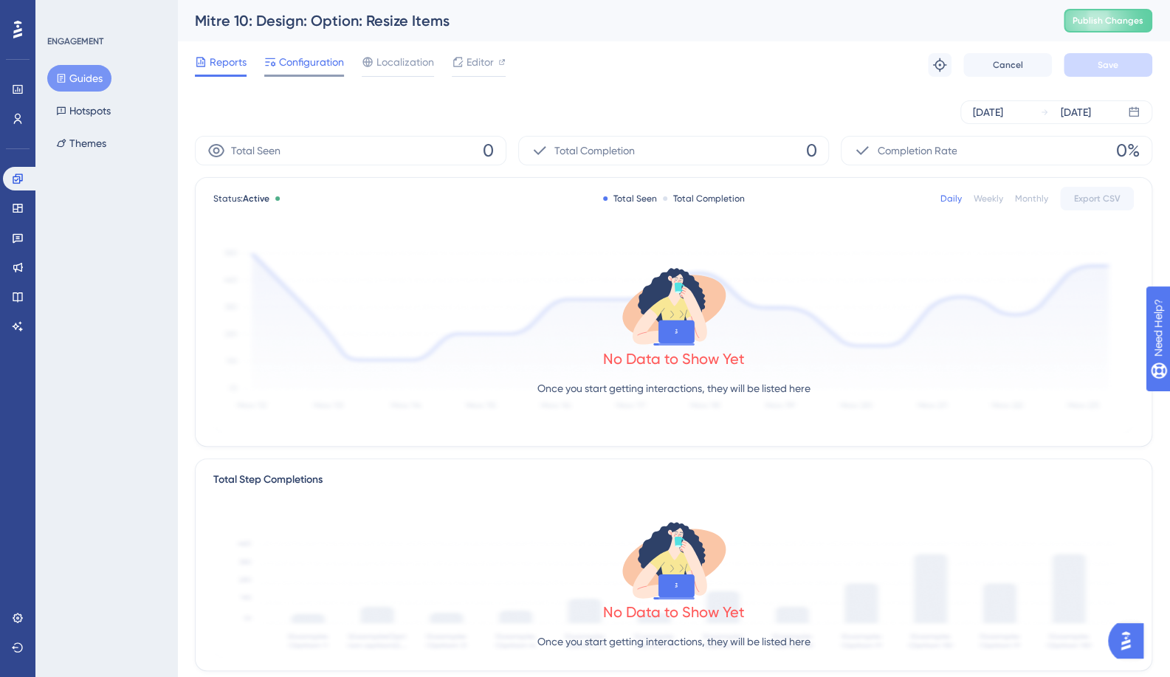
click at [291, 67] on span "Configuration" at bounding box center [311, 62] width 65 height 18
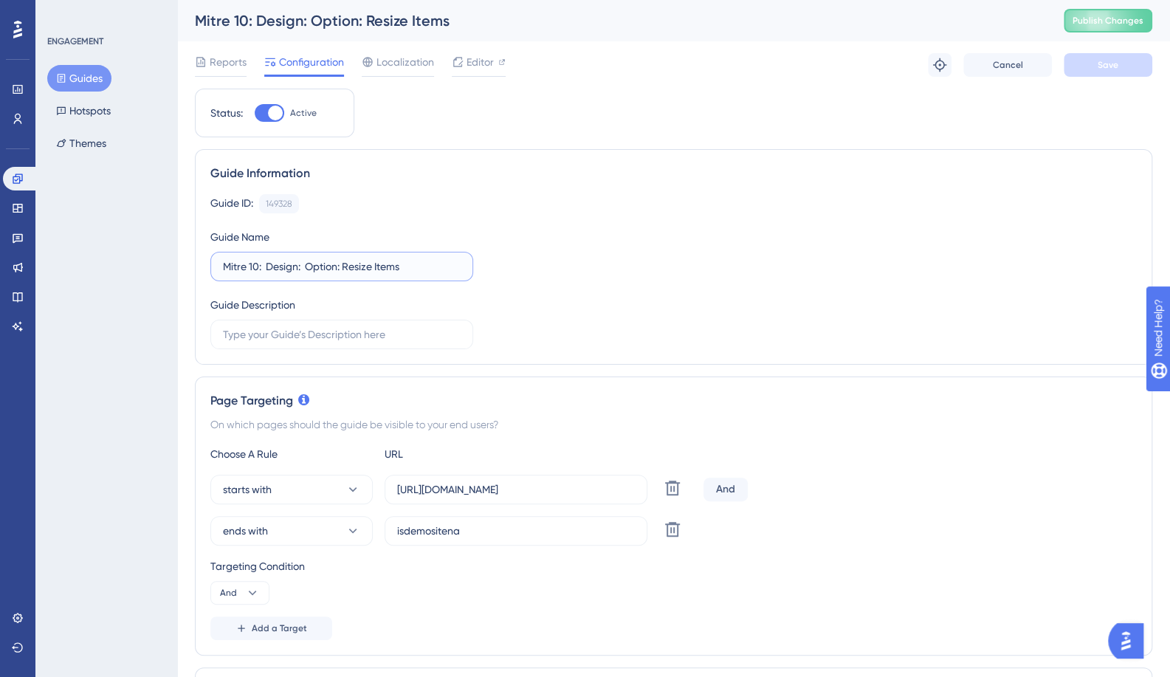
drag, startPoint x: 256, startPoint y: 264, endPoint x: 186, endPoint y: 271, distance: 70.4
paste input "Template"
type input "Template: Design: Option: Resize Items"
click at [1111, 63] on span "Save" at bounding box center [1107, 65] width 21 height 12
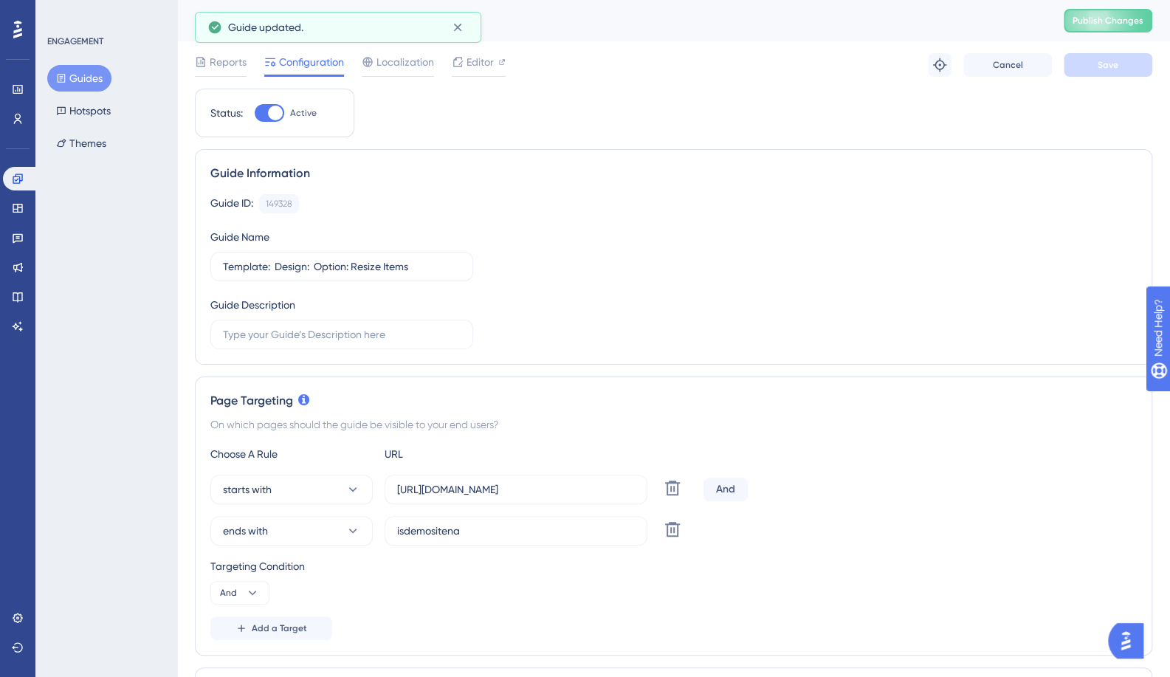
click at [87, 79] on button "Guides" at bounding box center [79, 78] width 64 height 27
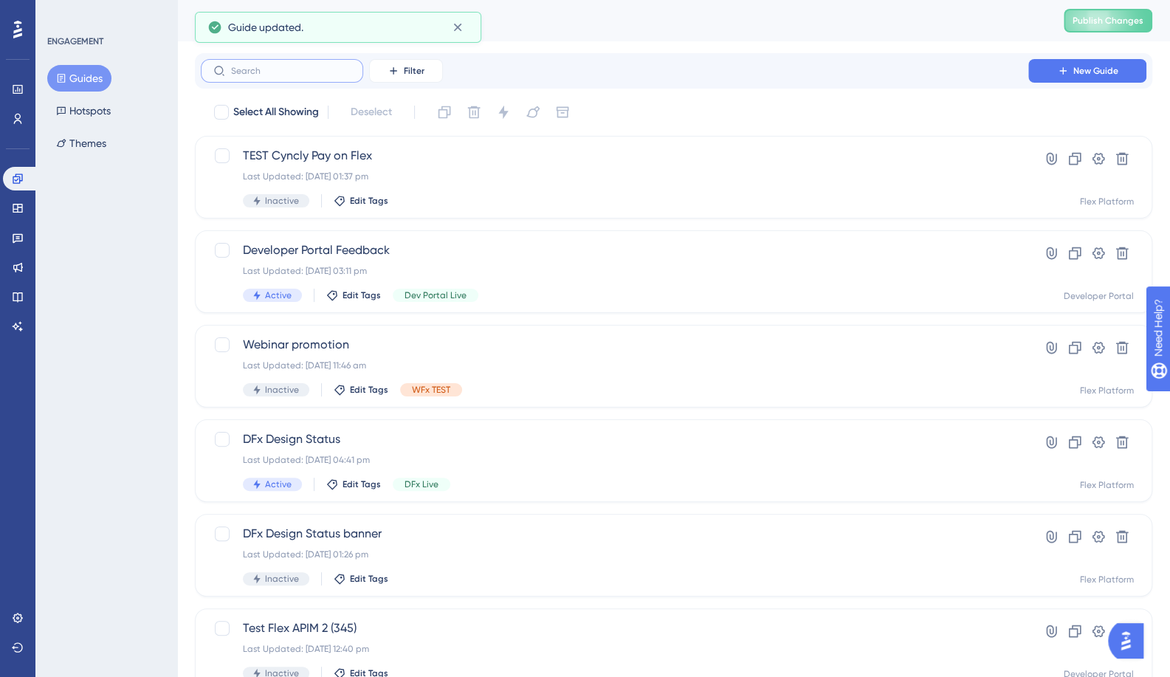
click at [297, 75] on input "text" at bounding box center [291, 71] width 120 height 10
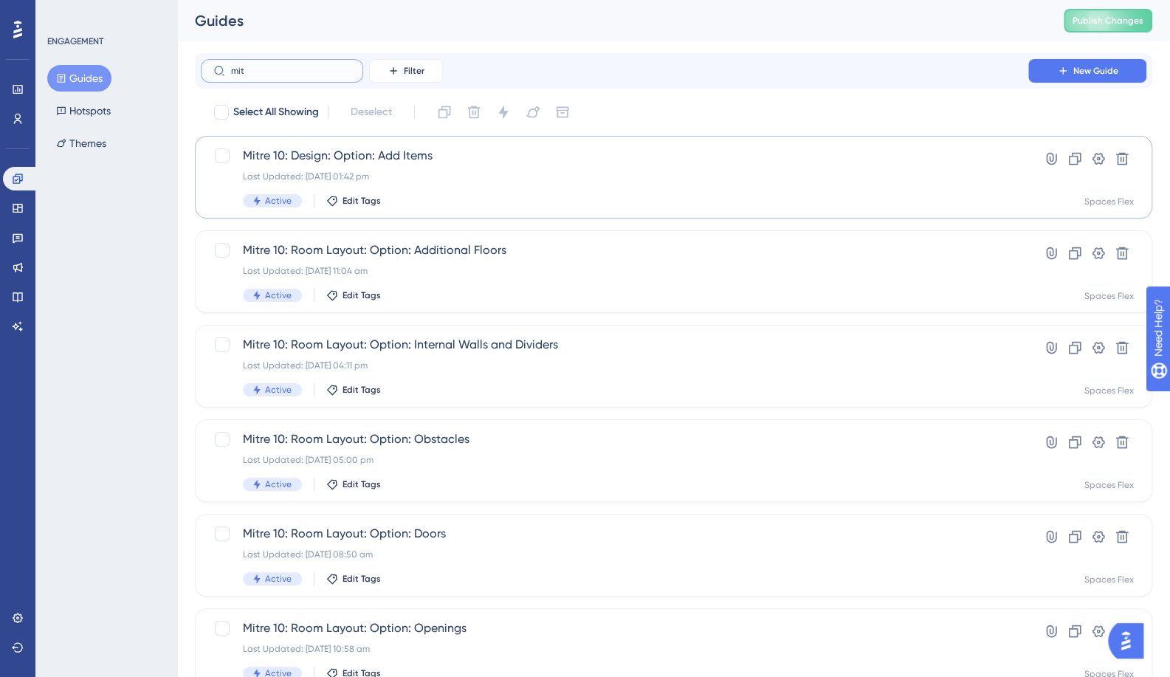
type input "mit"
click at [334, 157] on span "Mitre 10: Design: Option: Add Items" at bounding box center [614, 156] width 743 height 18
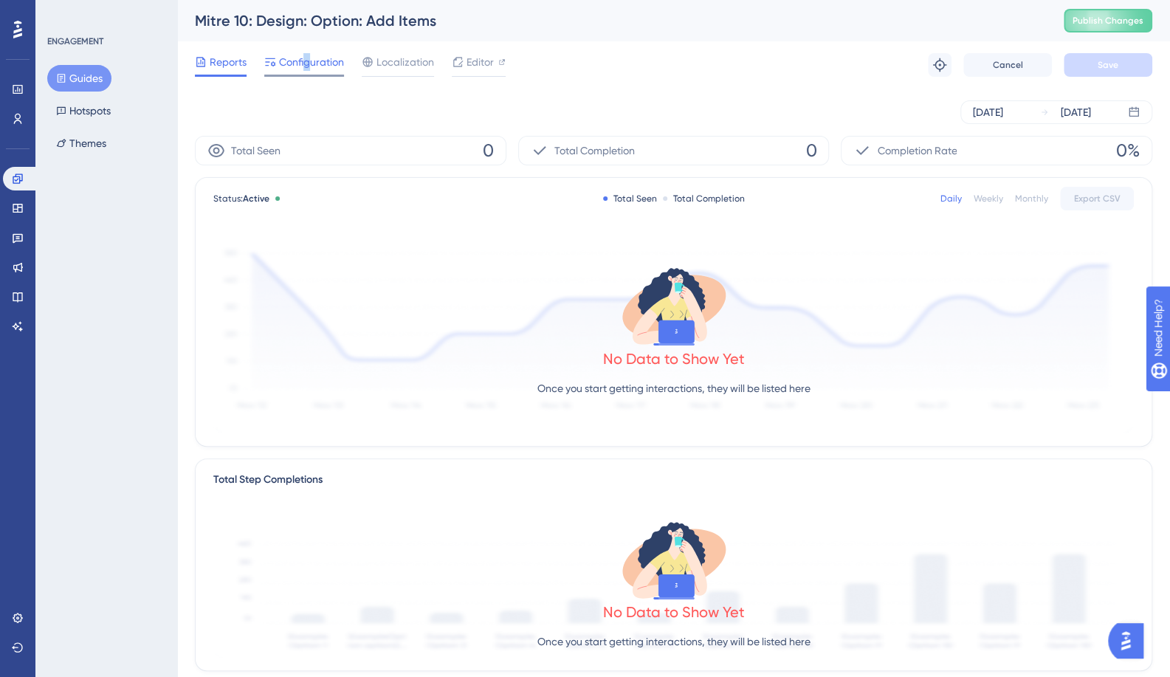
click at [306, 72] on div "Configuration" at bounding box center [304, 65] width 80 height 24
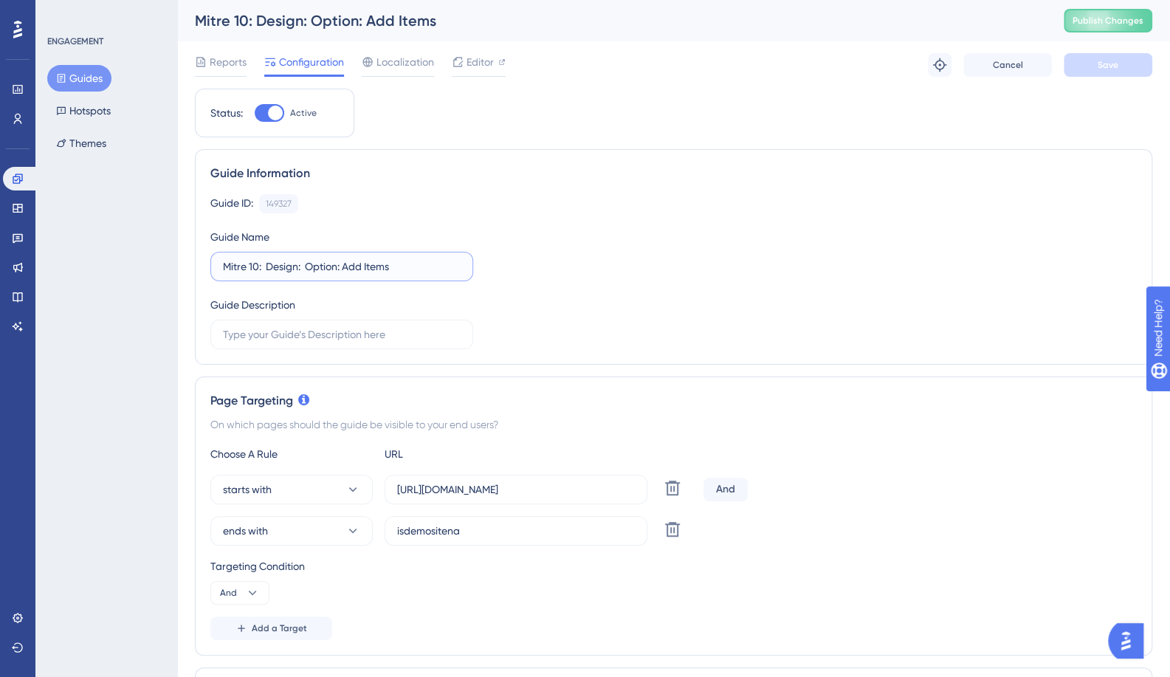
drag, startPoint x: 256, startPoint y: 266, endPoint x: 230, endPoint y: 266, distance: 26.6
click at [230, 266] on input "Mitre 10: Design: Option: Add Items" at bounding box center [342, 266] width 238 height 16
paste input "Template"
type input "Template: Design: Option: Add Items"
click at [1106, 55] on button "Save" at bounding box center [1107, 65] width 89 height 24
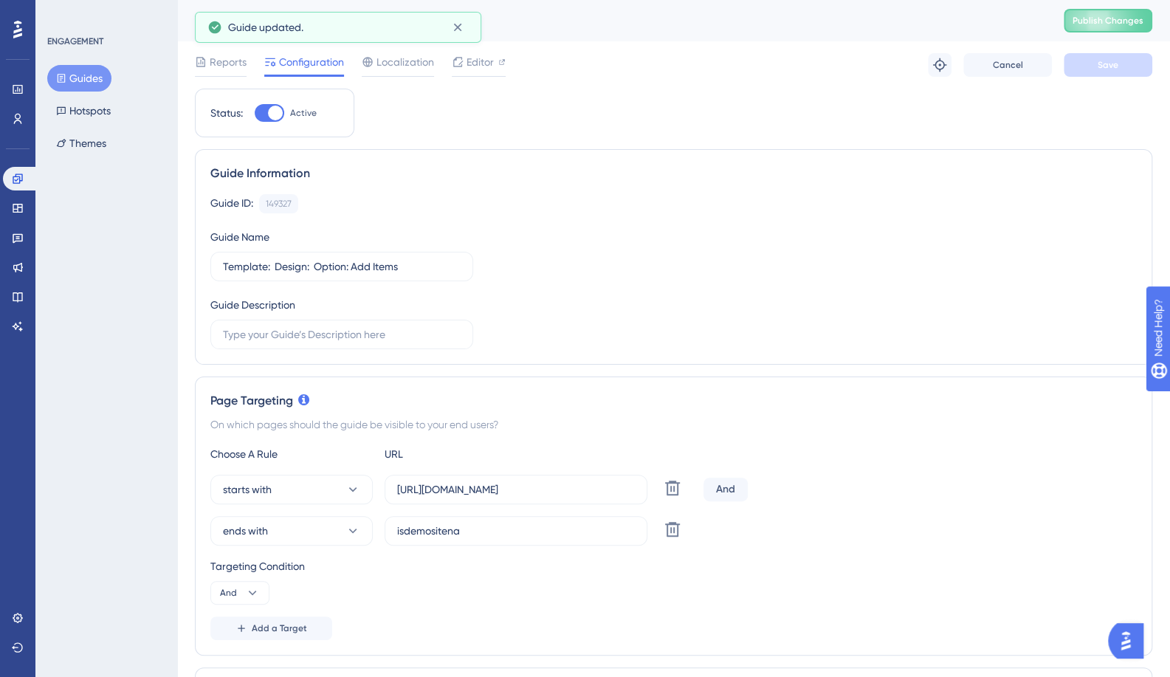
click at [83, 77] on button "Guides" at bounding box center [79, 78] width 64 height 27
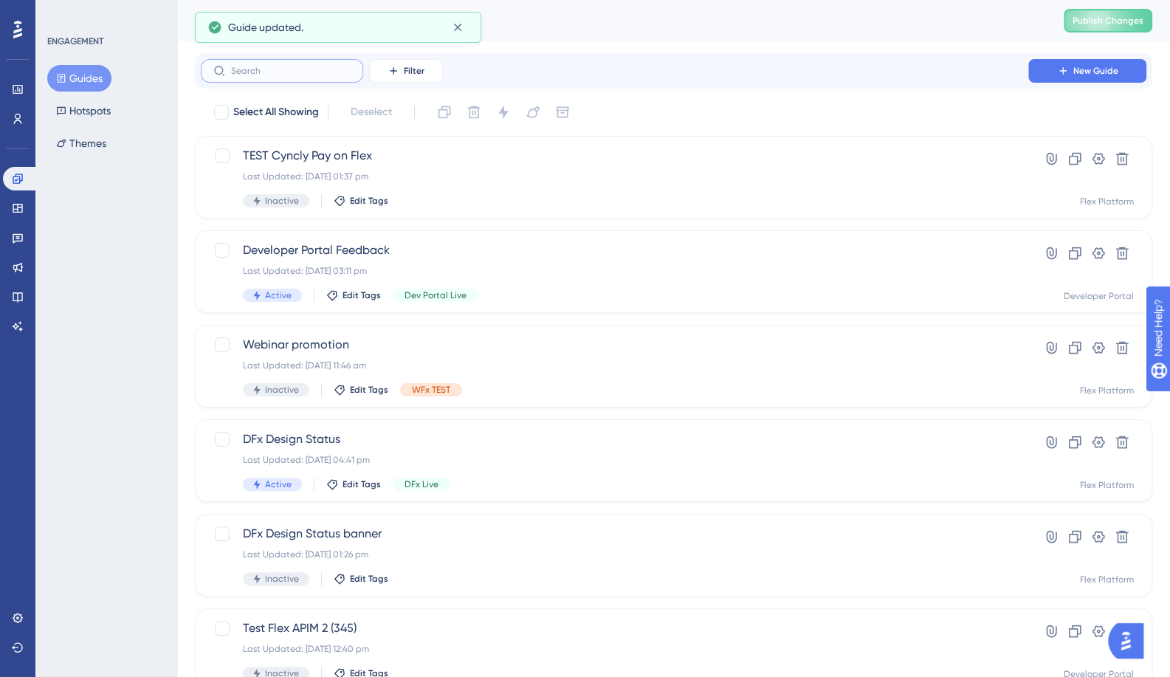
click at [317, 72] on input "text" at bounding box center [291, 71] width 120 height 10
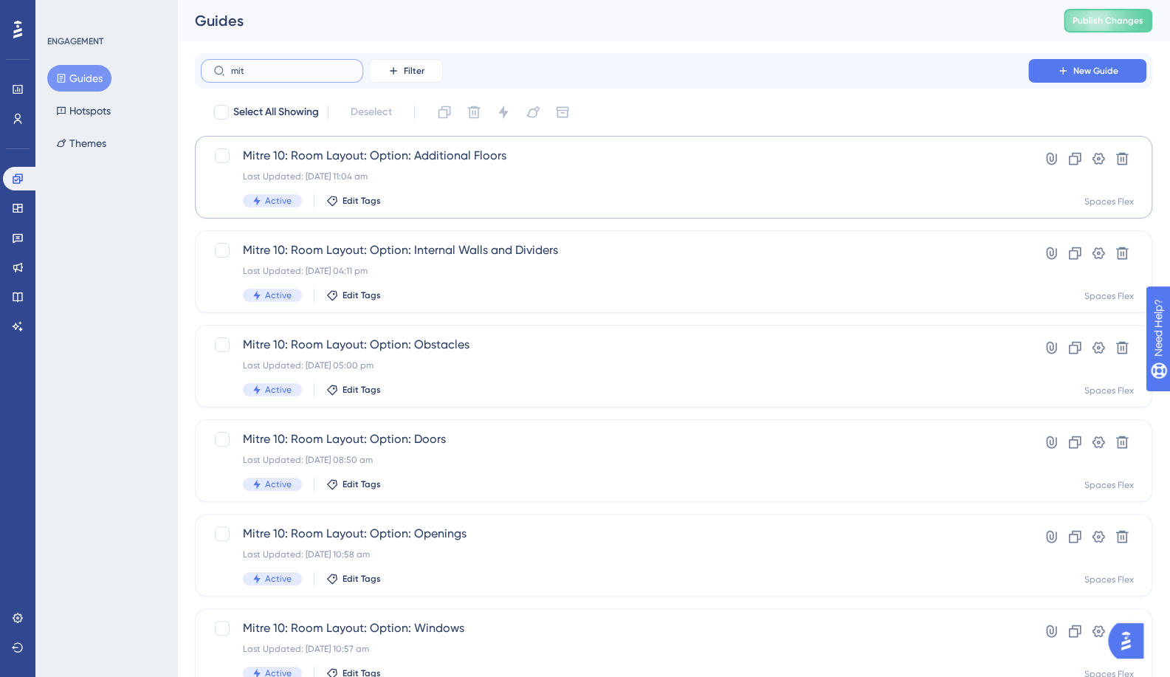
type input "mit"
click at [317, 153] on span "Mitre 10: Room Layout: Option: Additional Floors" at bounding box center [614, 156] width 743 height 18
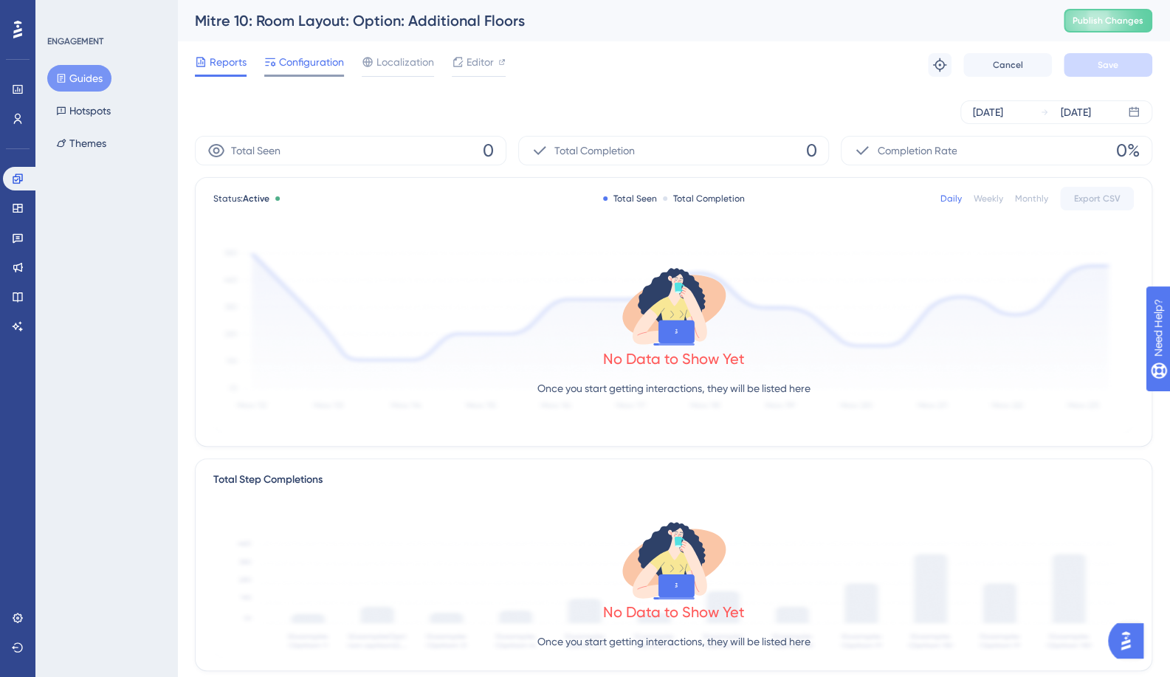
click at [308, 70] on span "Configuration" at bounding box center [311, 62] width 65 height 18
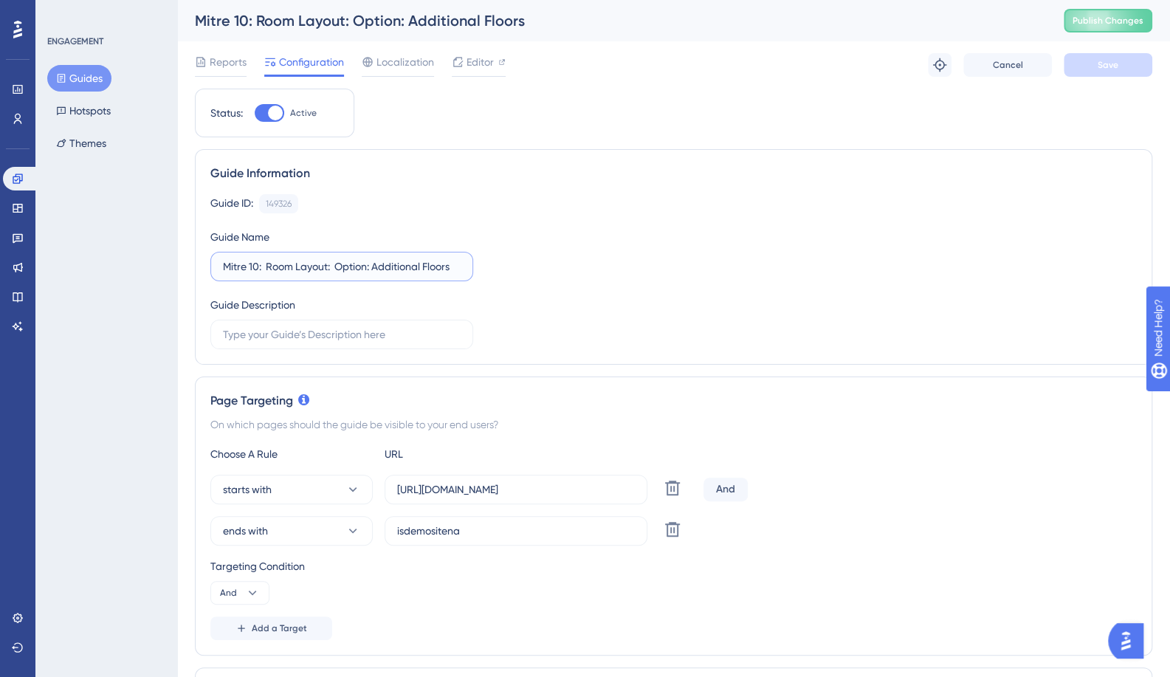
drag, startPoint x: 258, startPoint y: 265, endPoint x: 171, endPoint y: 268, distance: 86.4
paste input "Template"
type input "Template: Room Layout: Option: Additional Floors"
click at [1097, 66] on button "Save" at bounding box center [1107, 65] width 89 height 24
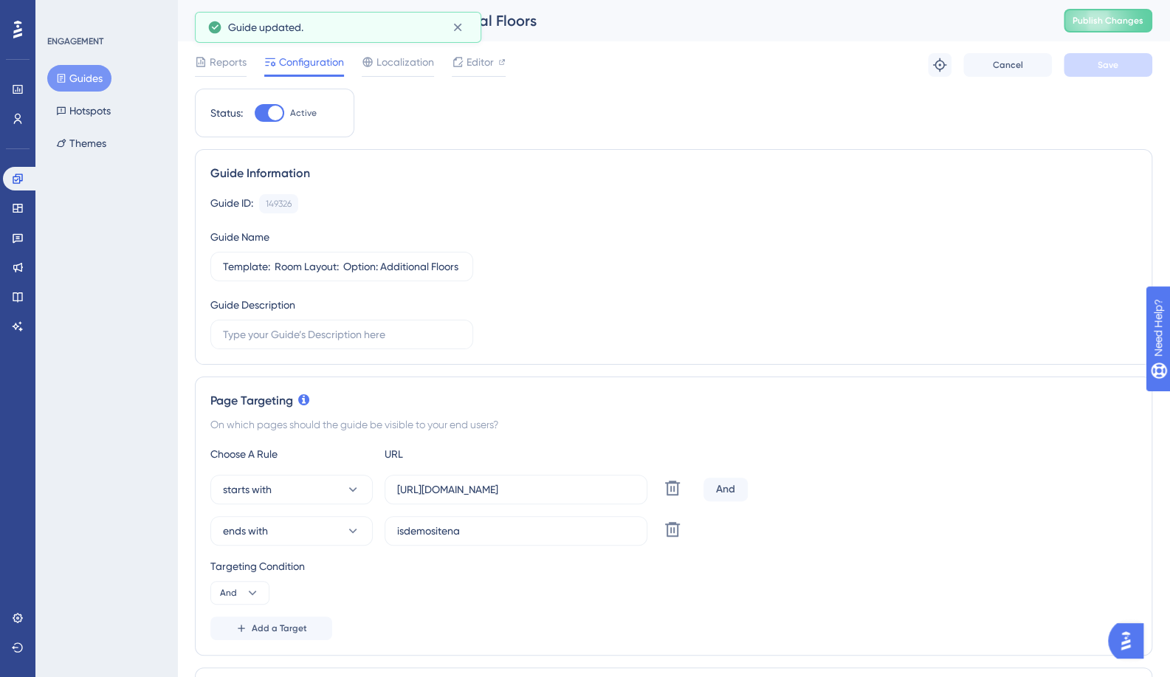
click at [61, 76] on icon at bounding box center [61, 78] width 10 height 10
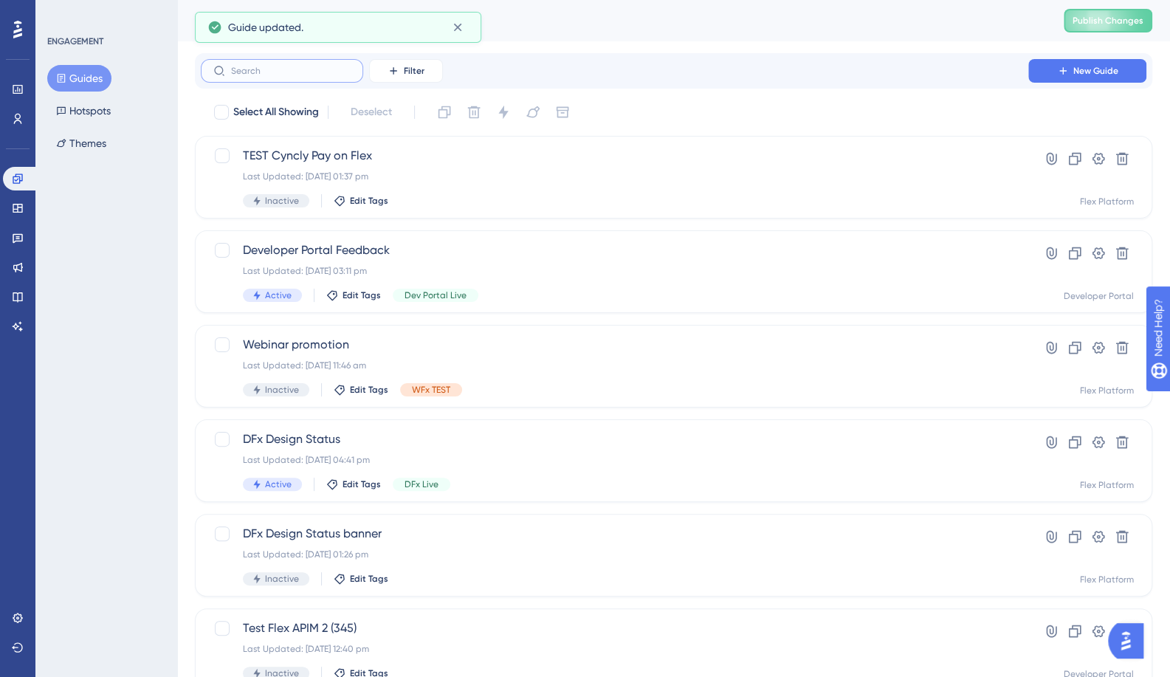
click at [262, 72] on input "text" at bounding box center [291, 71] width 120 height 10
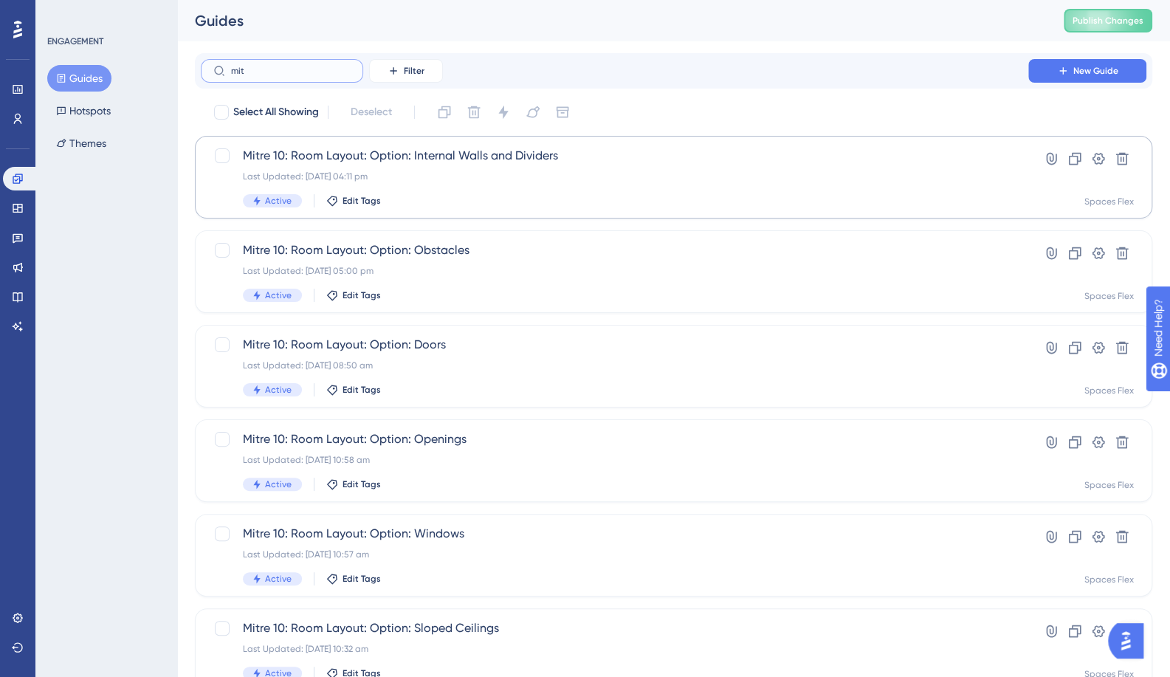
type input "mit"
click at [341, 157] on span "Mitre 10: Room Layout: Option: Internal Walls and Dividers" at bounding box center [614, 156] width 743 height 18
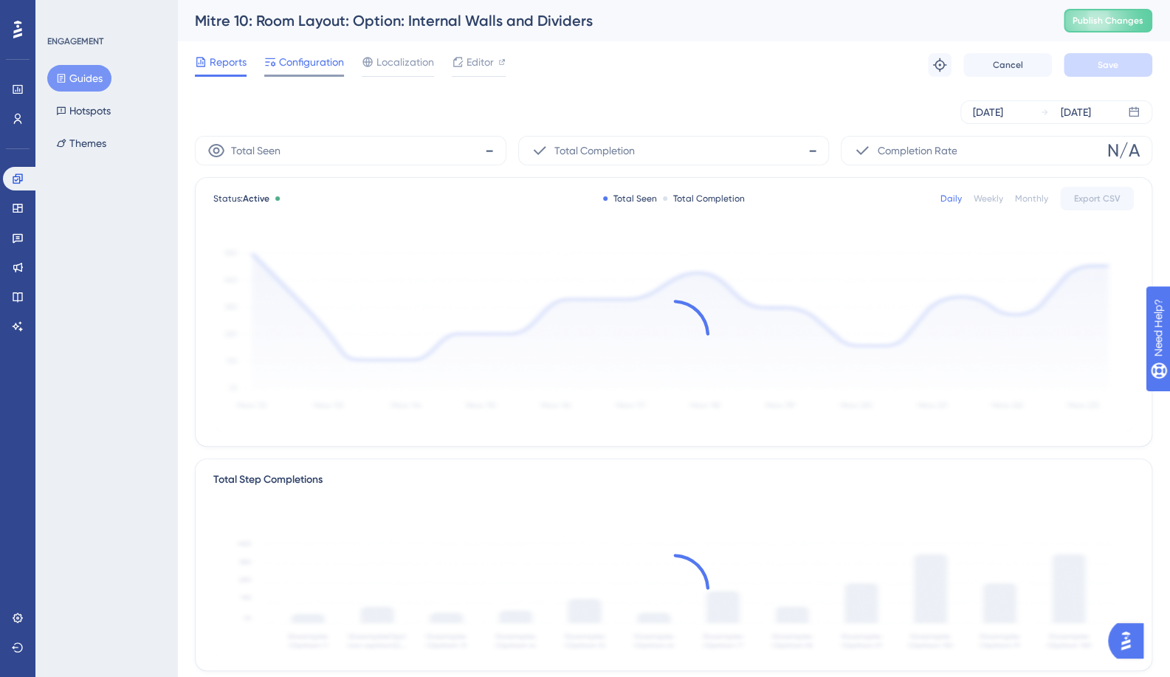
click at [294, 72] on div "Configuration" at bounding box center [304, 65] width 80 height 24
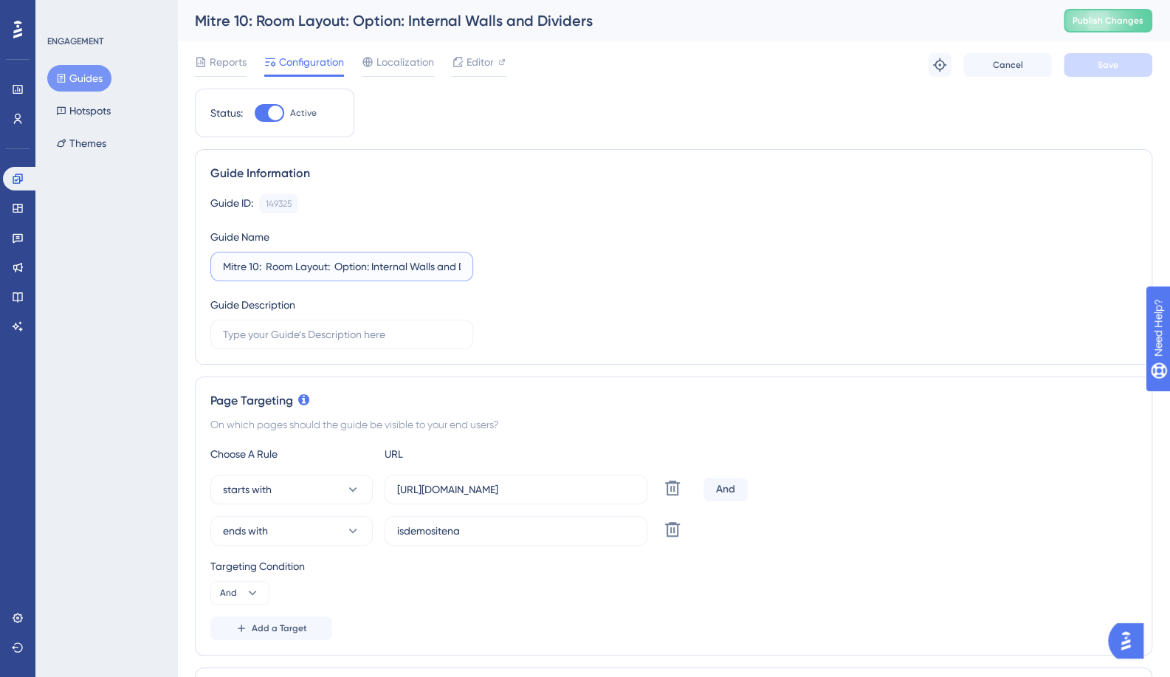
drag, startPoint x: 257, startPoint y: 269, endPoint x: 187, endPoint y: 264, distance: 70.3
paste input "Template"
type input "Template: Room Layout: Option: Internal Walls and Dividers"
click at [1098, 66] on span "Save" at bounding box center [1107, 65] width 21 height 12
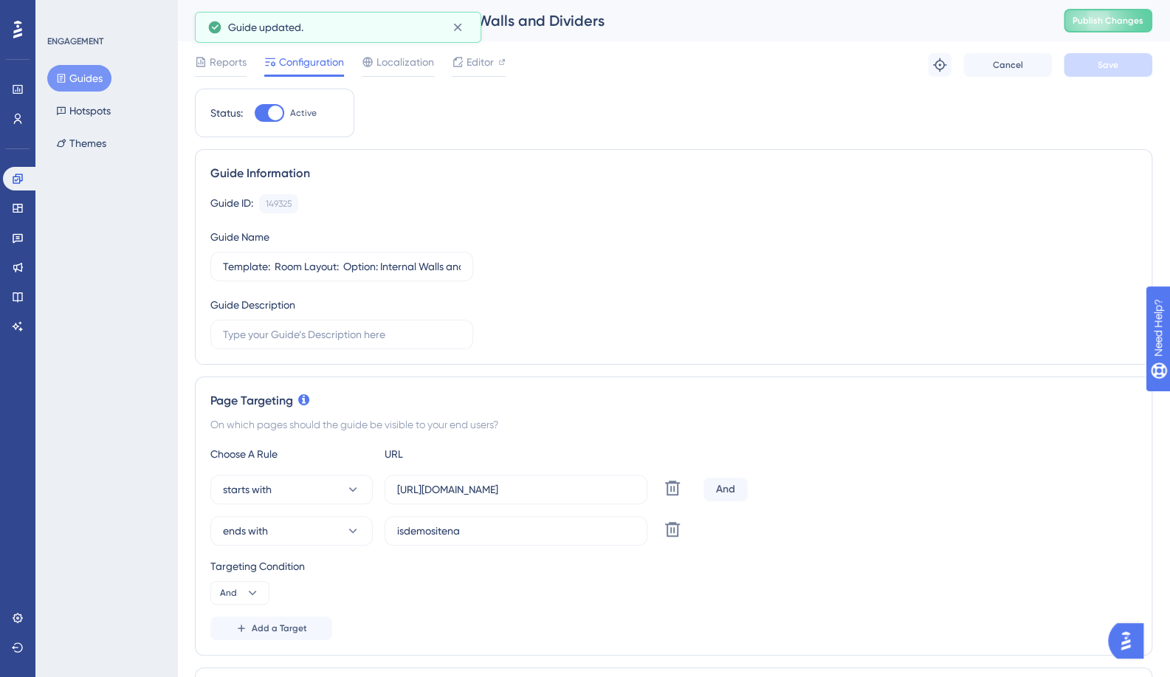
click at [85, 82] on button "Guides" at bounding box center [79, 78] width 64 height 27
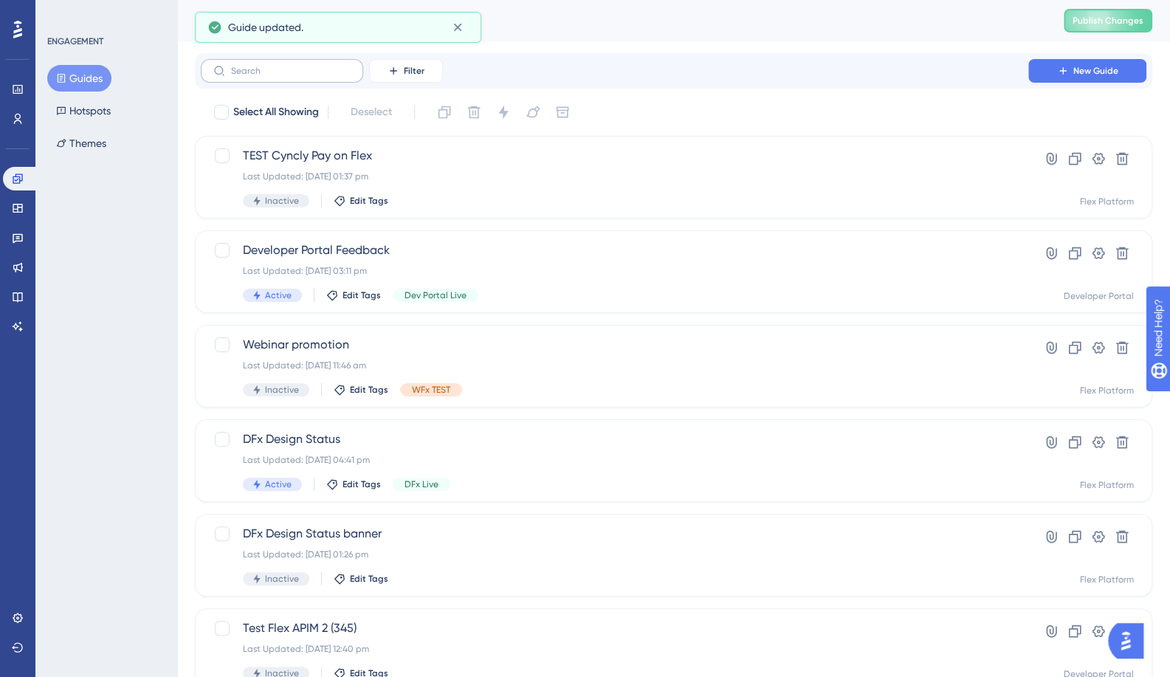
click at [320, 61] on label at bounding box center [282, 71] width 162 height 24
click at [320, 66] on input "text" at bounding box center [291, 71] width 120 height 10
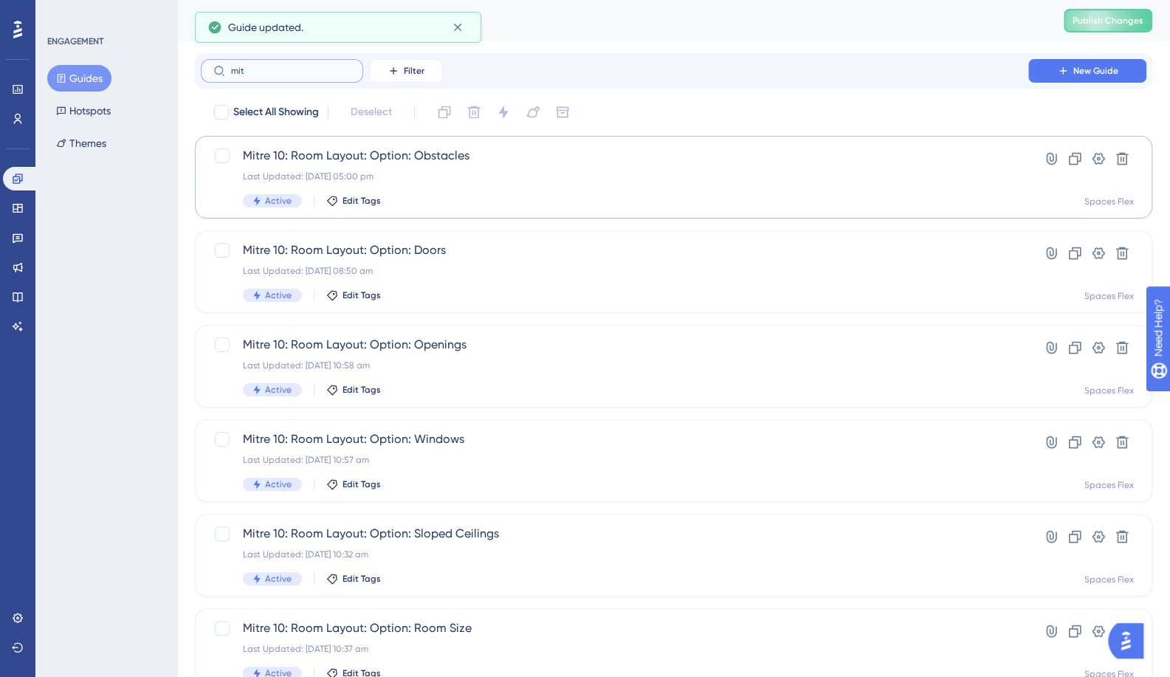
type input "mit"
click at [307, 153] on span "Mitre 10: Room Layout: Option: Obstacles" at bounding box center [614, 156] width 743 height 18
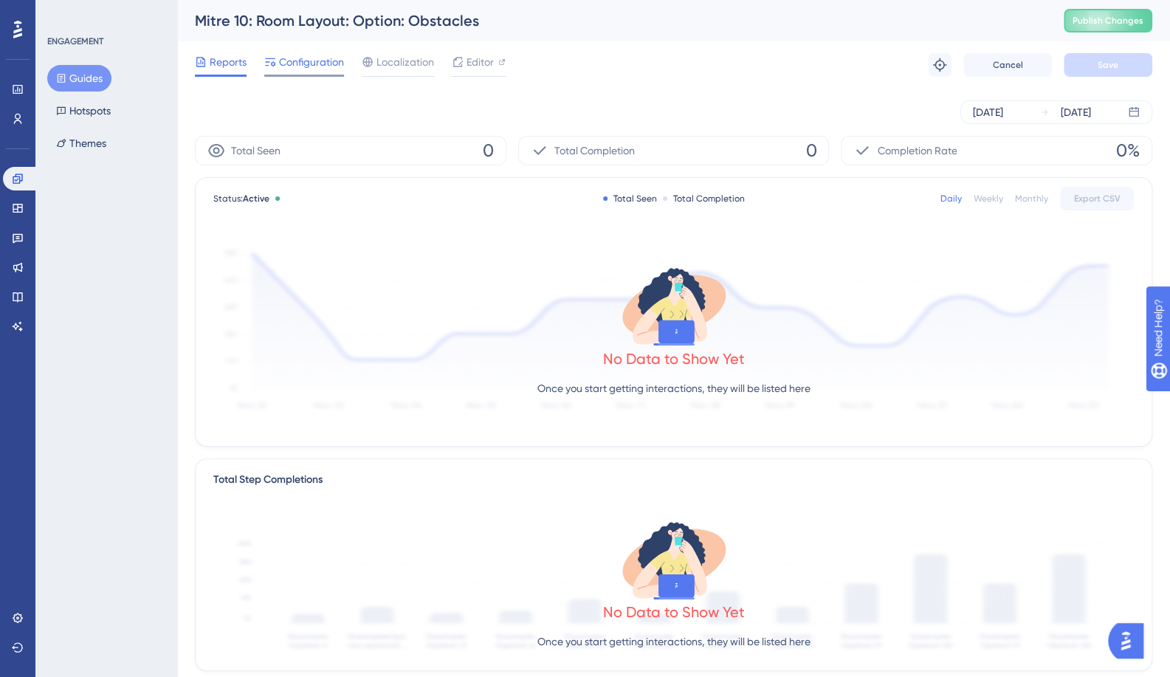
click at [280, 75] on div at bounding box center [304, 76] width 80 height 2
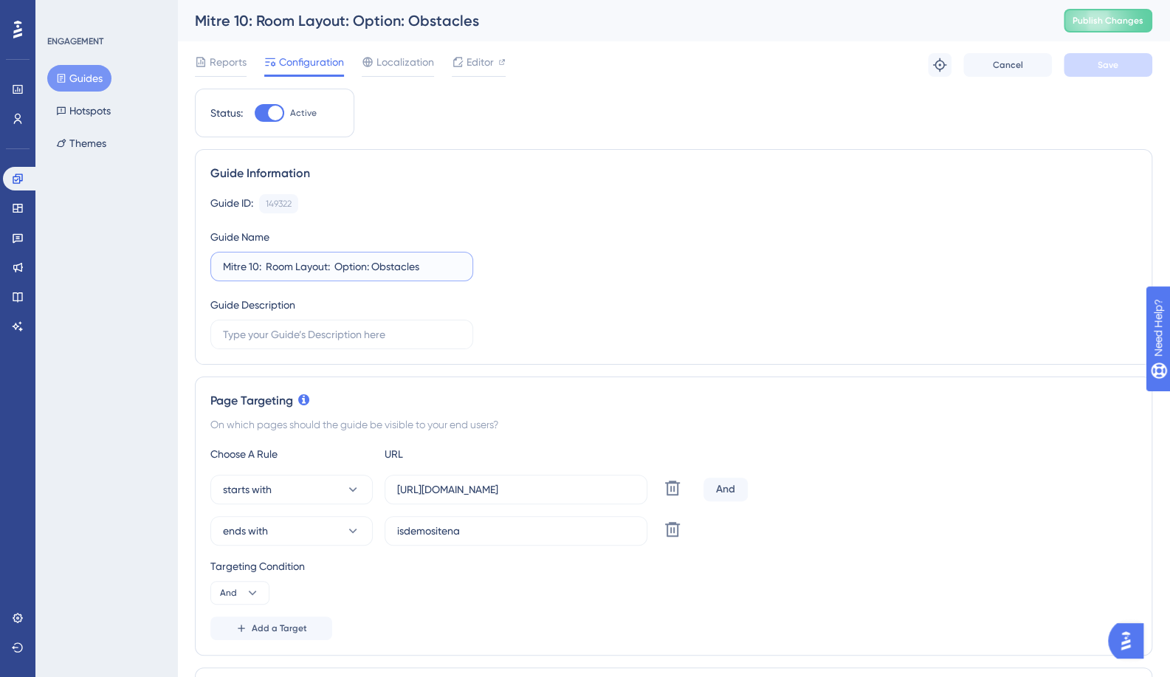
drag, startPoint x: 257, startPoint y: 262, endPoint x: 150, endPoint y: 266, distance: 107.1
paste input "Template"
type input "Template: Room Layout: Option: Obstacles"
click at [1120, 63] on button "Save" at bounding box center [1107, 65] width 89 height 24
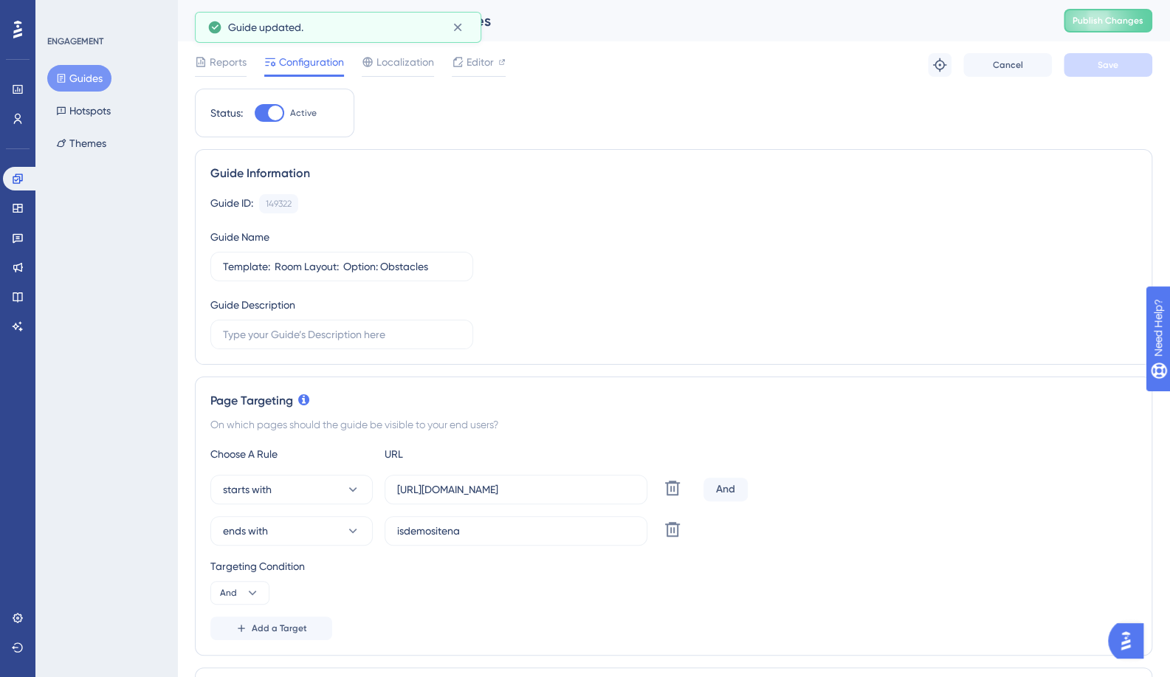
click at [86, 86] on button "Guides" at bounding box center [79, 78] width 64 height 27
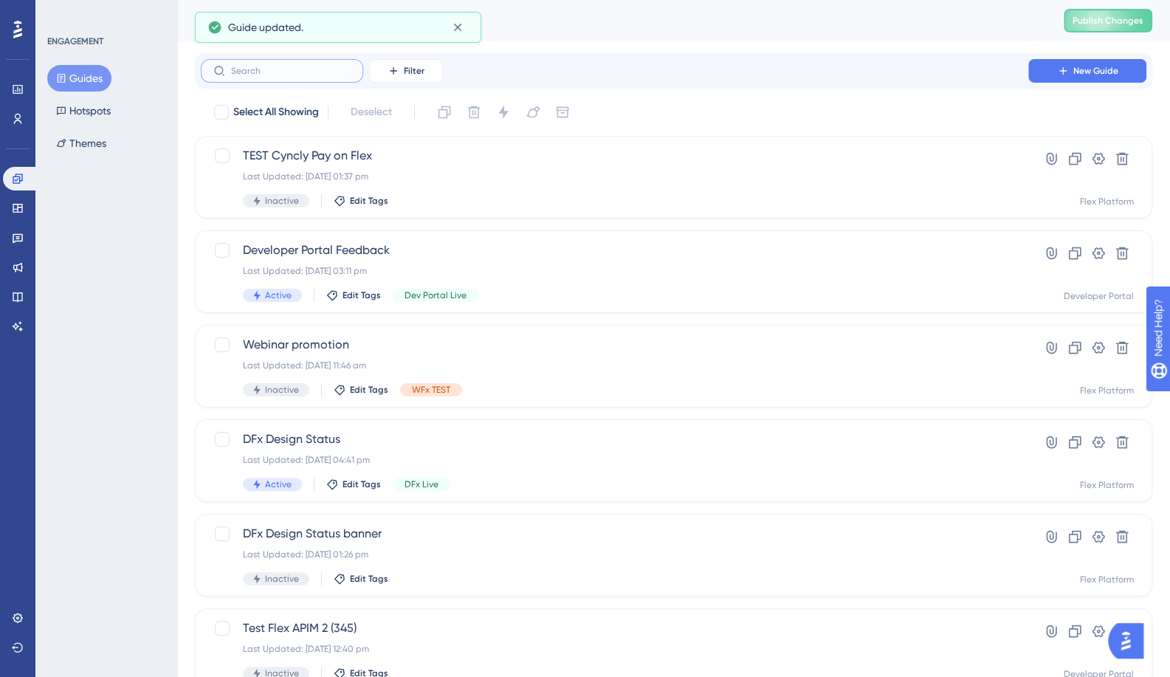
click at [243, 72] on input "text" at bounding box center [291, 71] width 120 height 10
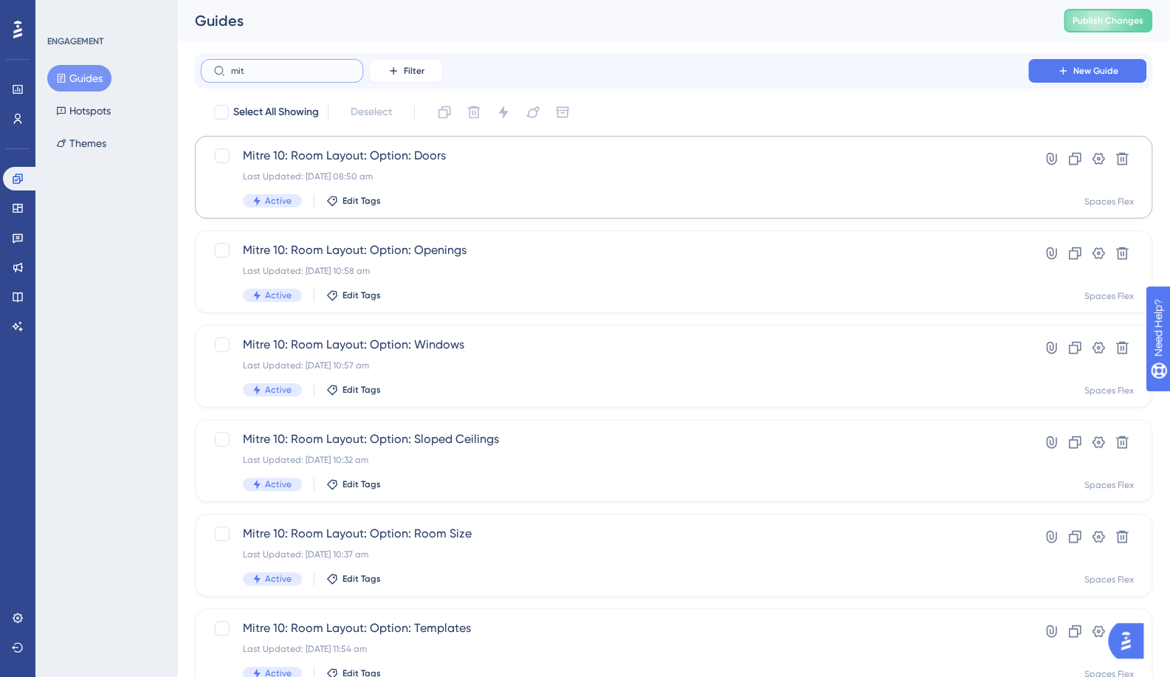
type input "mit"
click at [336, 159] on span "Mitre 10: Room Layout: Option: Doors" at bounding box center [614, 156] width 743 height 18
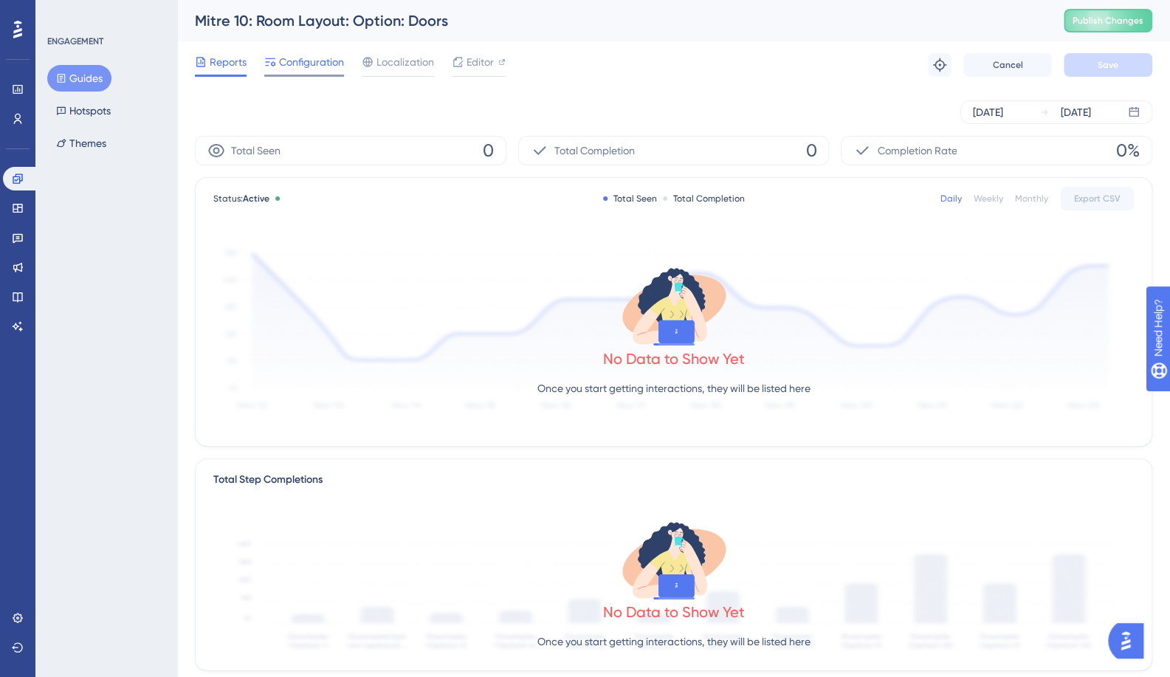
click at [308, 74] on div "Configuration" at bounding box center [304, 65] width 80 height 24
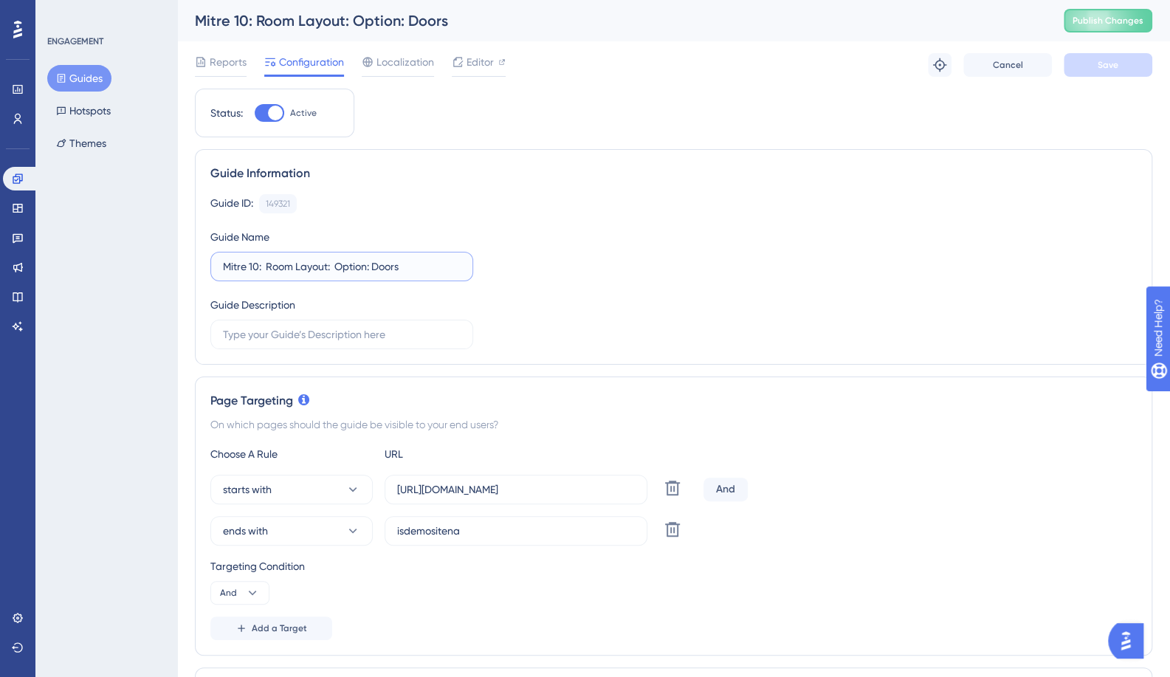
drag, startPoint x: 252, startPoint y: 266, endPoint x: 184, endPoint y: 269, distance: 68.0
paste input "Template"
type input "Template: Room Layout: Option: Doors"
click at [1086, 69] on button "Save" at bounding box center [1107, 65] width 89 height 24
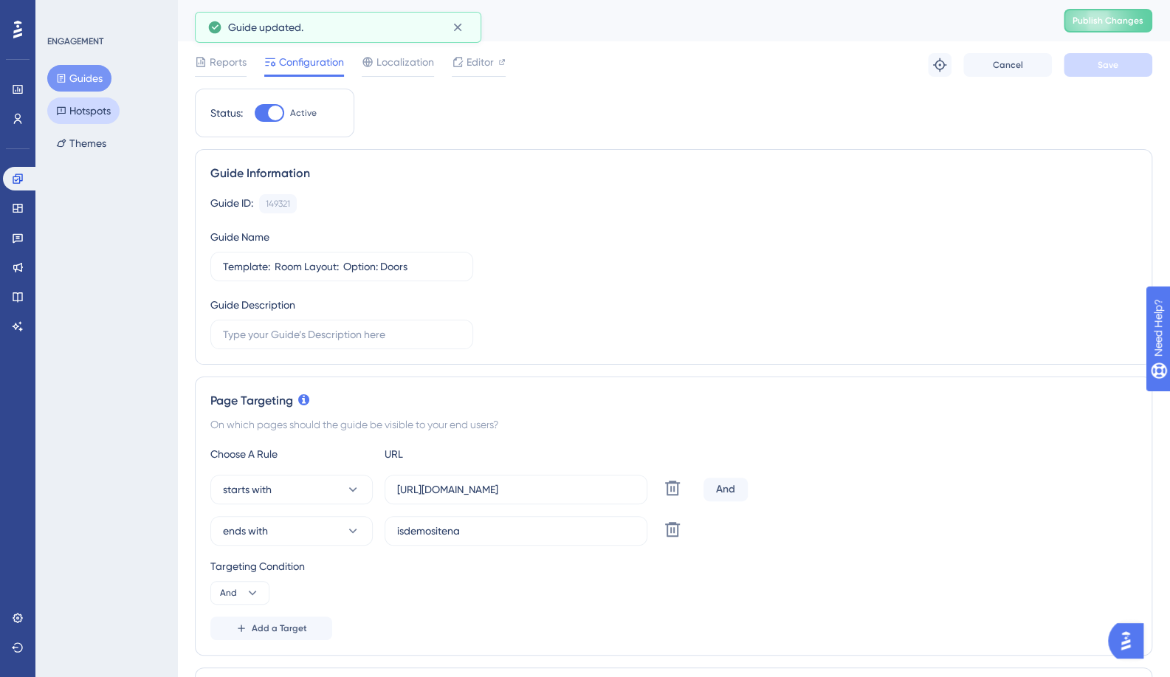
drag, startPoint x: 75, startPoint y: 83, endPoint x: 105, endPoint y: 100, distance: 33.7
click at [75, 83] on button "Guides" at bounding box center [79, 78] width 64 height 27
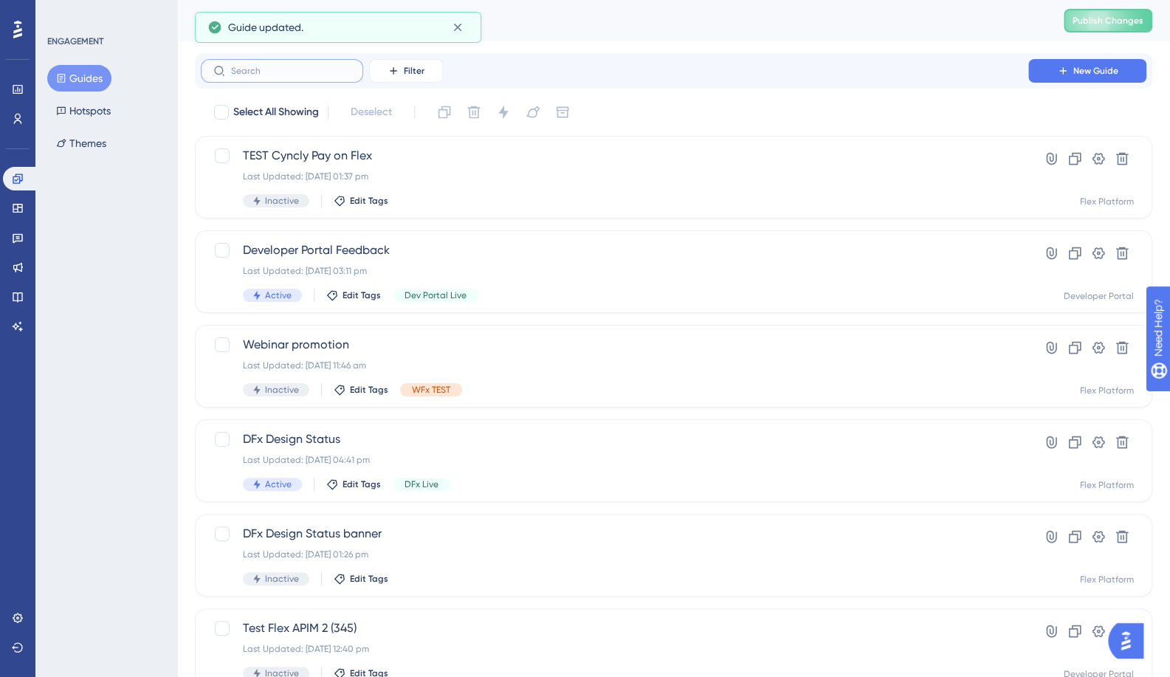
click at [280, 69] on input "text" at bounding box center [291, 71] width 120 height 10
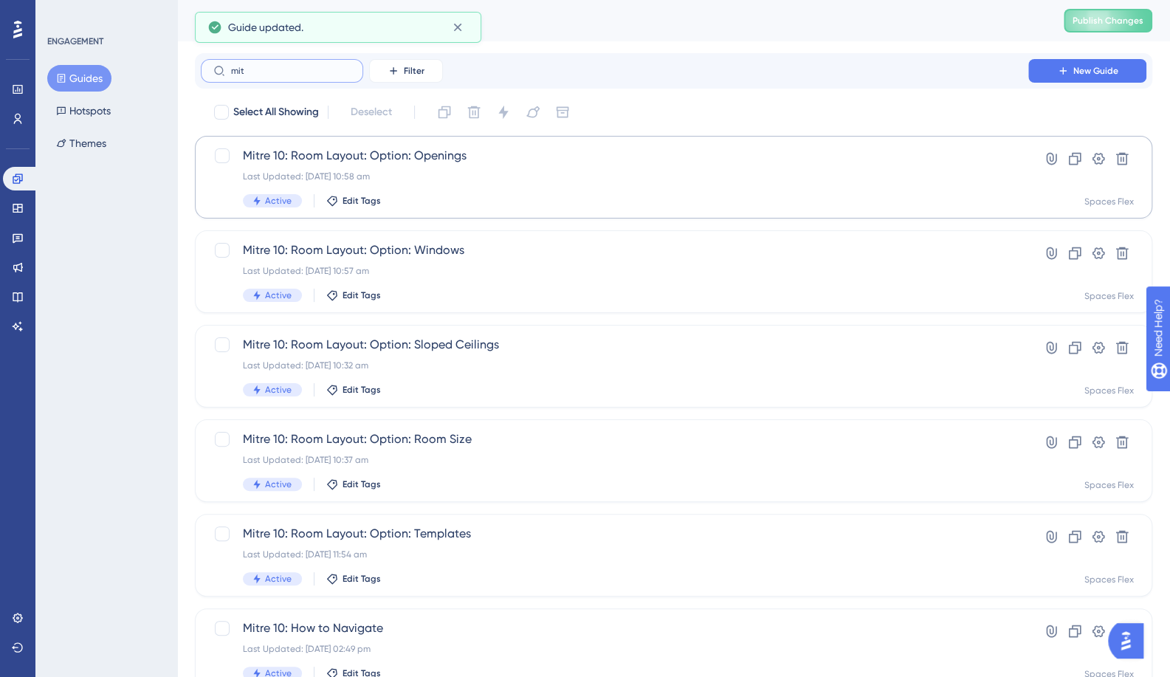
type input "mit"
click at [277, 158] on span "Mitre 10: Room Layout: Option: Openings" at bounding box center [614, 156] width 743 height 18
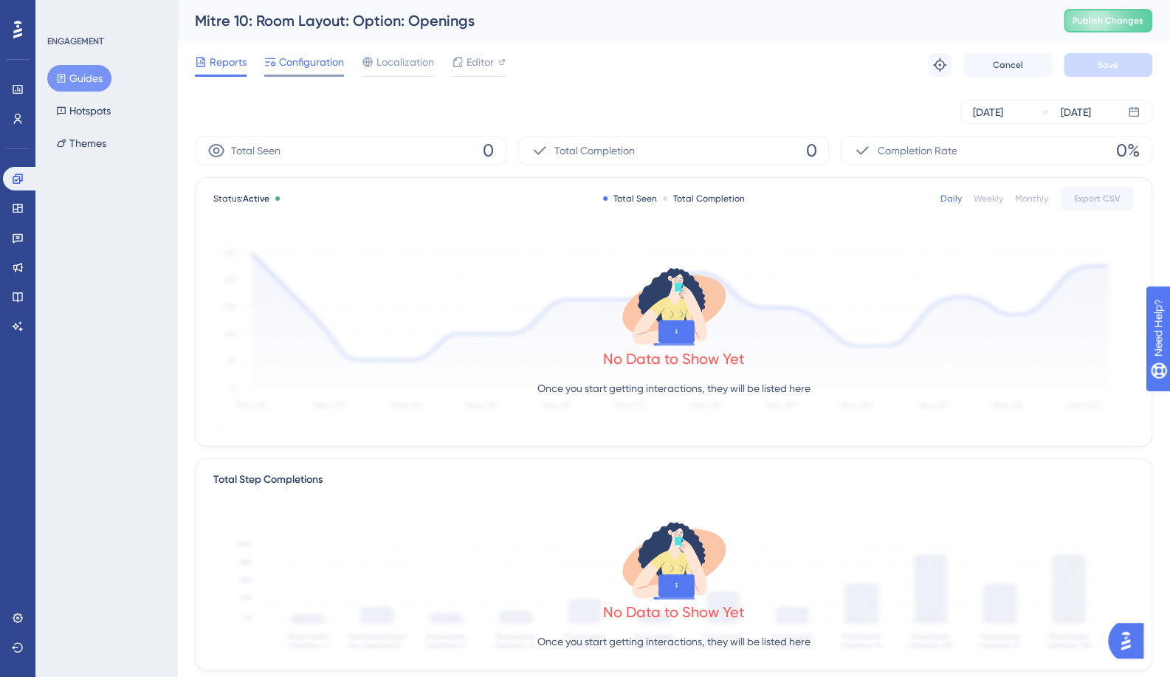
click at [288, 66] on span "Configuration" at bounding box center [311, 62] width 65 height 18
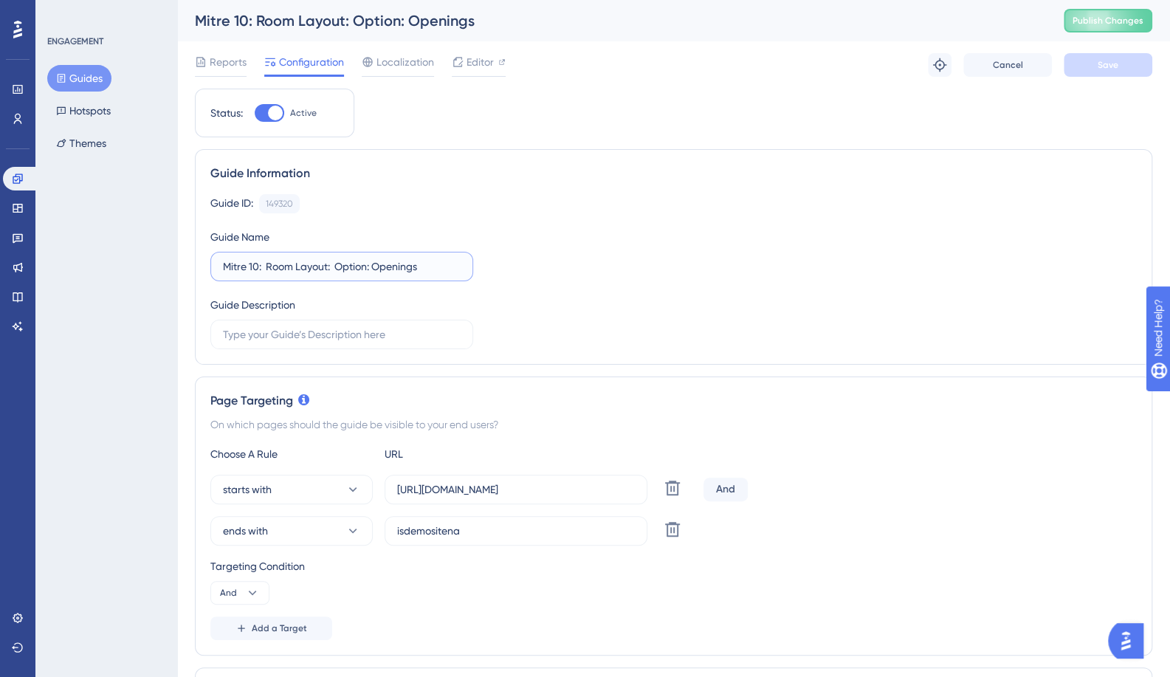
drag, startPoint x: 258, startPoint y: 266, endPoint x: 168, endPoint y: 258, distance: 90.5
paste input "Template"
type input "Template: Room Layout: Option: Openings"
click at [1097, 59] on span "Save" at bounding box center [1107, 65] width 21 height 12
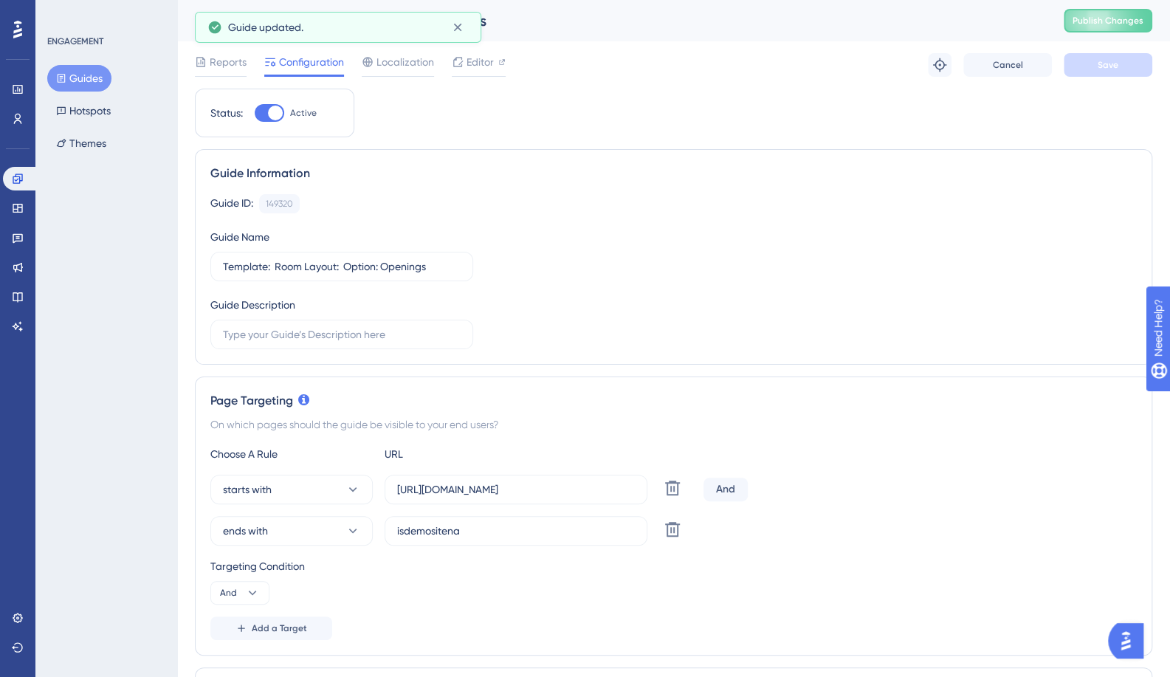
click at [91, 79] on button "Guides" at bounding box center [79, 78] width 64 height 27
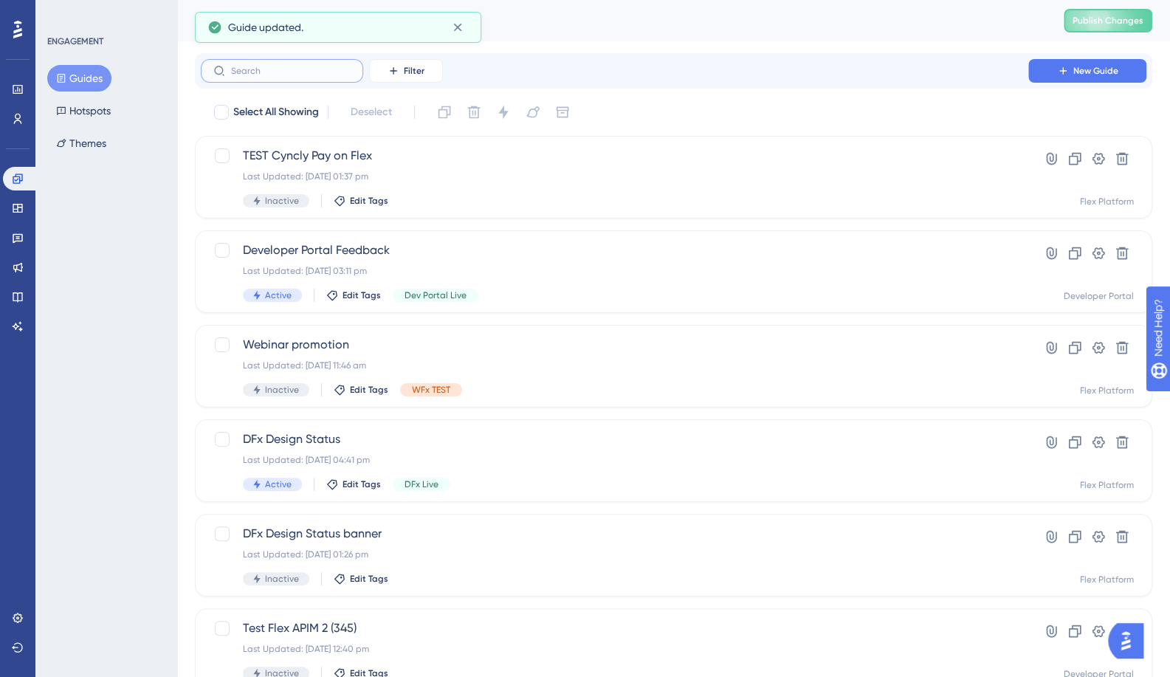
click at [255, 75] on input "text" at bounding box center [291, 71] width 120 height 10
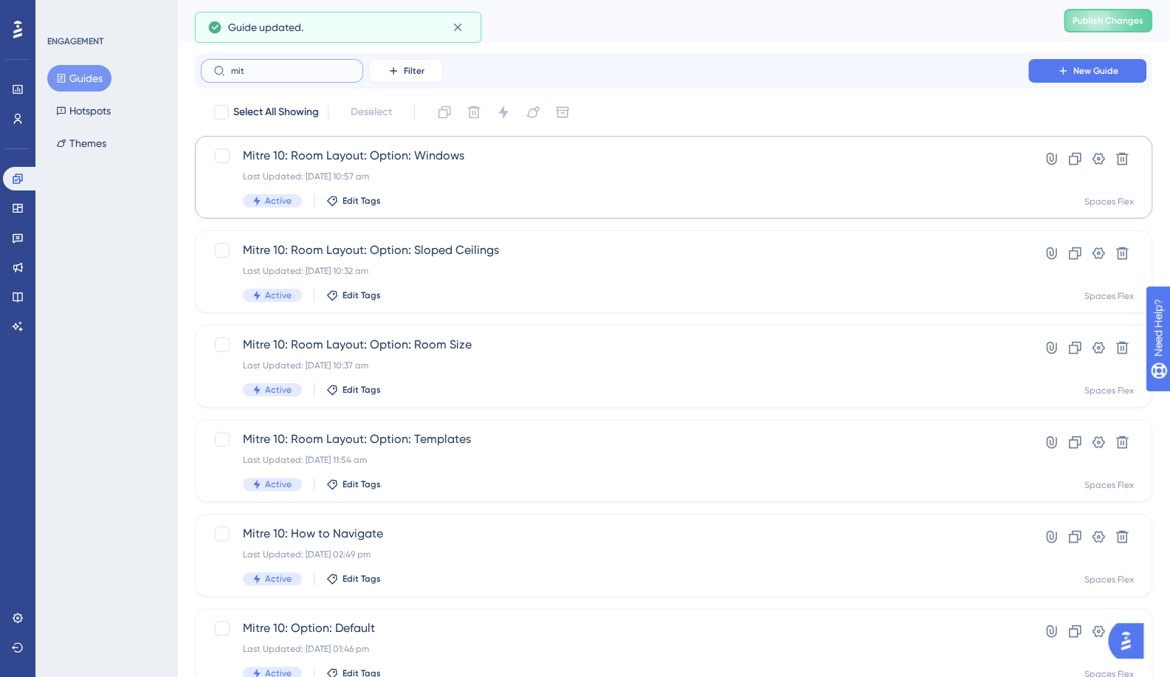
type input "mit"
click at [329, 156] on span "Mitre 10: Room Layout: Option: Windows" at bounding box center [614, 156] width 743 height 18
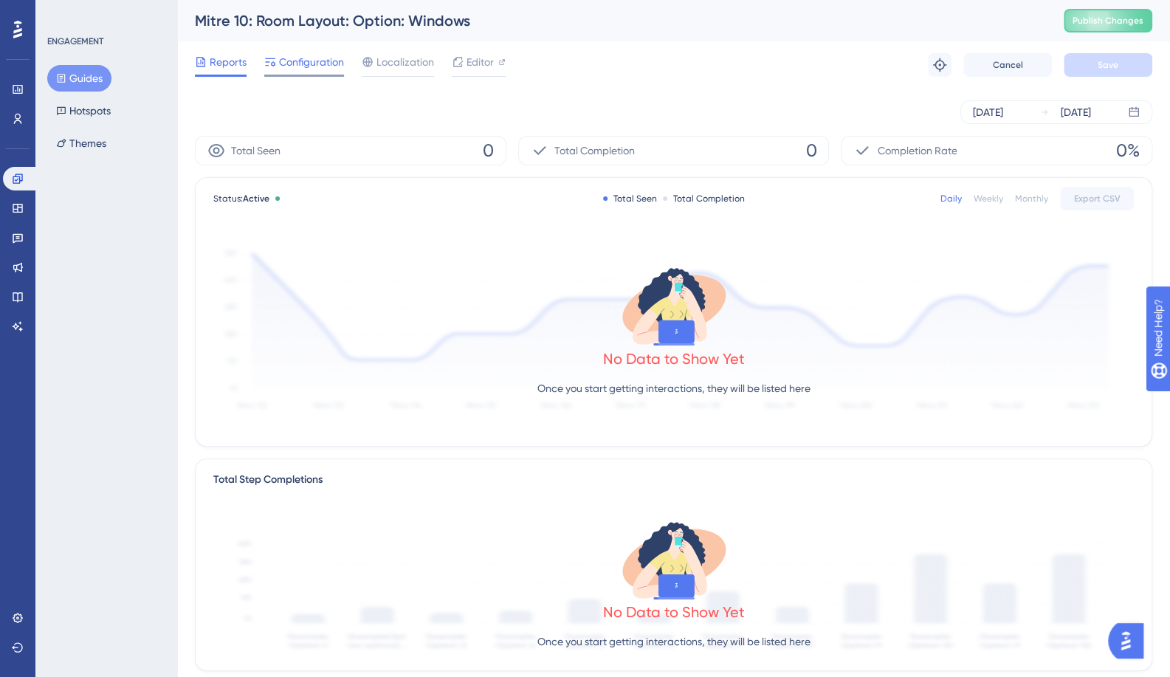
drag, startPoint x: 271, startPoint y: 92, endPoint x: 283, endPoint y: 73, distance: 22.3
click at [272, 89] on div "[DATE] [DATE]" at bounding box center [673, 112] width 957 height 47
click at [293, 66] on span "Configuration" at bounding box center [311, 62] width 65 height 18
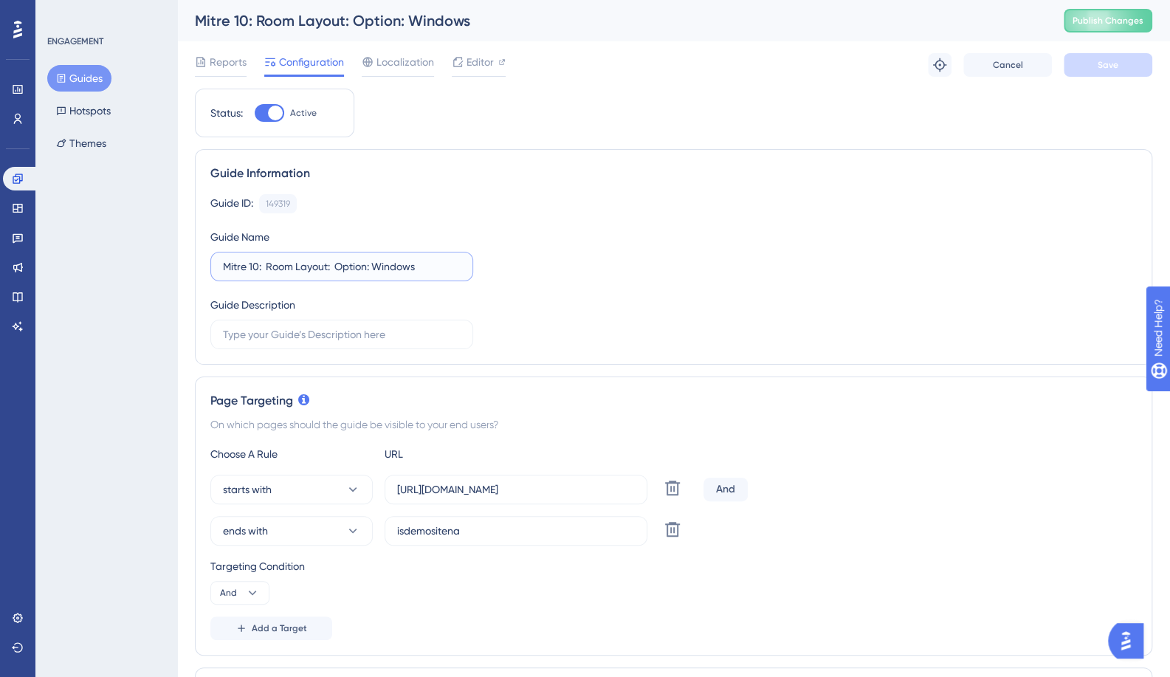
drag, startPoint x: 258, startPoint y: 263, endPoint x: 240, endPoint y: 263, distance: 17.7
click at [240, 263] on input "Mitre 10: Room Layout: Option: Windows" at bounding box center [342, 266] width 238 height 16
paste input "Template"
type input "Template: Room Layout: Option: Windows"
click at [1125, 70] on button "Save" at bounding box center [1107, 65] width 89 height 24
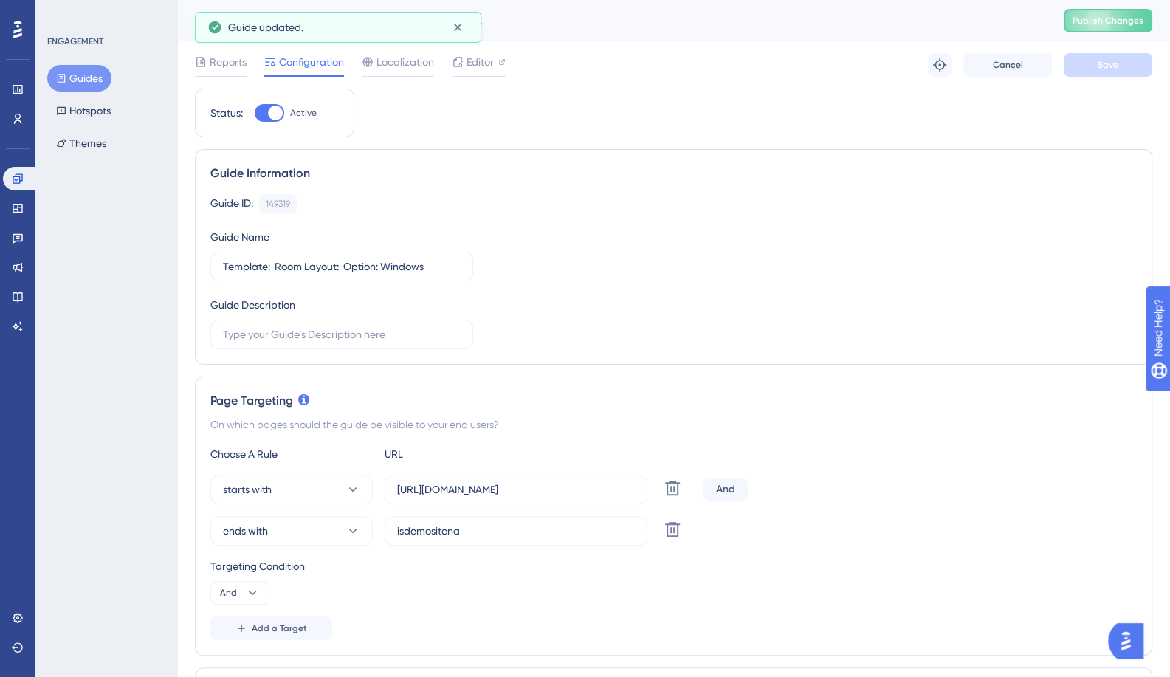
click at [78, 81] on button "Guides" at bounding box center [79, 78] width 64 height 27
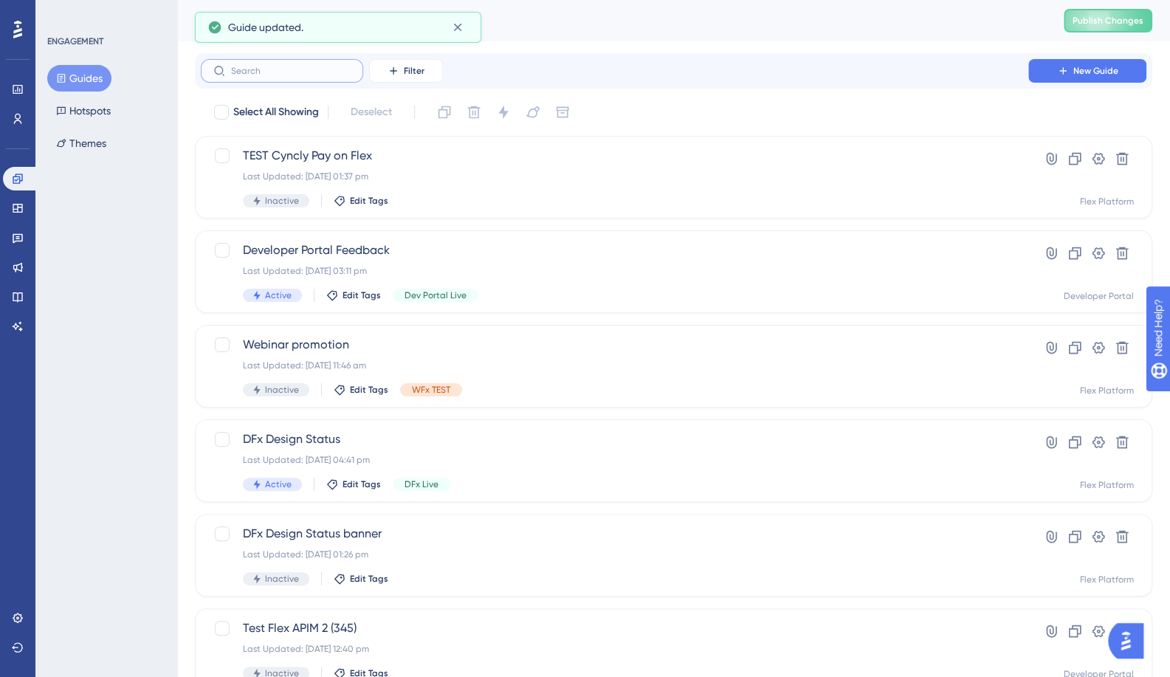
click at [244, 76] on input "text" at bounding box center [291, 71] width 120 height 10
type input "n"
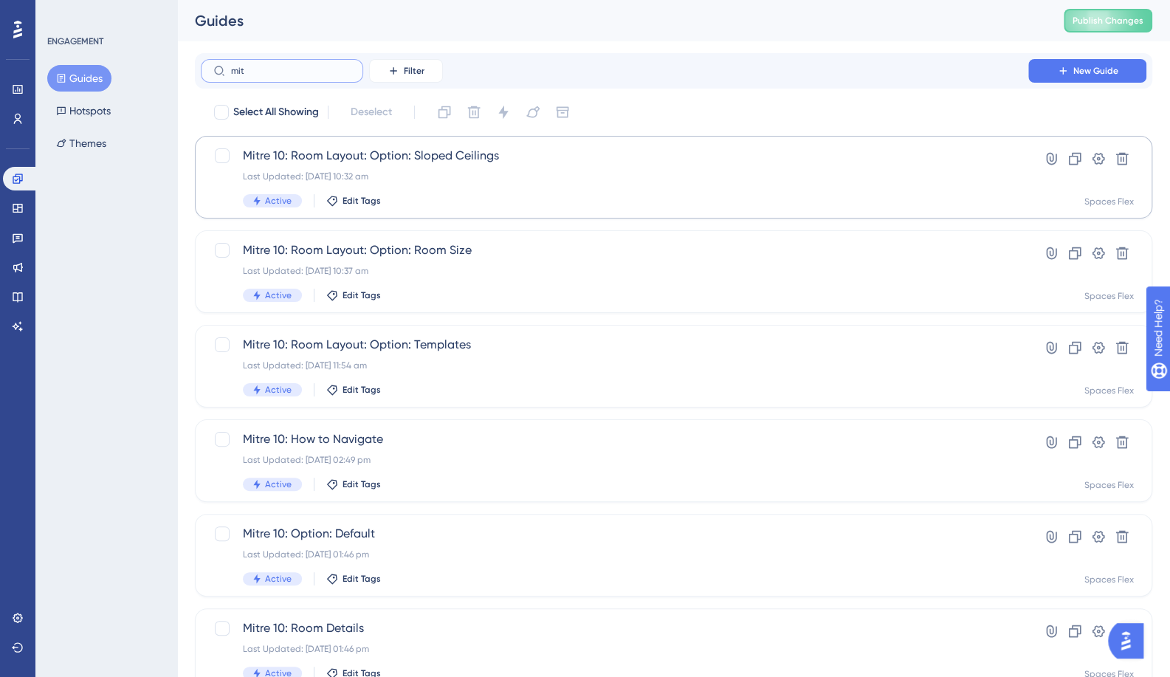
type input "mit"
click at [396, 162] on span "Mitre 10: Room Layout: Option: Sloped Ceilings" at bounding box center [614, 156] width 743 height 18
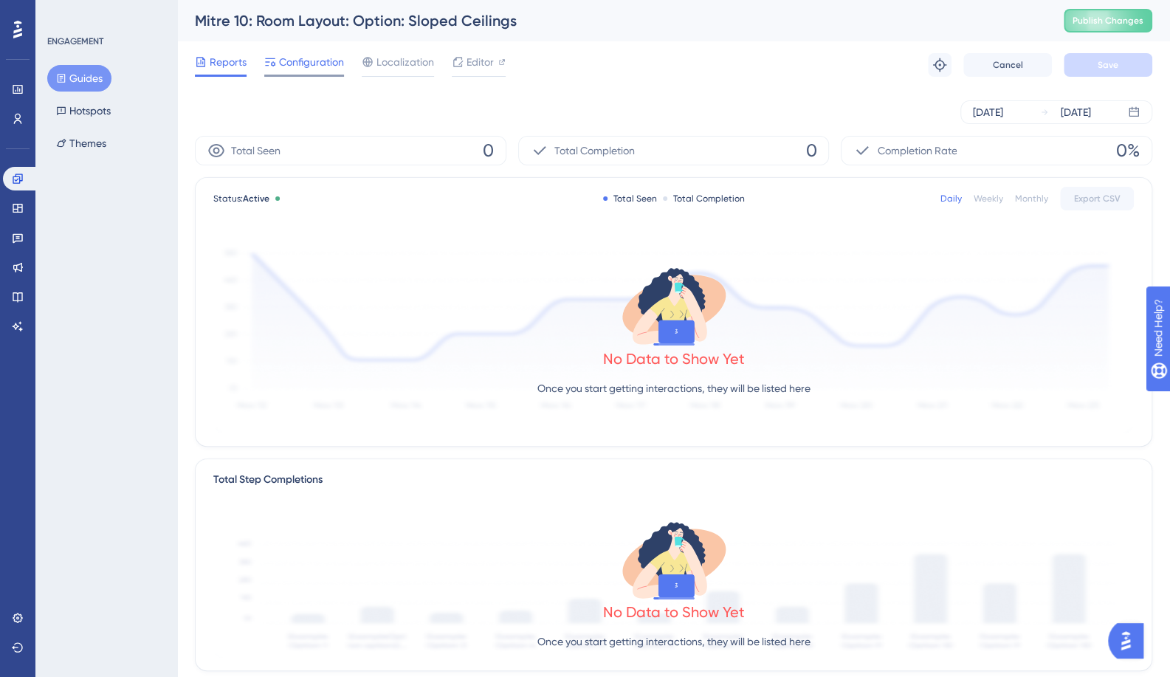
click at [281, 67] on span "Configuration" at bounding box center [311, 62] width 65 height 18
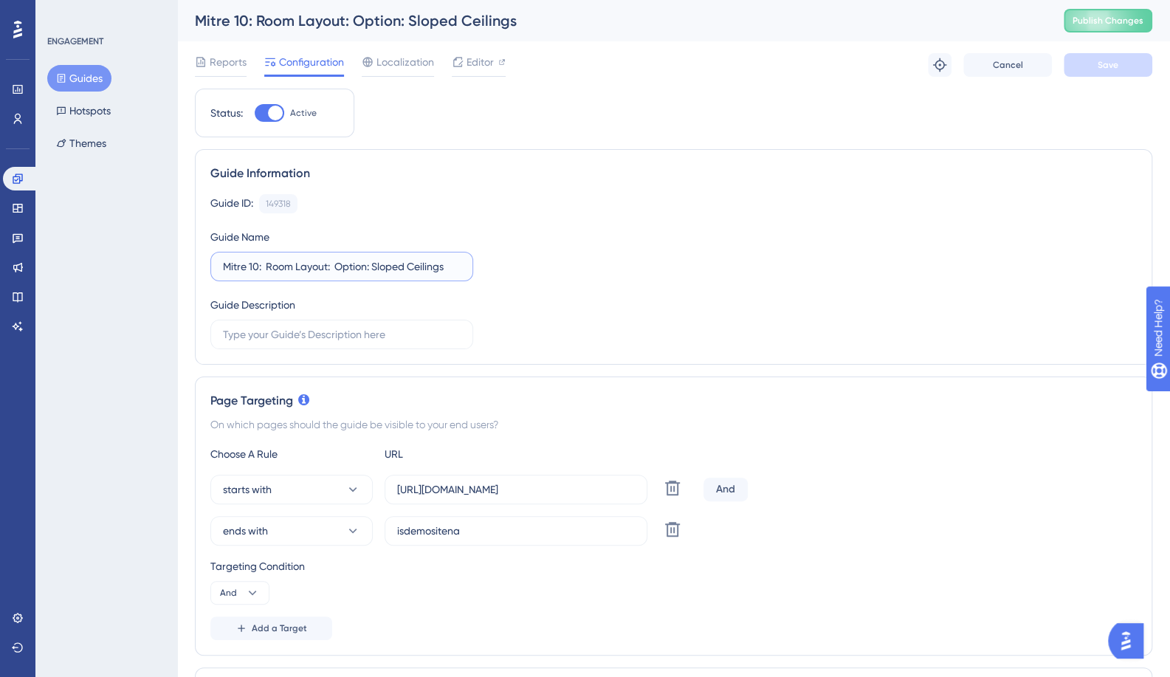
drag, startPoint x: 257, startPoint y: 269, endPoint x: 170, endPoint y: 261, distance: 86.7
paste input "Template"
type input "Template: Room Layout: Option: Sloped Ceilings"
click at [1110, 57] on button "Save" at bounding box center [1107, 65] width 89 height 24
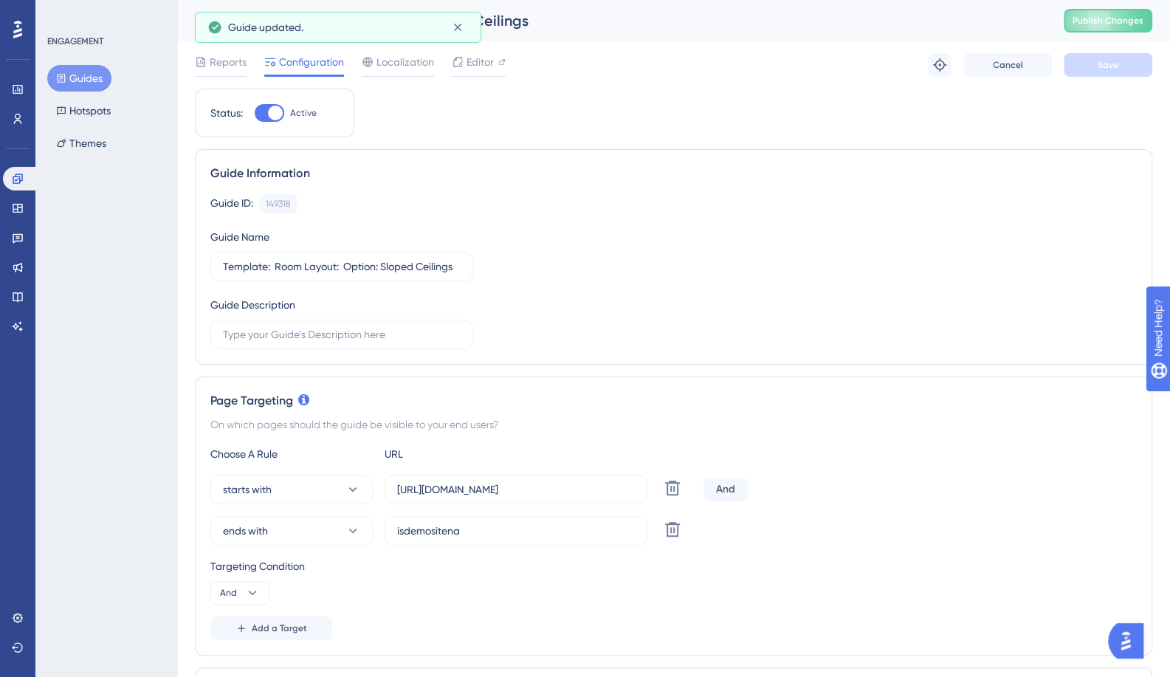
click at [68, 75] on button "Guides" at bounding box center [79, 78] width 64 height 27
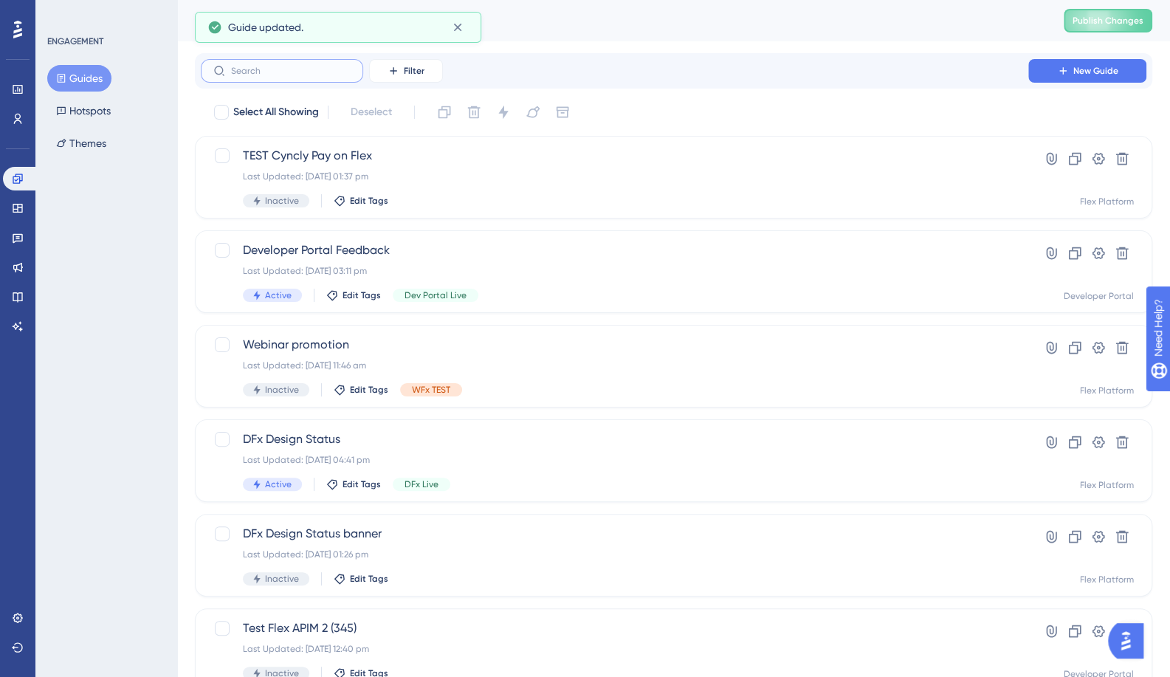
click at [235, 74] on input "text" at bounding box center [291, 71] width 120 height 10
type input ","
checkbox input "true"
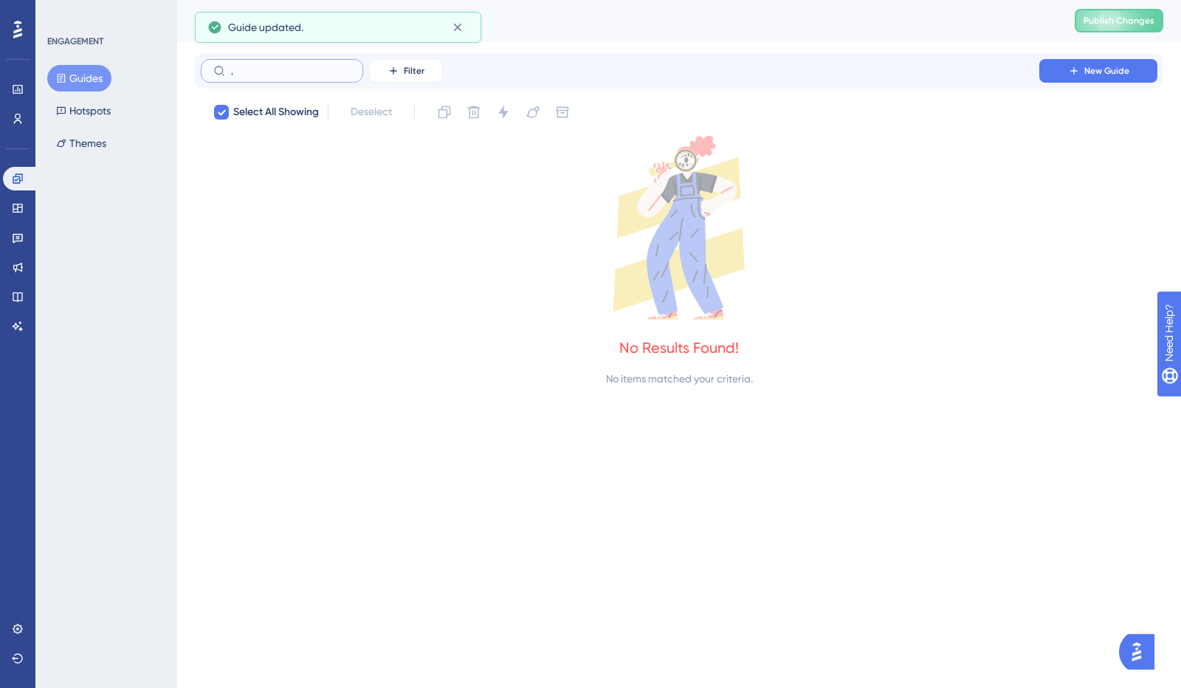
checkbox input "false"
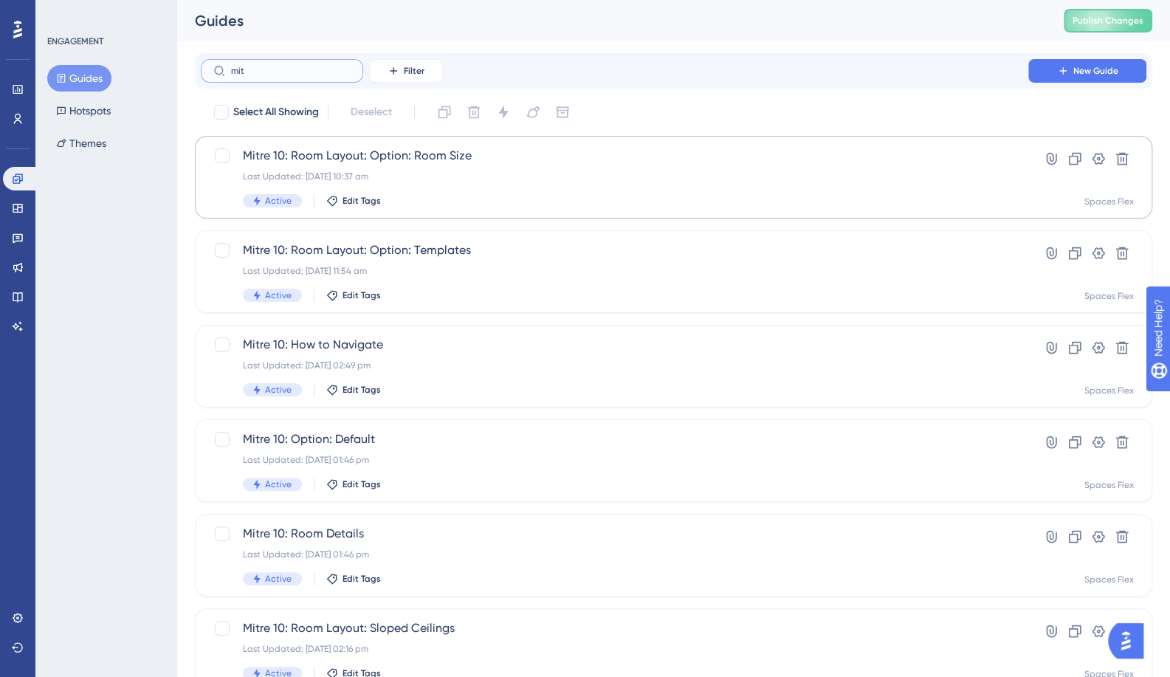
type input "mit"
click at [433, 156] on span "Mitre 10: Room Layout: Option: Room Size" at bounding box center [614, 156] width 743 height 18
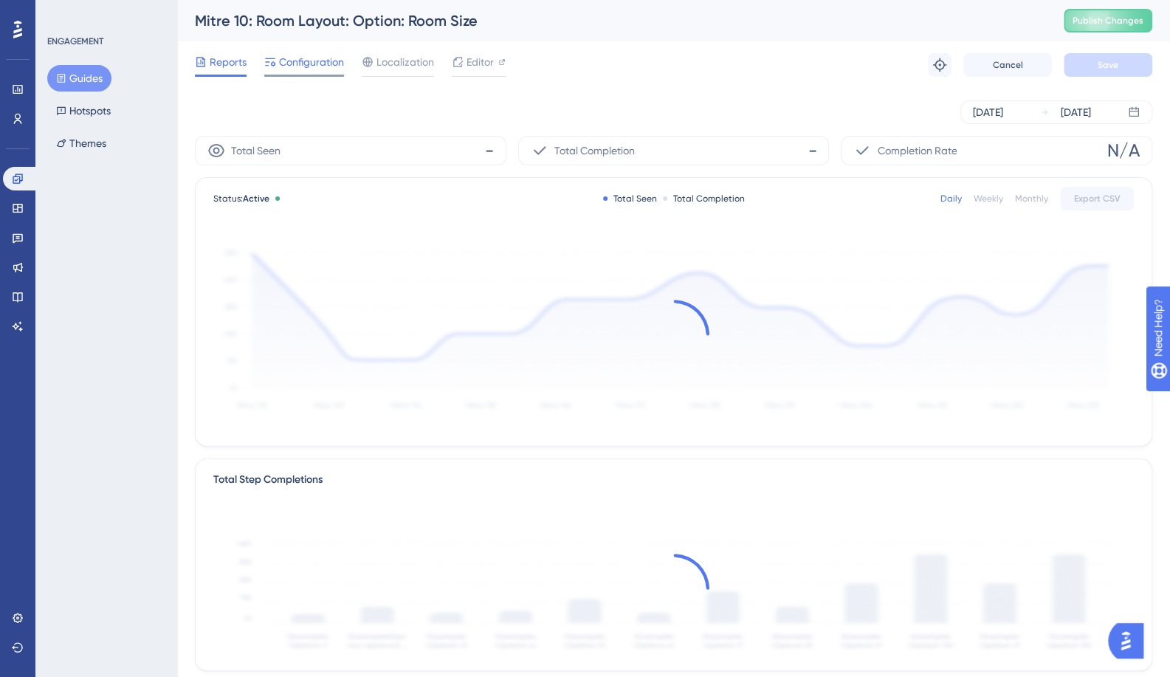
click at [301, 67] on span "Configuration" at bounding box center [311, 62] width 65 height 18
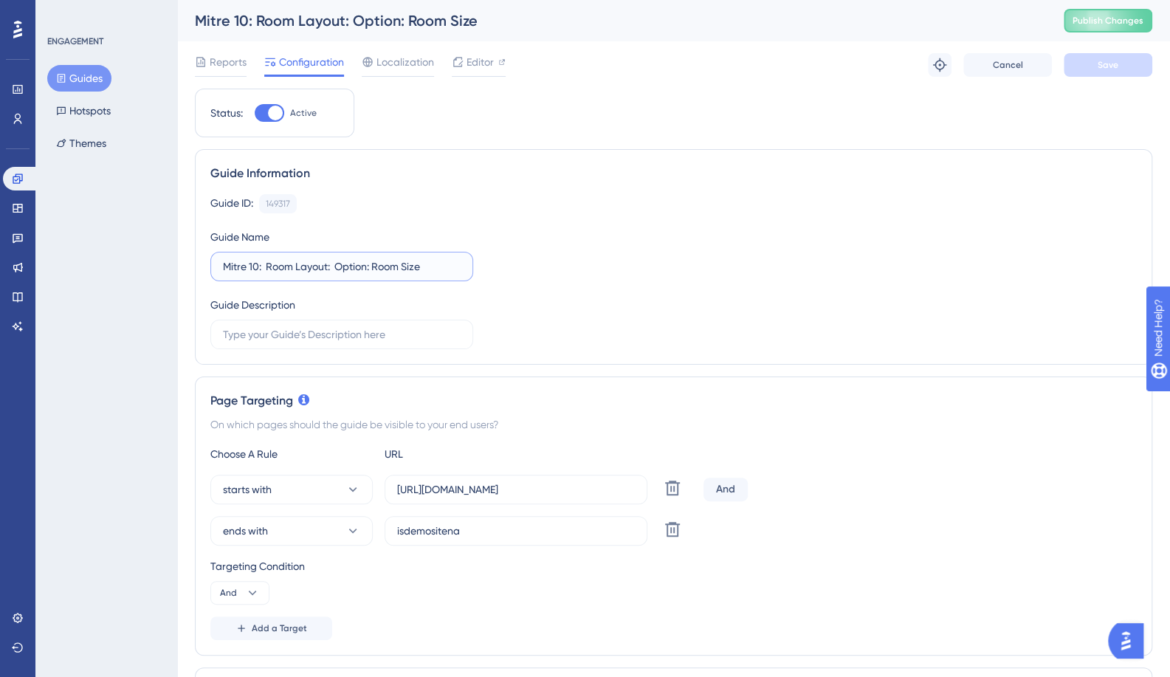
drag, startPoint x: 258, startPoint y: 263, endPoint x: 159, endPoint y: 273, distance: 99.4
paste input "Template"
type input "Template: Room Layout: Option: Room Size"
click at [1123, 68] on button "Save" at bounding box center [1107, 65] width 89 height 24
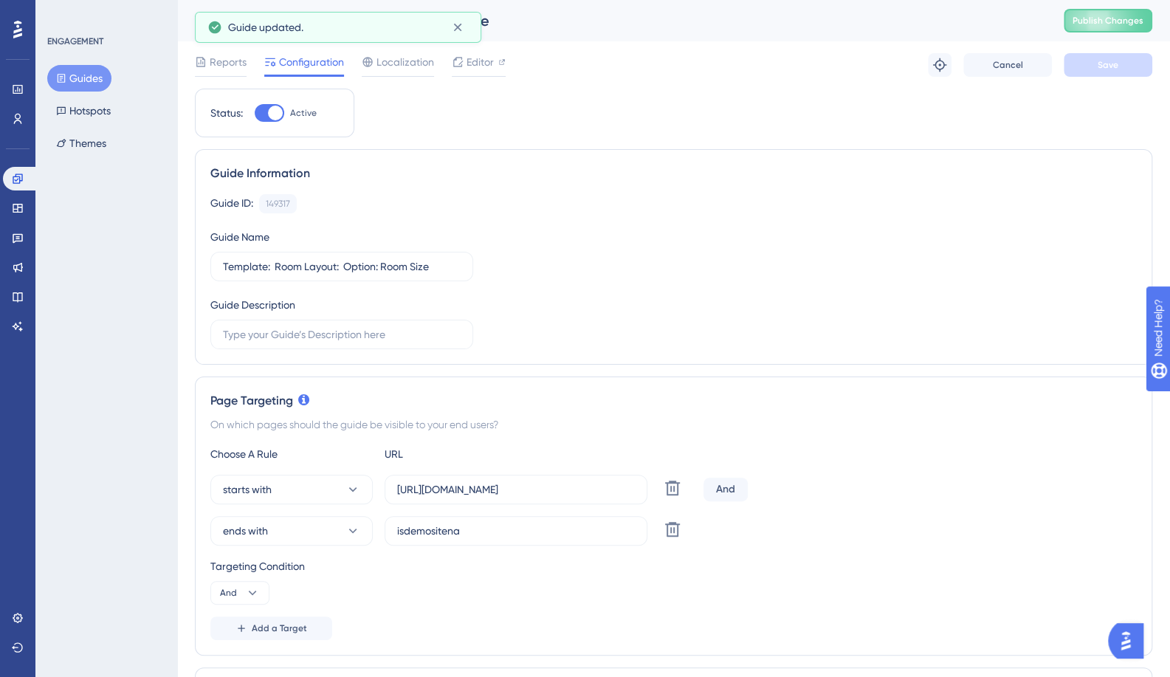
click at [96, 77] on button "Guides" at bounding box center [79, 78] width 64 height 27
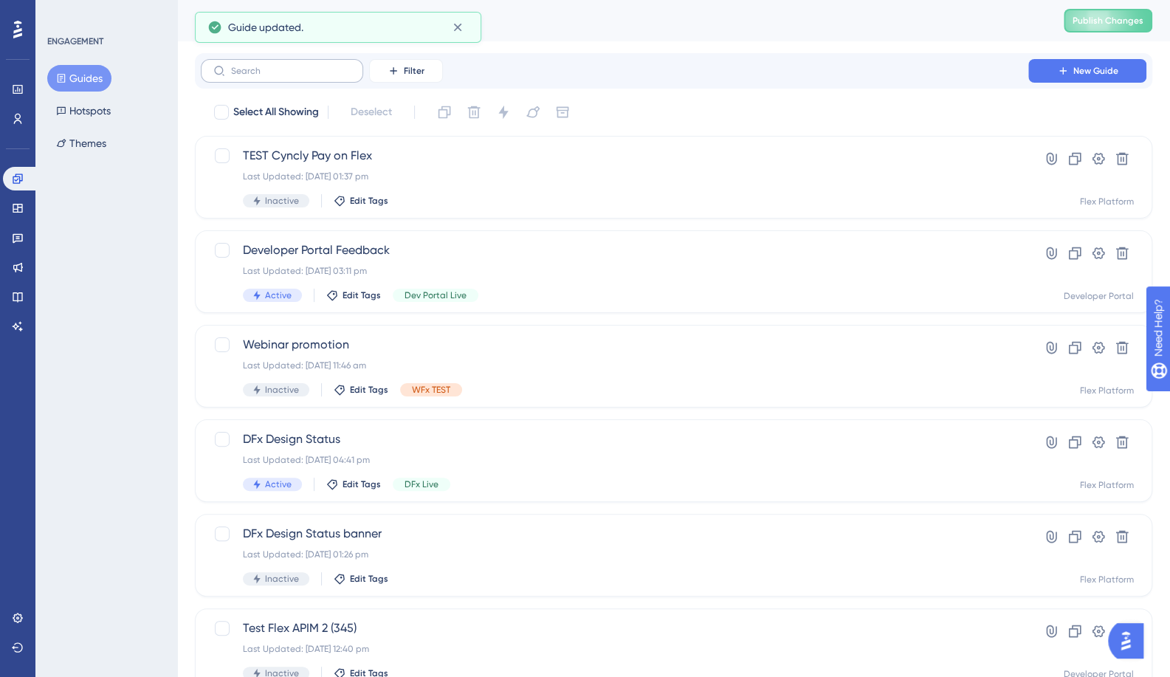
click at [221, 75] on icon at bounding box center [219, 71] width 12 height 12
click at [231, 75] on input "text" at bounding box center [291, 71] width 120 height 10
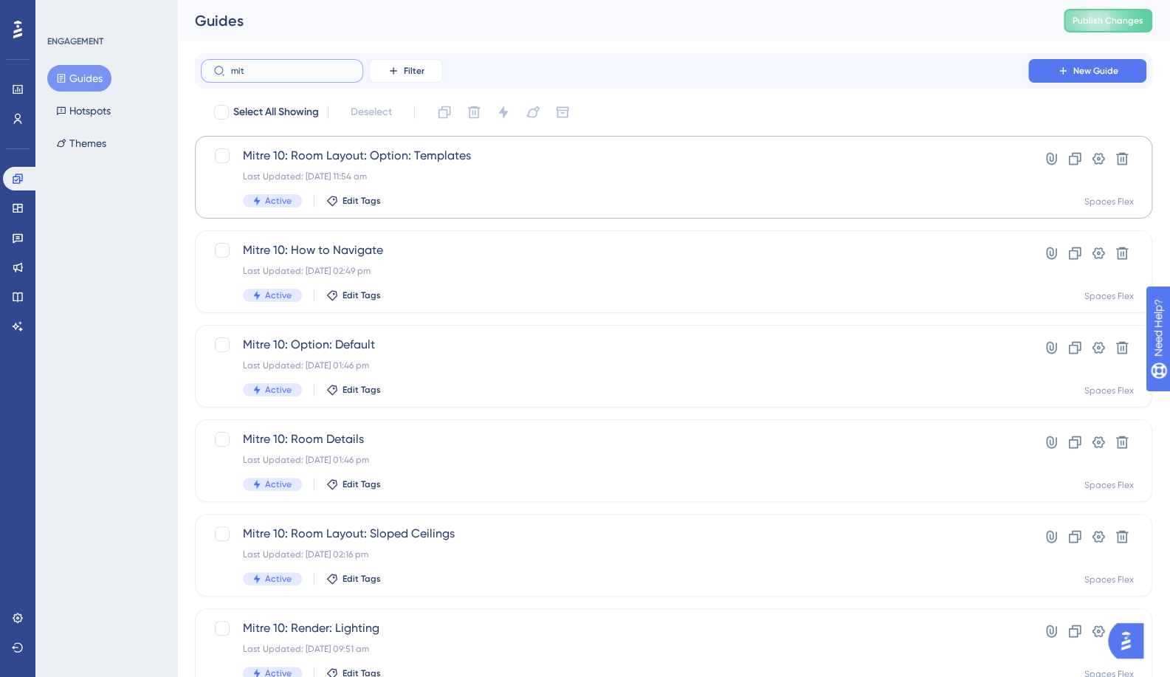
type input "mit"
click at [327, 155] on span "Mitre 10: Room Layout: Option: Templates" at bounding box center [614, 156] width 743 height 18
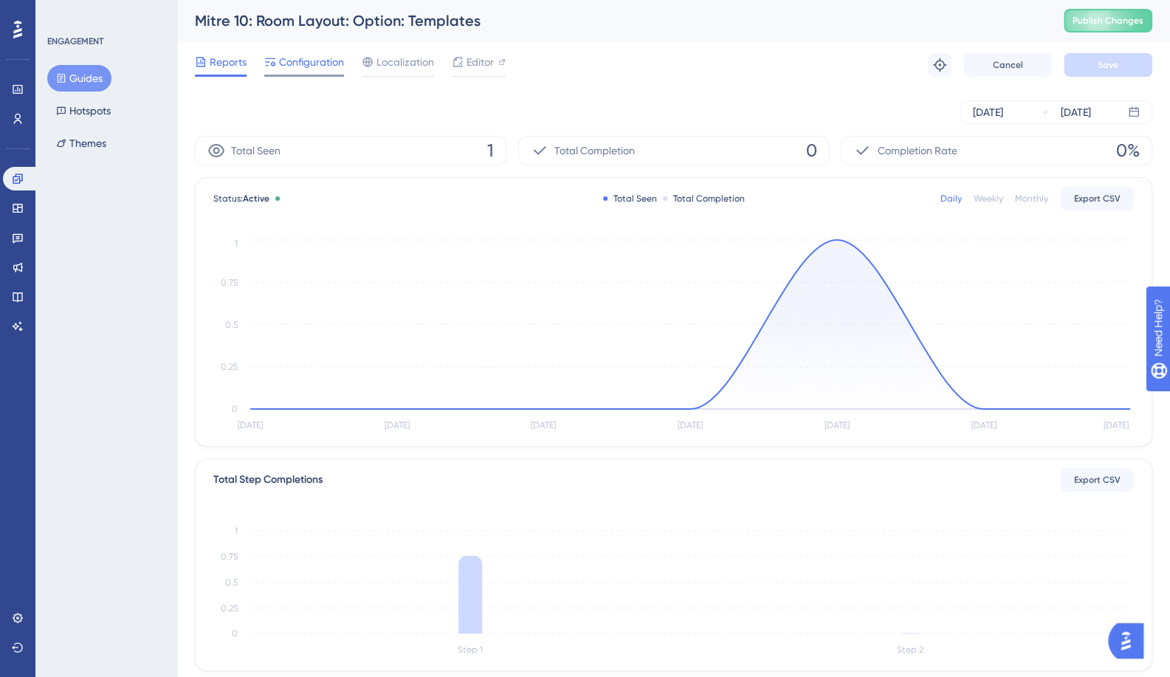
click at [308, 69] on span "Configuration" at bounding box center [311, 62] width 65 height 18
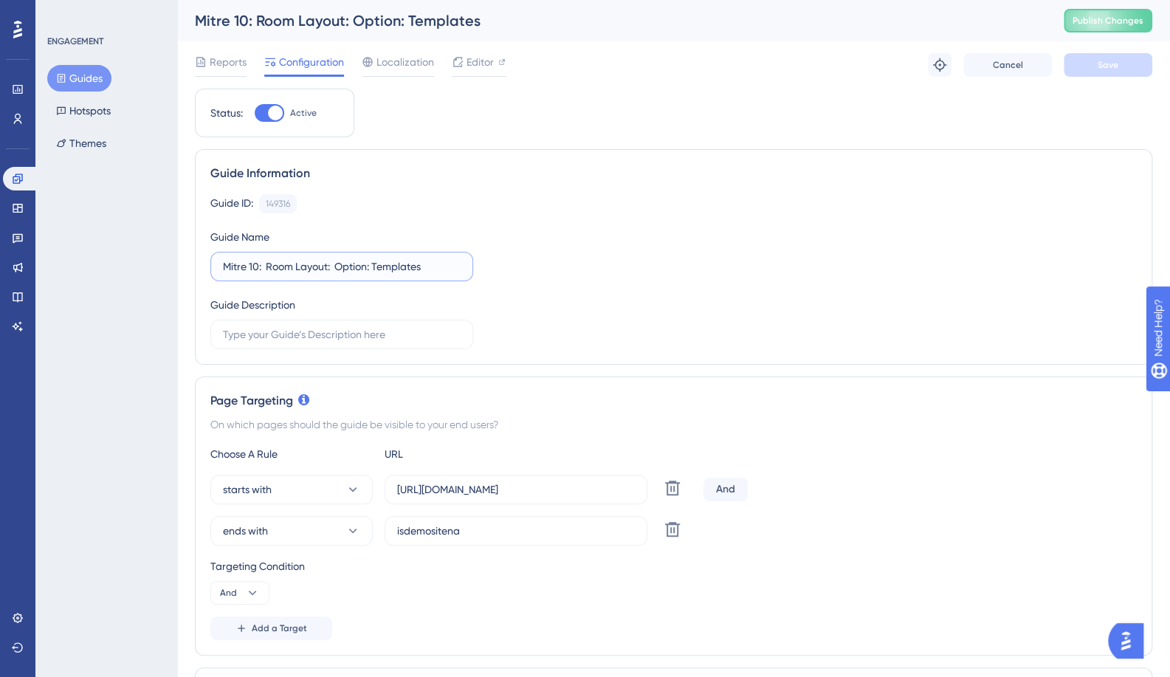
drag, startPoint x: 255, startPoint y: 269, endPoint x: 182, endPoint y: 262, distance: 73.4
paste input "Template"
type input "Template: Room Layout: Option: Templates"
click at [1077, 61] on button "Save" at bounding box center [1107, 65] width 89 height 24
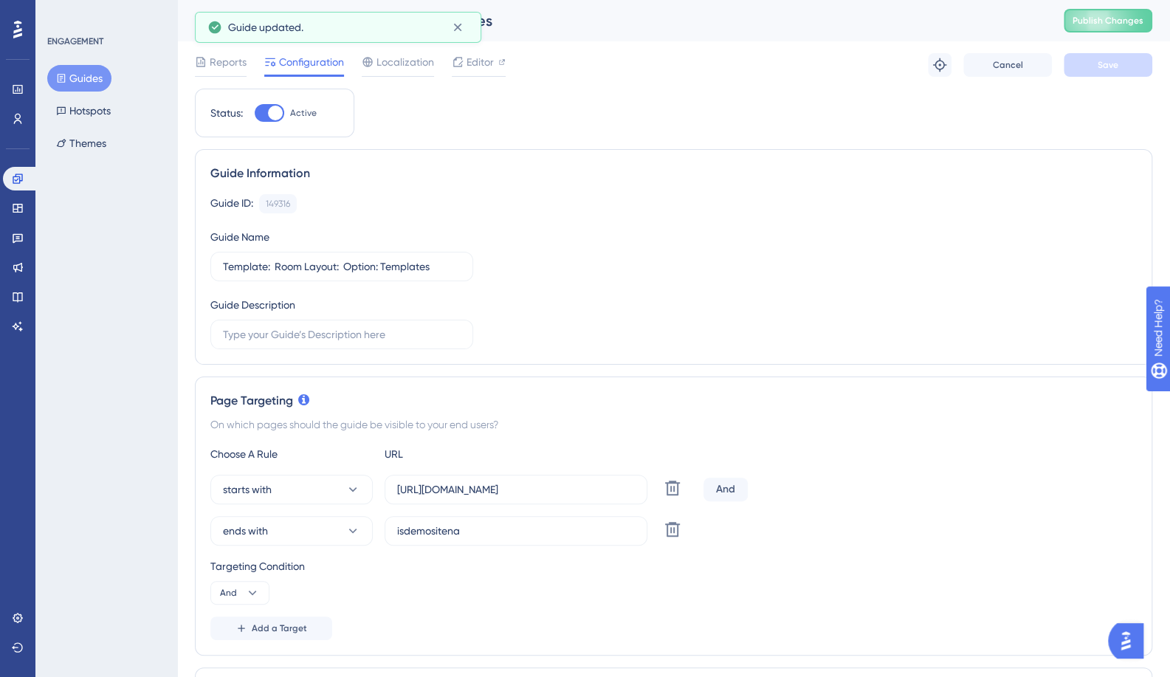
drag, startPoint x: 86, startPoint y: 83, endPoint x: 118, endPoint y: 82, distance: 31.8
click at [86, 83] on button "Guides" at bounding box center [79, 78] width 64 height 27
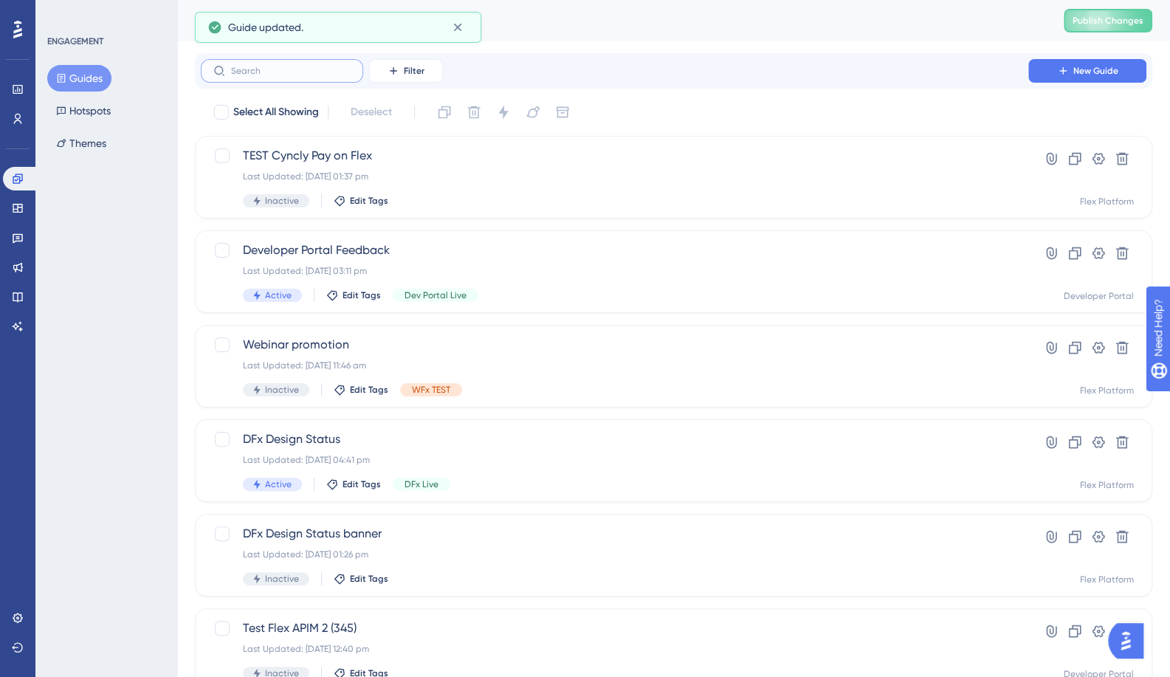
click at [276, 72] on input "text" at bounding box center [291, 71] width 120 height 10
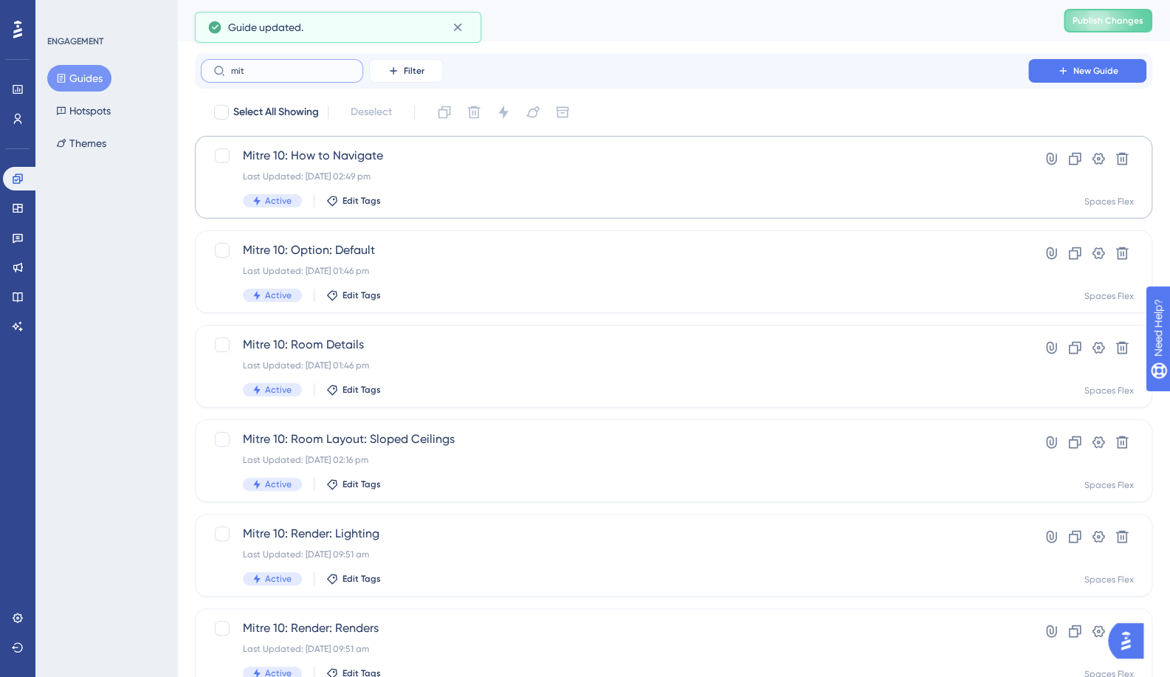
type input "mit"
click at [300, 150] on span "Mitre 10: How to Navigate" at bounding box center [614, 156] width 743 height 18
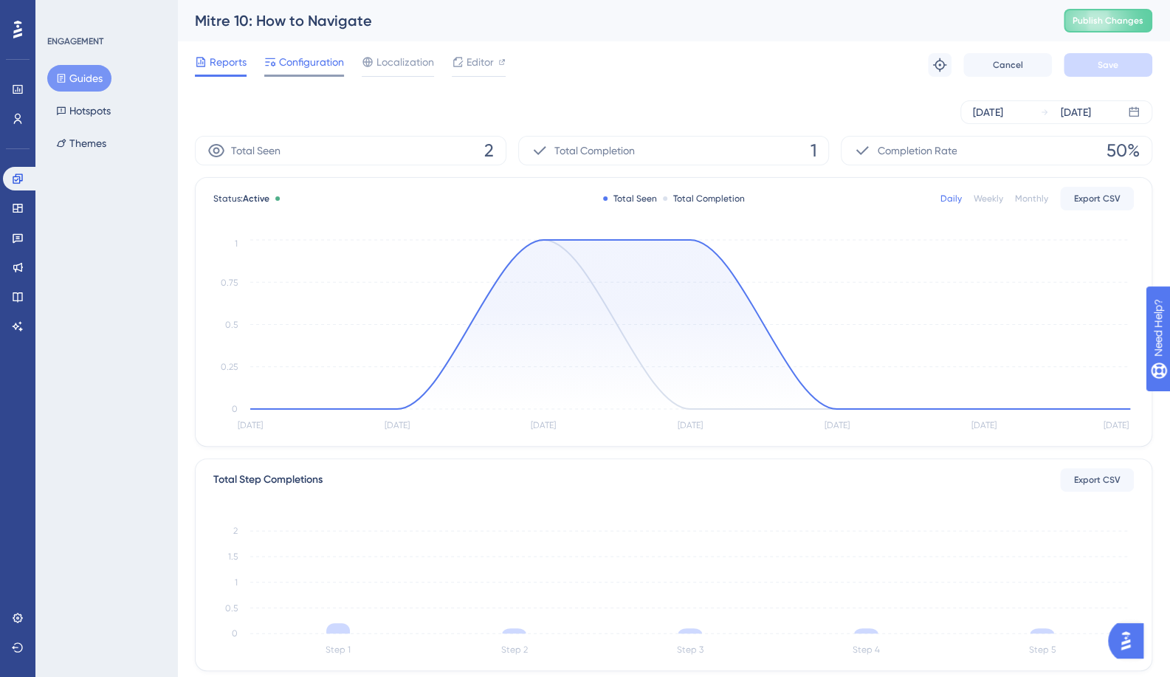
click at [292, 70] on span "Configuration" at bounding box center [311, 62] width 65 height 18
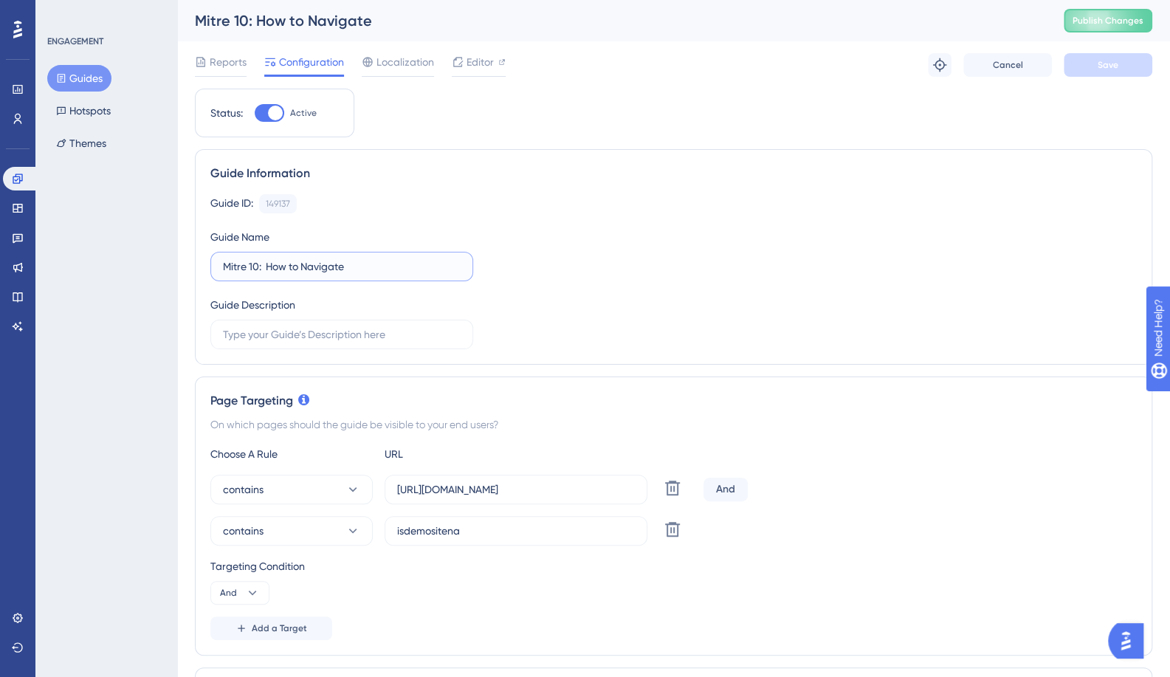
drag, startPoint x: 258, startPoint y: 266, endPoint x: 193, endPoint y: 275, distance: 65.5
paste input "Template"
type input "Template: How to Navigate"
click at [1091, 64] on button "Save" at bounding box center [1107, 65] width 89 height 24
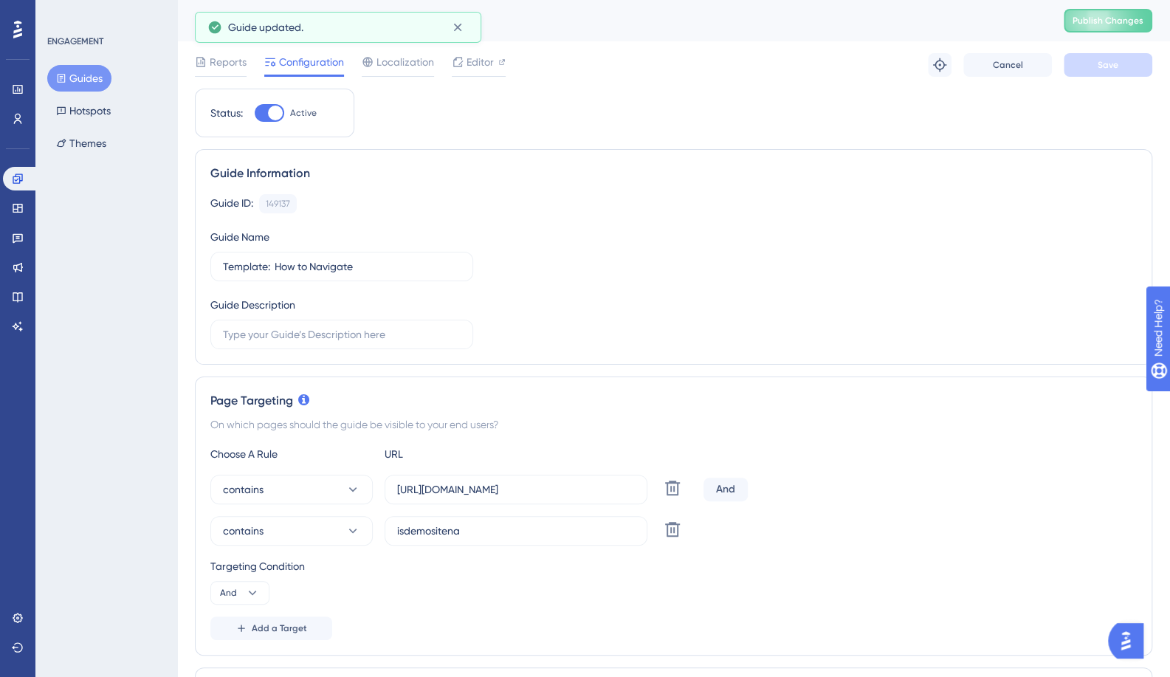
click at [96, 82] on button "Guides" at bounding box center [79, 78] width 64 height 27
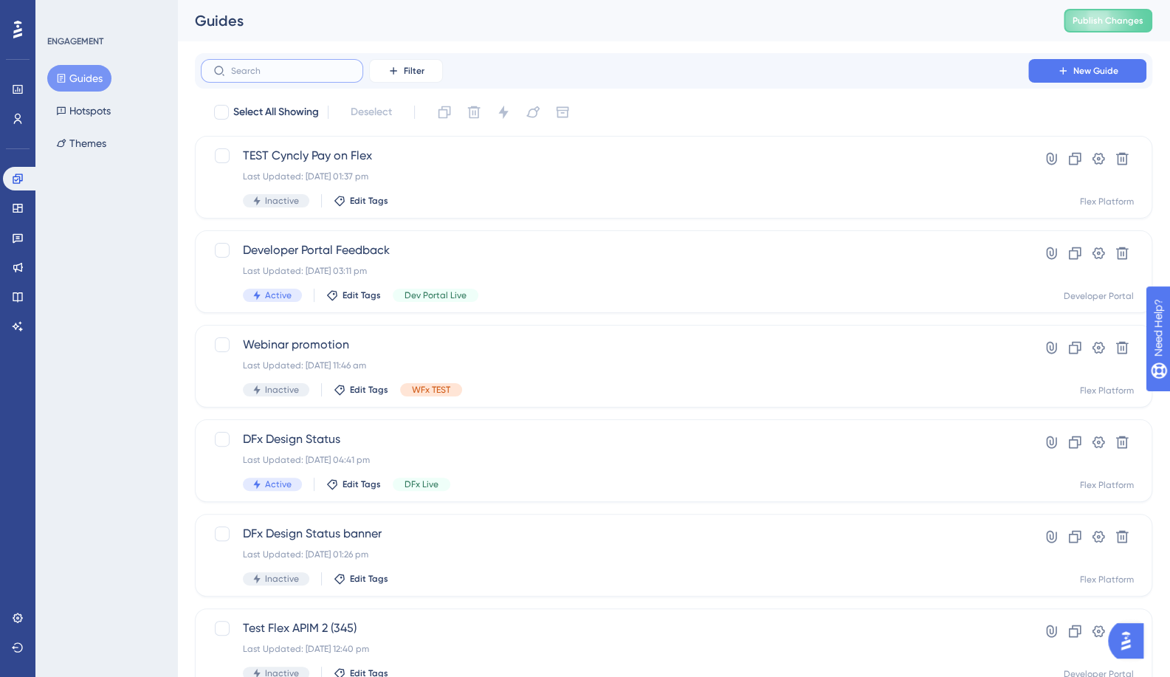
click at [288, 72] on input "text" at bounding box center [291, 71] width 120 height 10
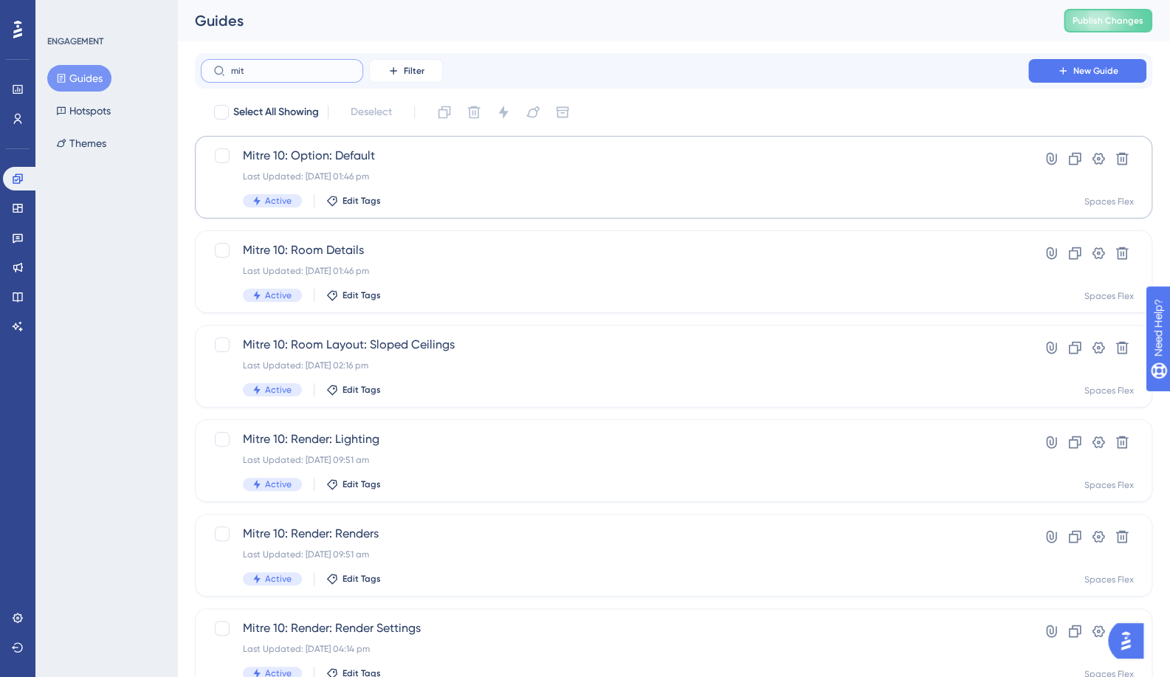
type input "mit"
click at [335, 151] on span "Mitre 10: Option: Default" at bounding box center [614, 156] width 743 height 18
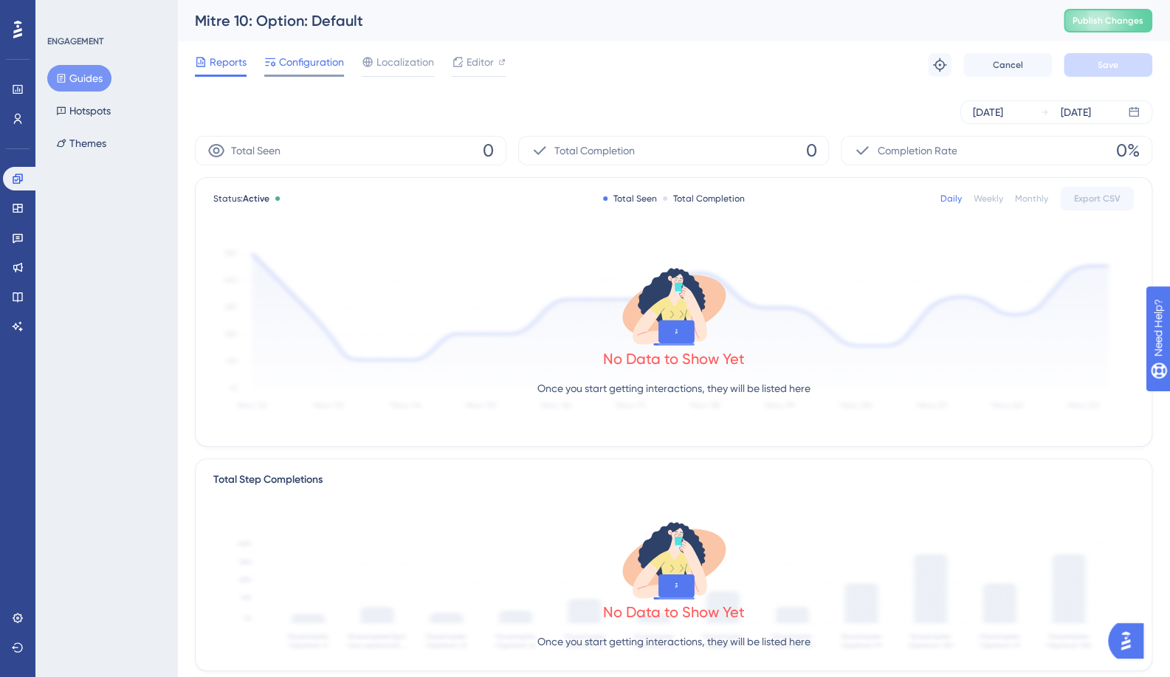
click at [315, 57] on span "Configuration" at bounding box center [311, 62] width 65 height 18
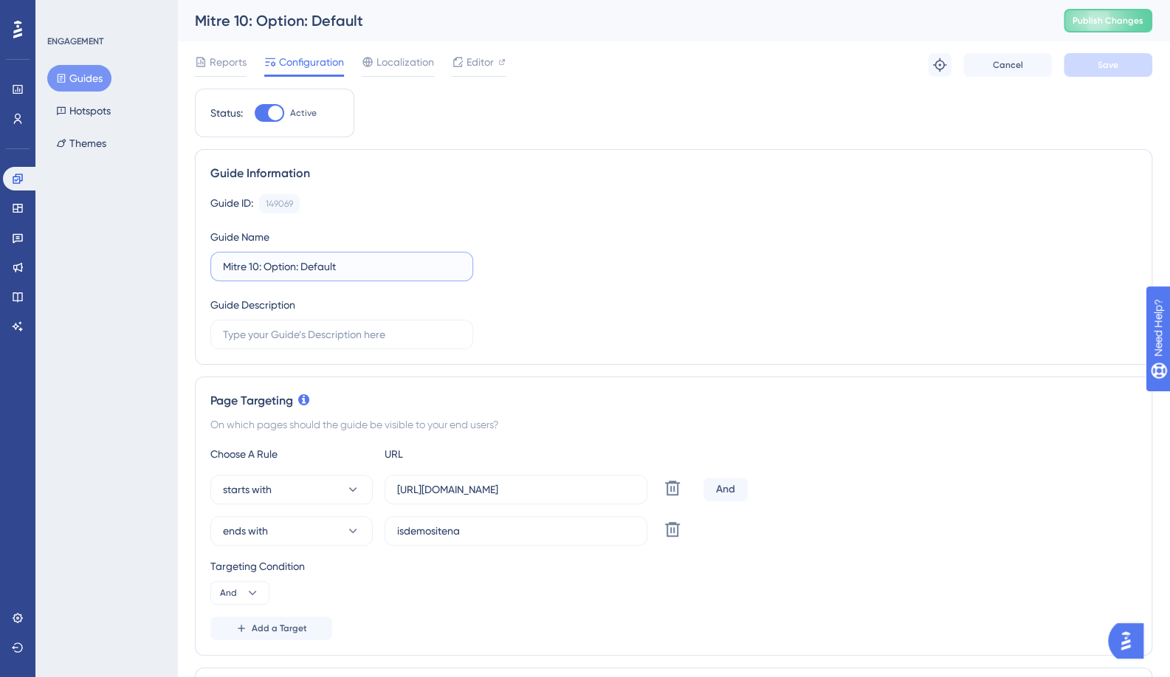
drag, startPoint x: 256, startPoint y: 266, endPoint x: 173, endPoint y: 265, distance: 83.4
paste input "Template"
type input "Template: Option: Default"
click at [1095, 66] on button "Save" at bounding box center [1107, 65] width 89 height 24
